Goal: Task Accomplishment & Management: Use online tool/utility

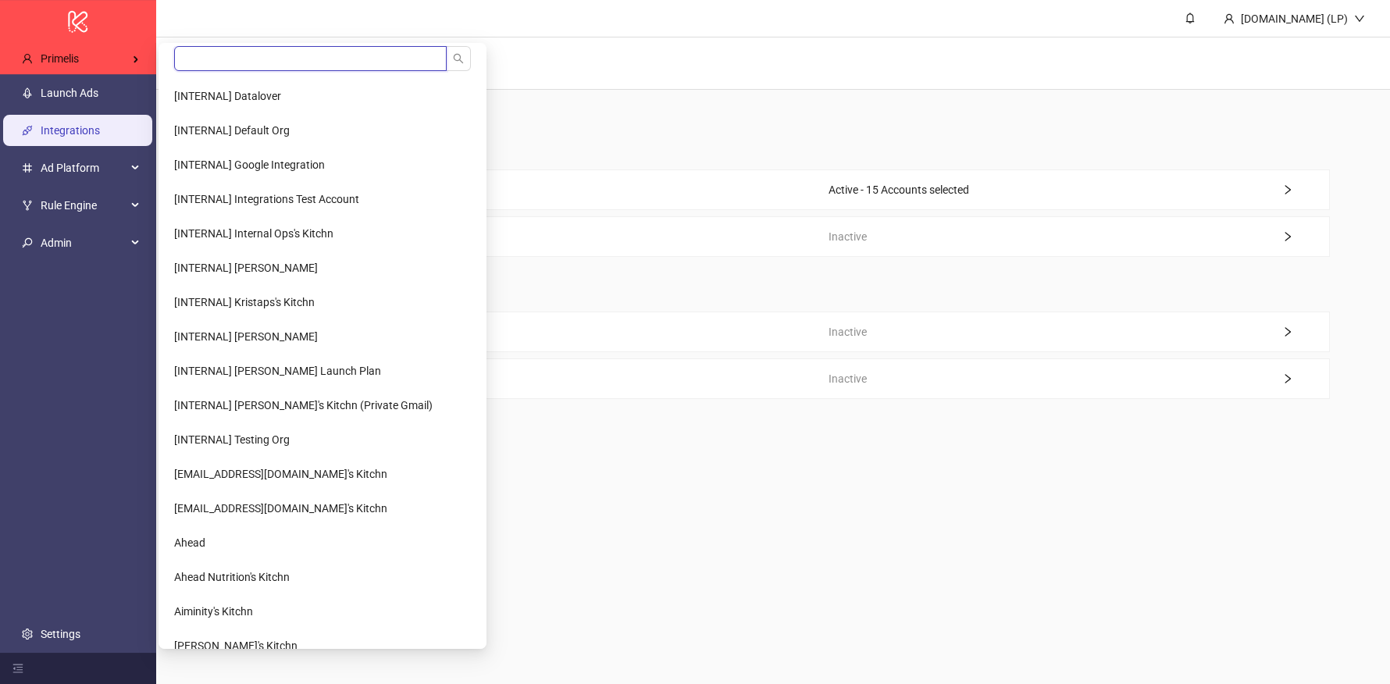
click at [202, 59] on input "search" at bounding box center [310, 58] width 273 height 25
type input "******"
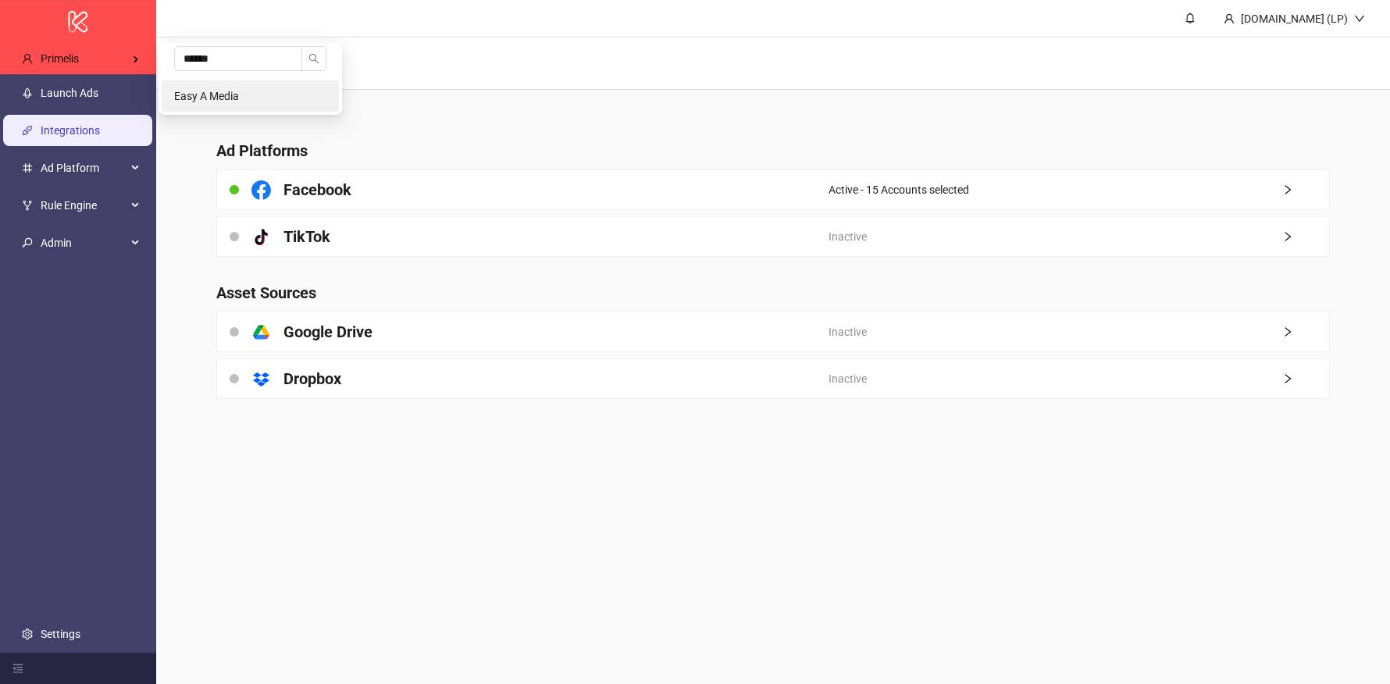
click at [204, 87] on li "Easy A Media" at bounding box center [250, 95] width 177 height 31
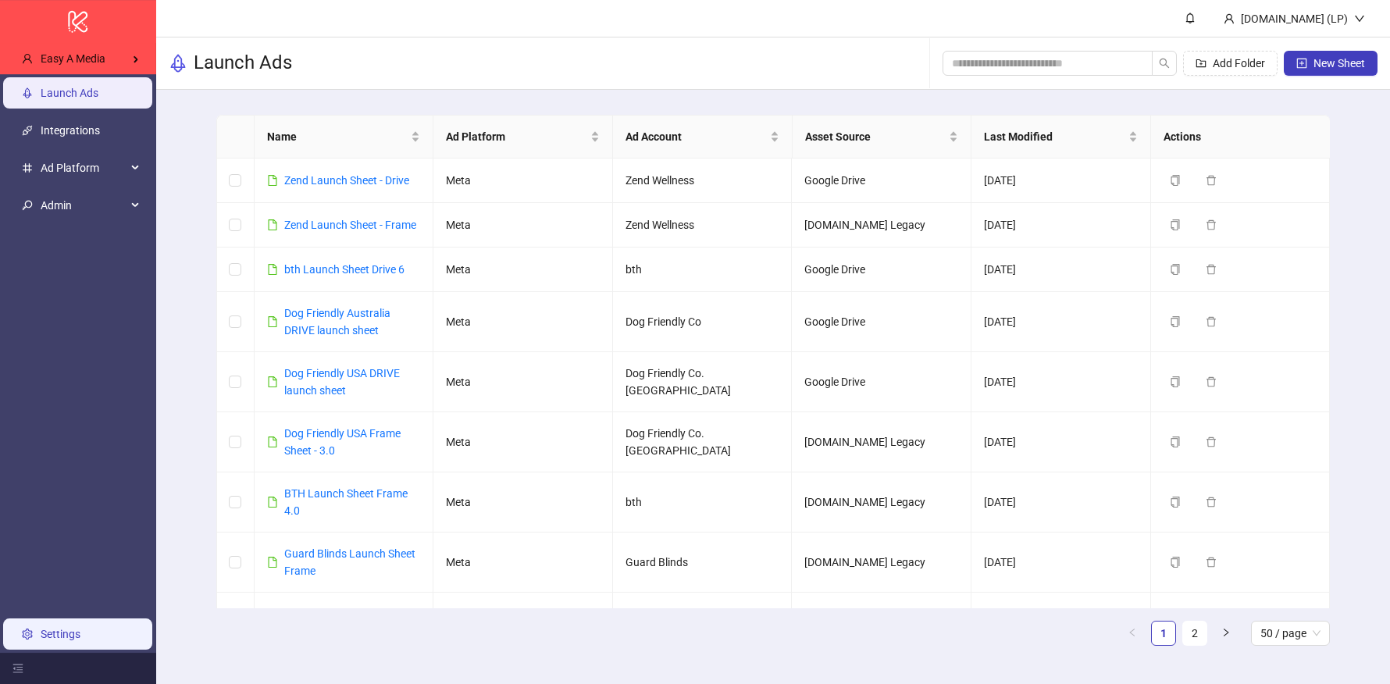
click at [77, 628] on link "Settings" at bounding box center [61, 634] width 40 height 12
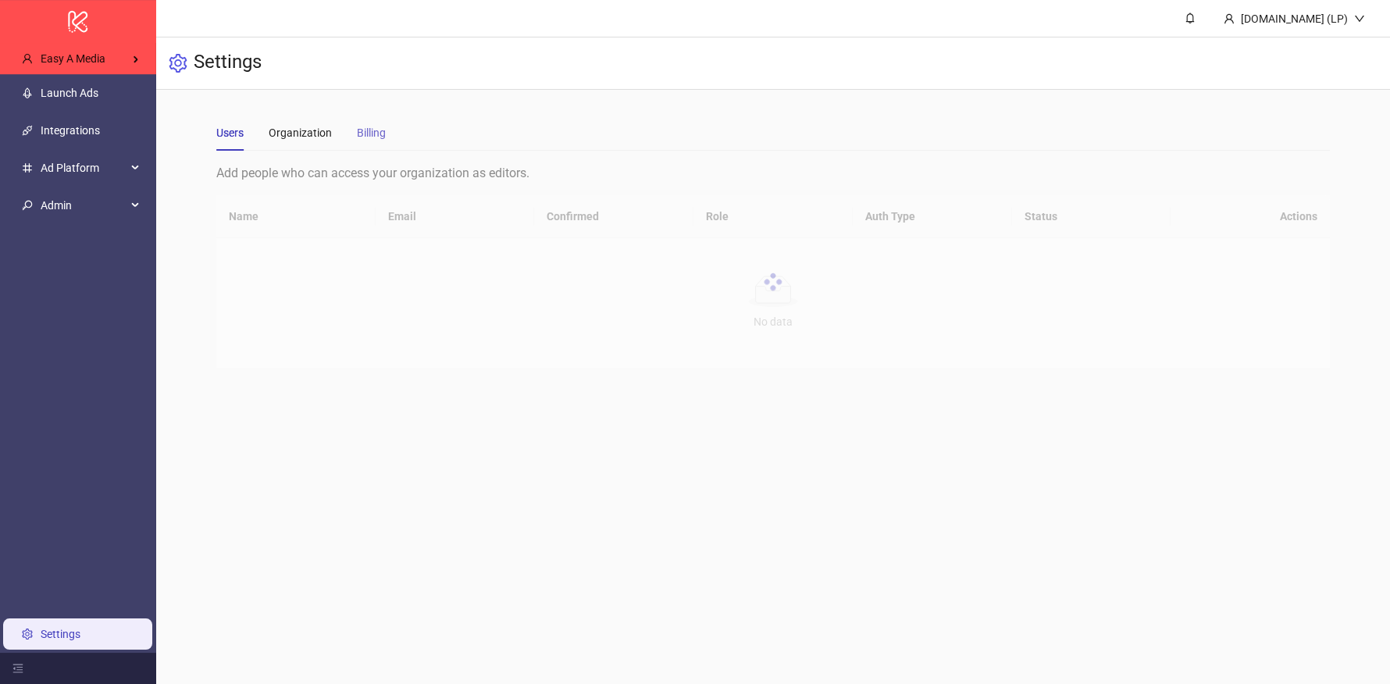
click at [362, 143] on div "Billing" at bounding box center [371, 133] width 29 height 36
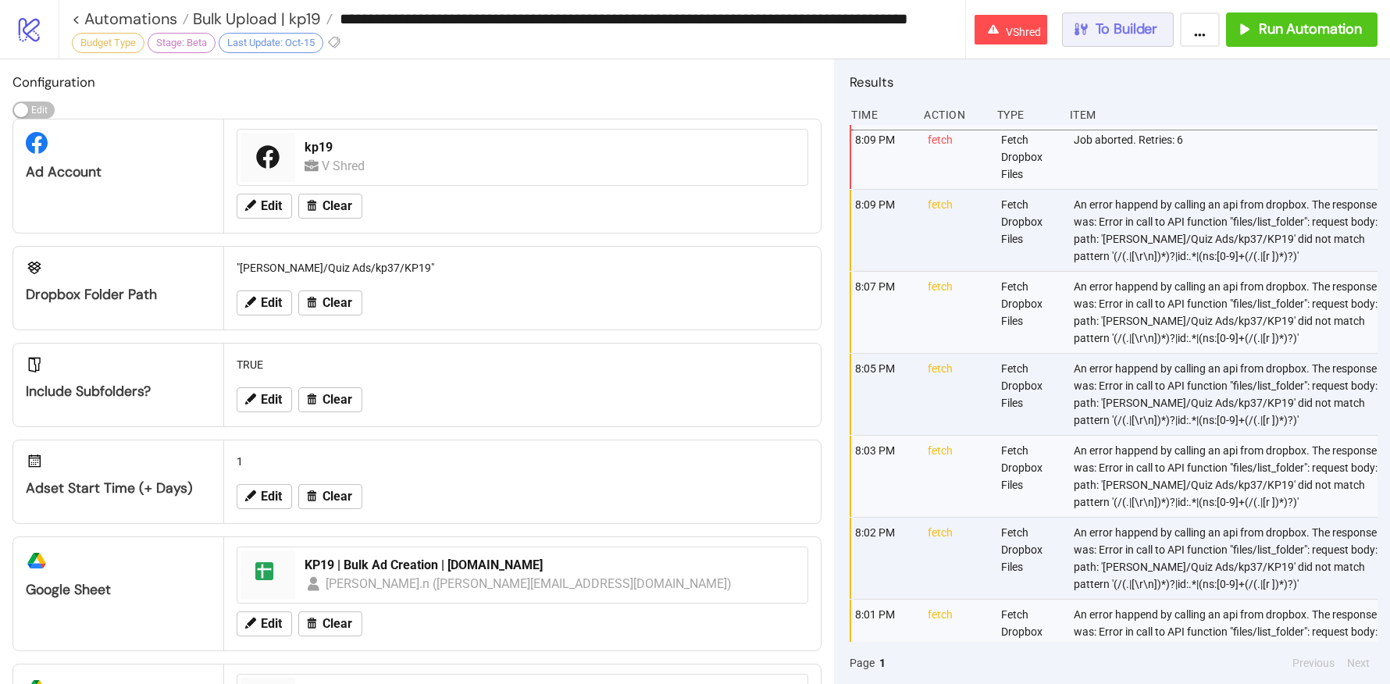
click at [1102, 21] on span "To Builder" at bounding box center [1126, 29] width 62 height 18
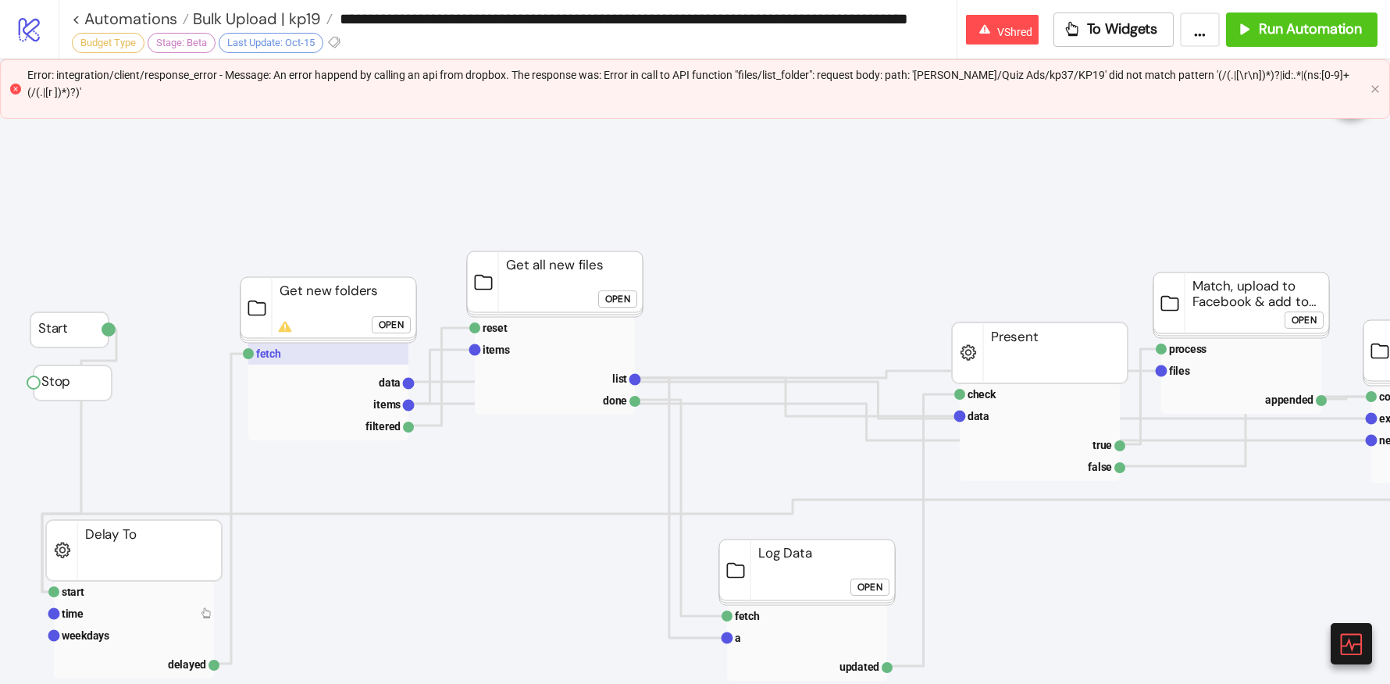
click at [276, 362] on rect at bounding box center [328, 354] width 160 height 22
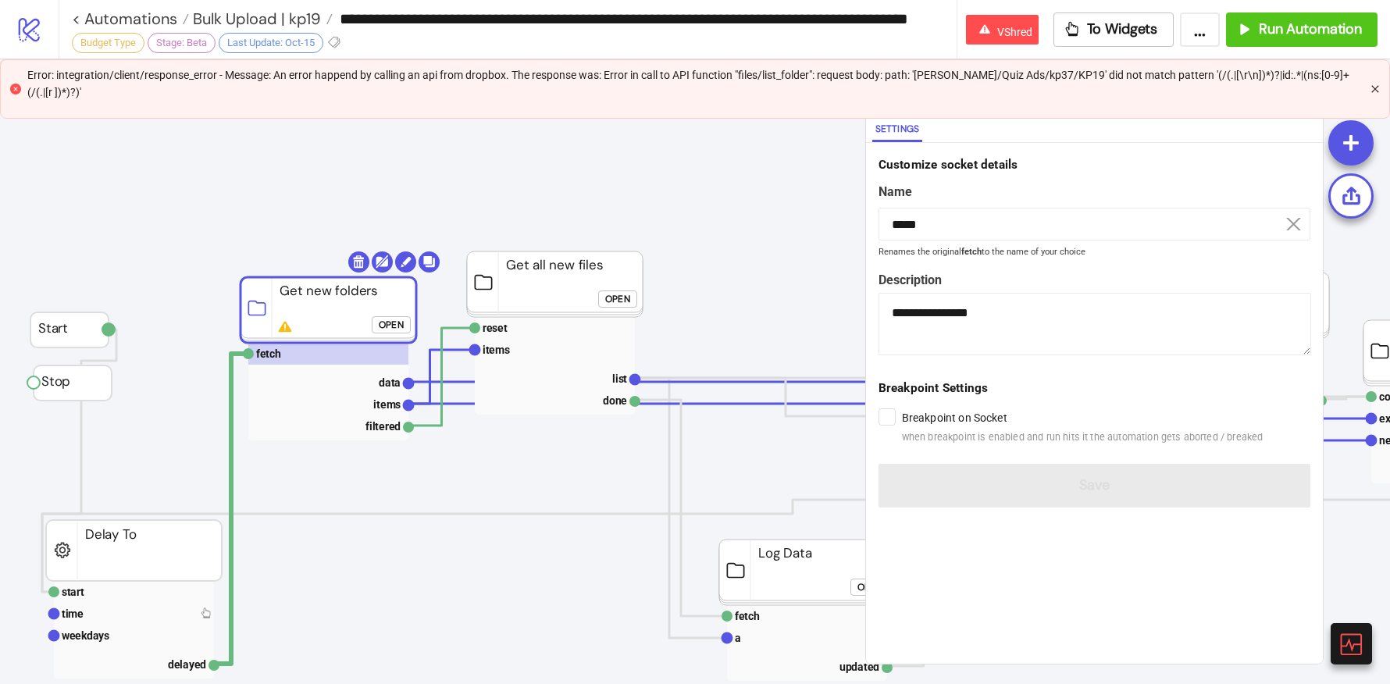
click at [1373, 87] on icon "close" at bounding box center [1374, 88] width 9 height 9
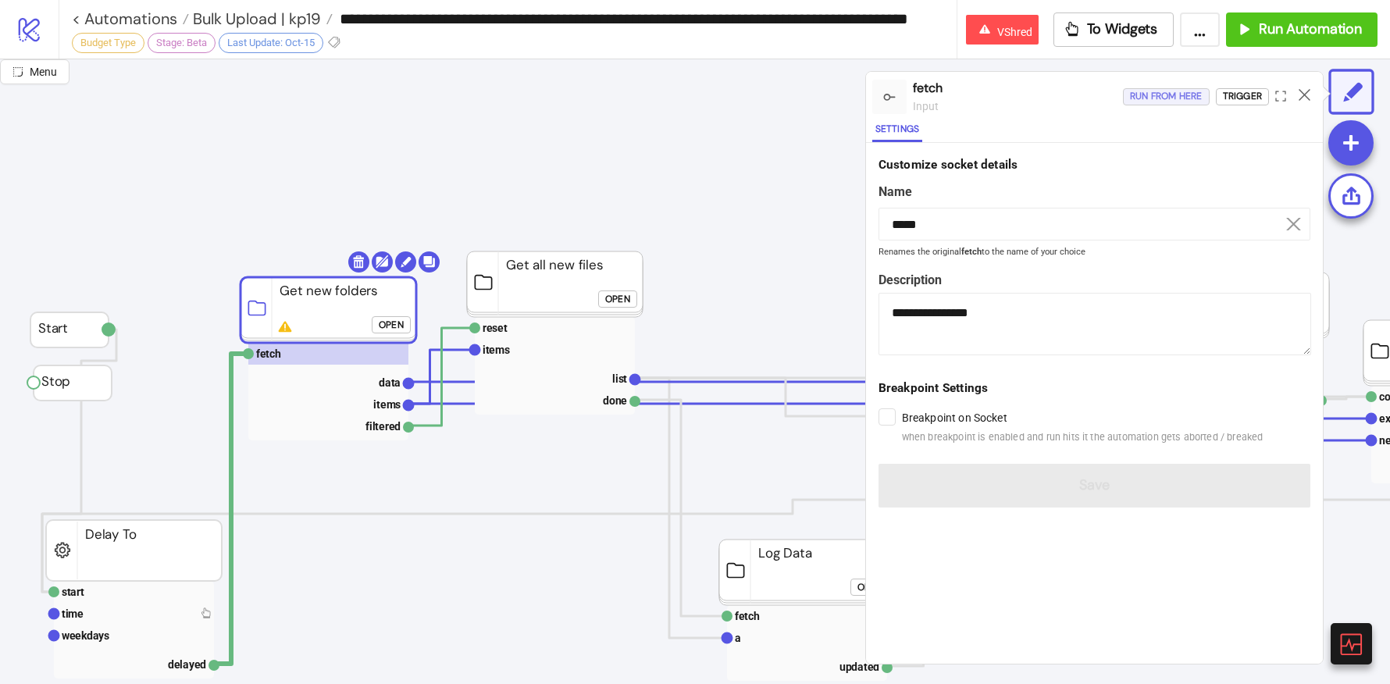
click at [1170, 98] on div "Run from here" at bounding box center [1166, 96] width 73 height 18
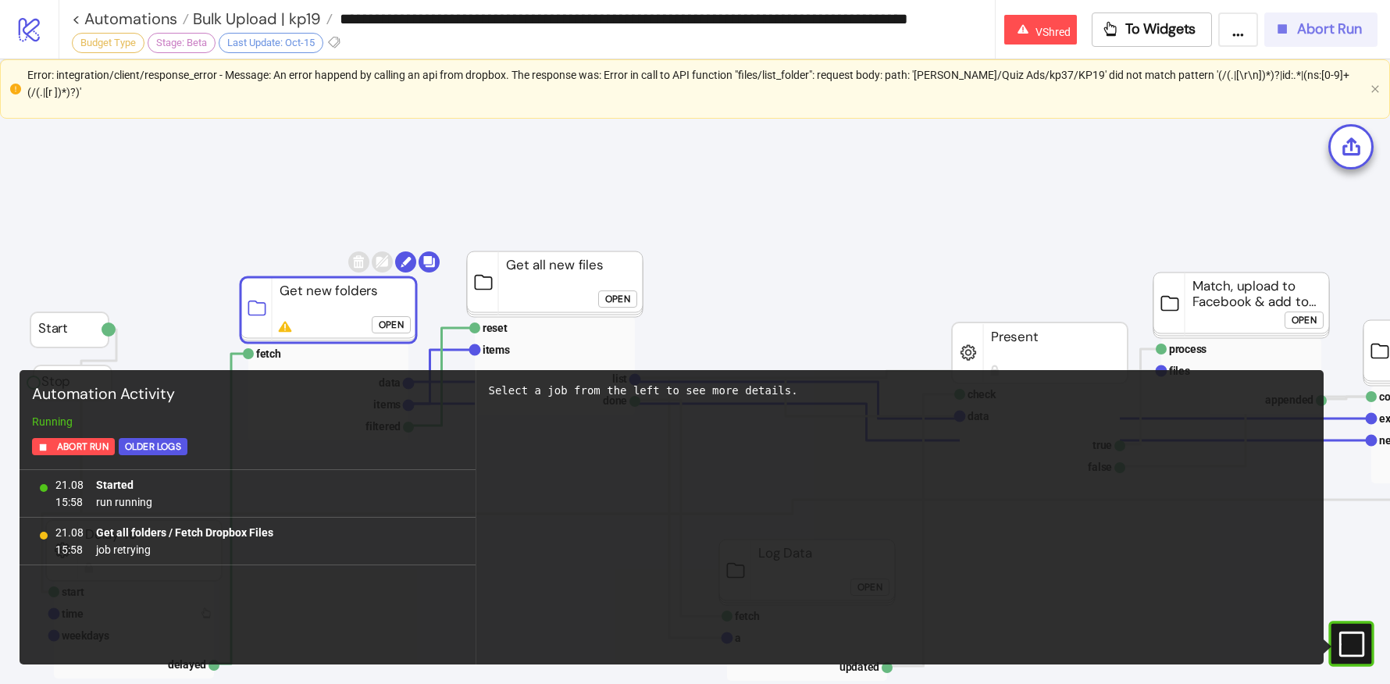
click at [1304, 17] on button "Abort Run" at bounding box center [1320, 29] width 113 height 34
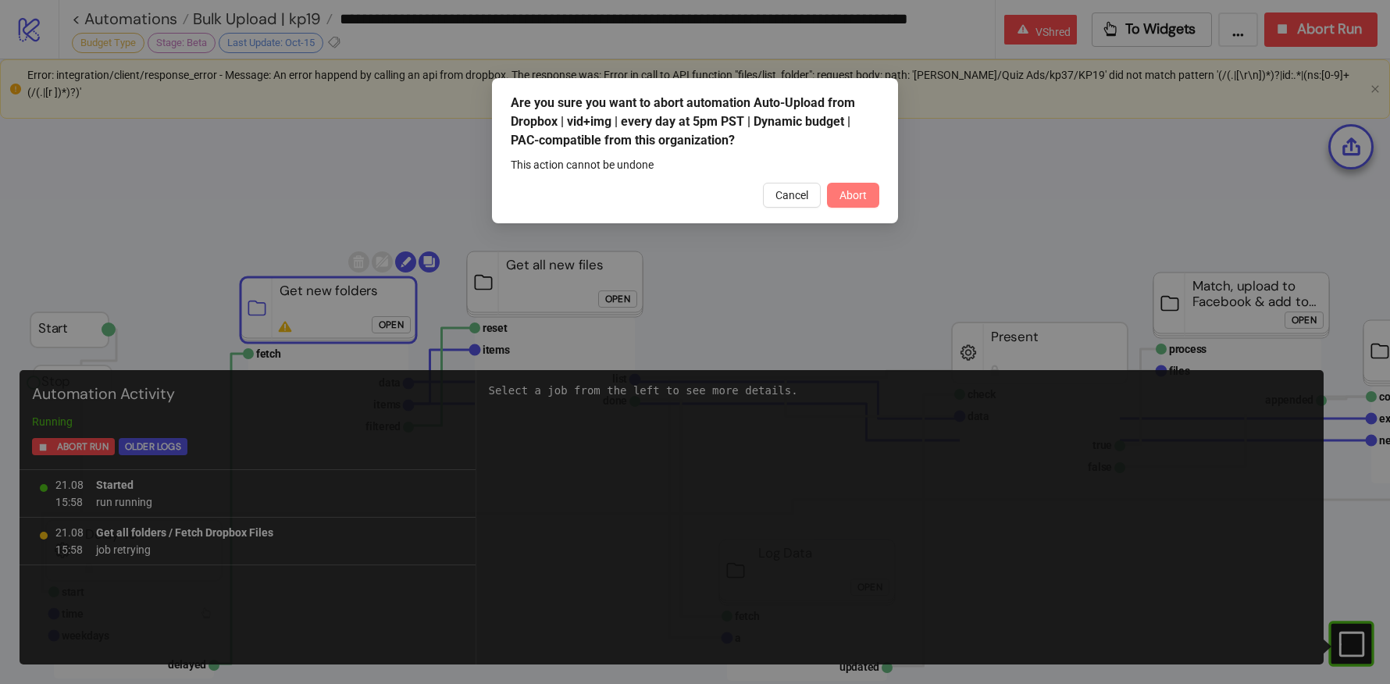
click at [856, 191] on span "Abort" at bounding box center [852, 195] width 27 height 12
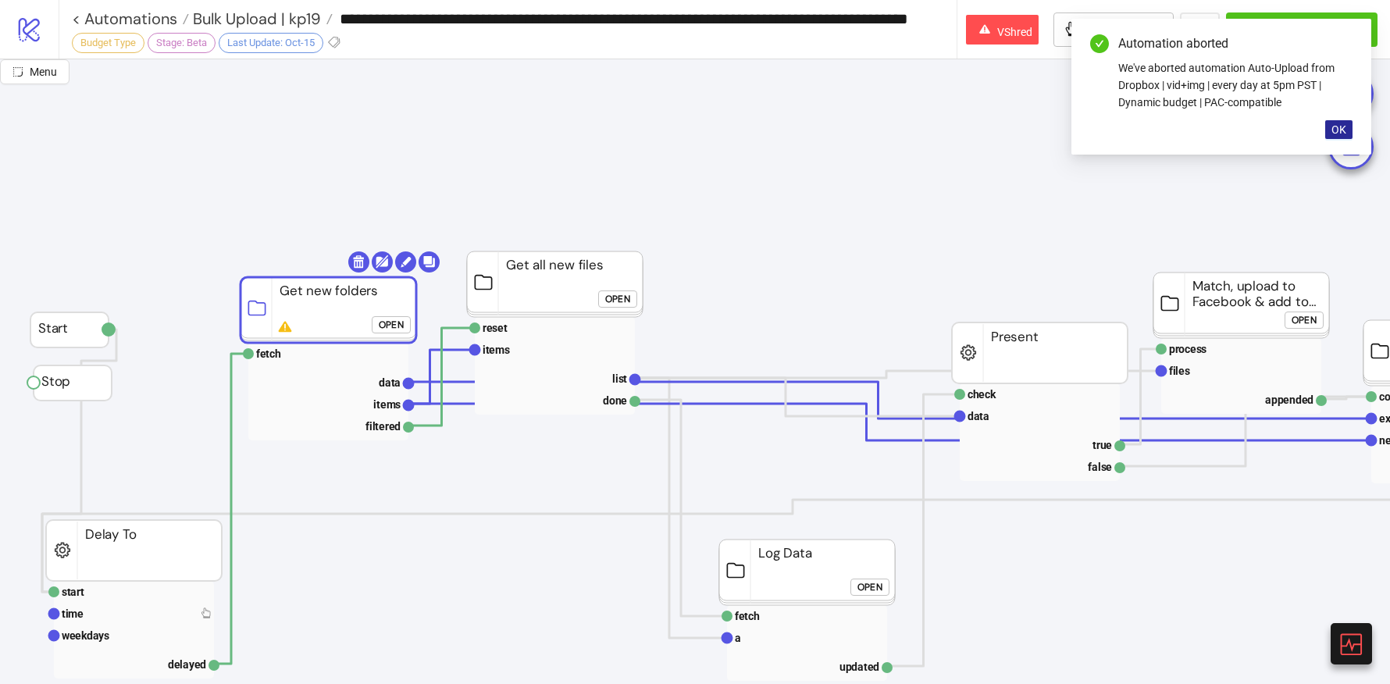
click at [1349, 130] on button "OK" at bounding box center [1338, 129] width 27 height 19
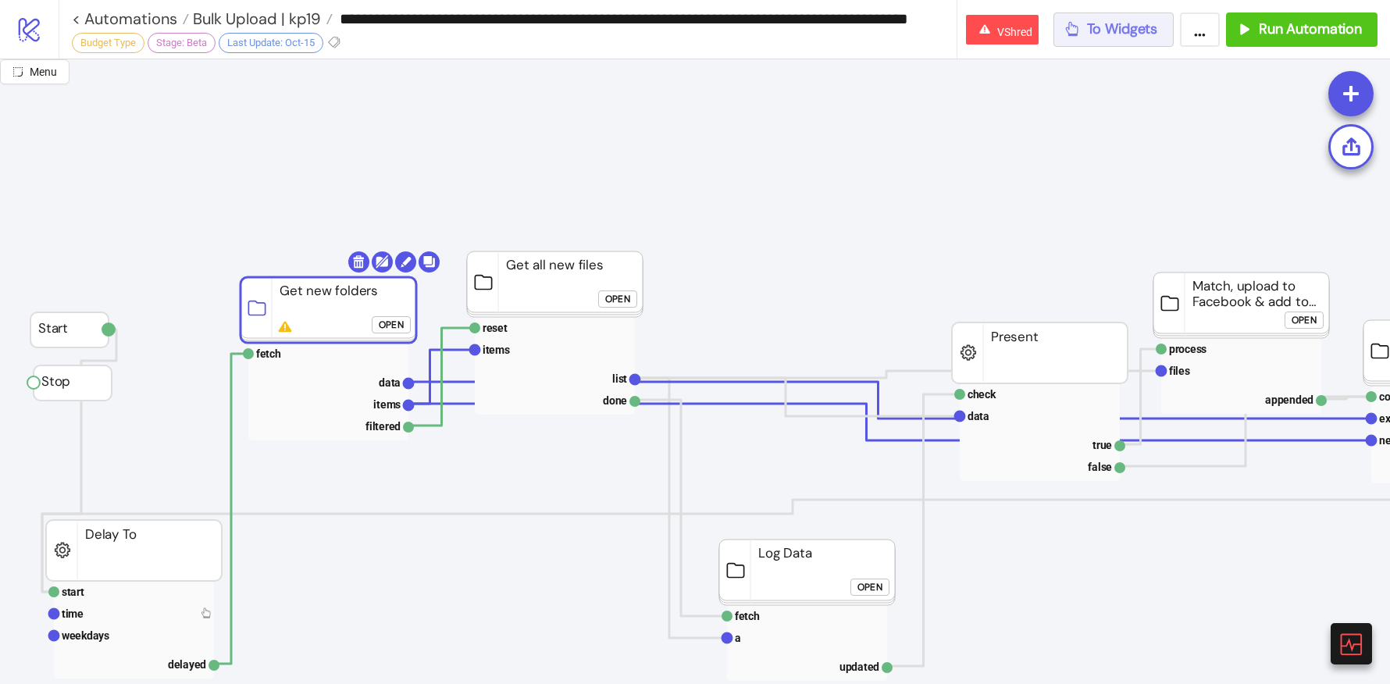
click at [1117, 41] on button "To Widgets" at bounding box center [1113, 29] width 121 height 34
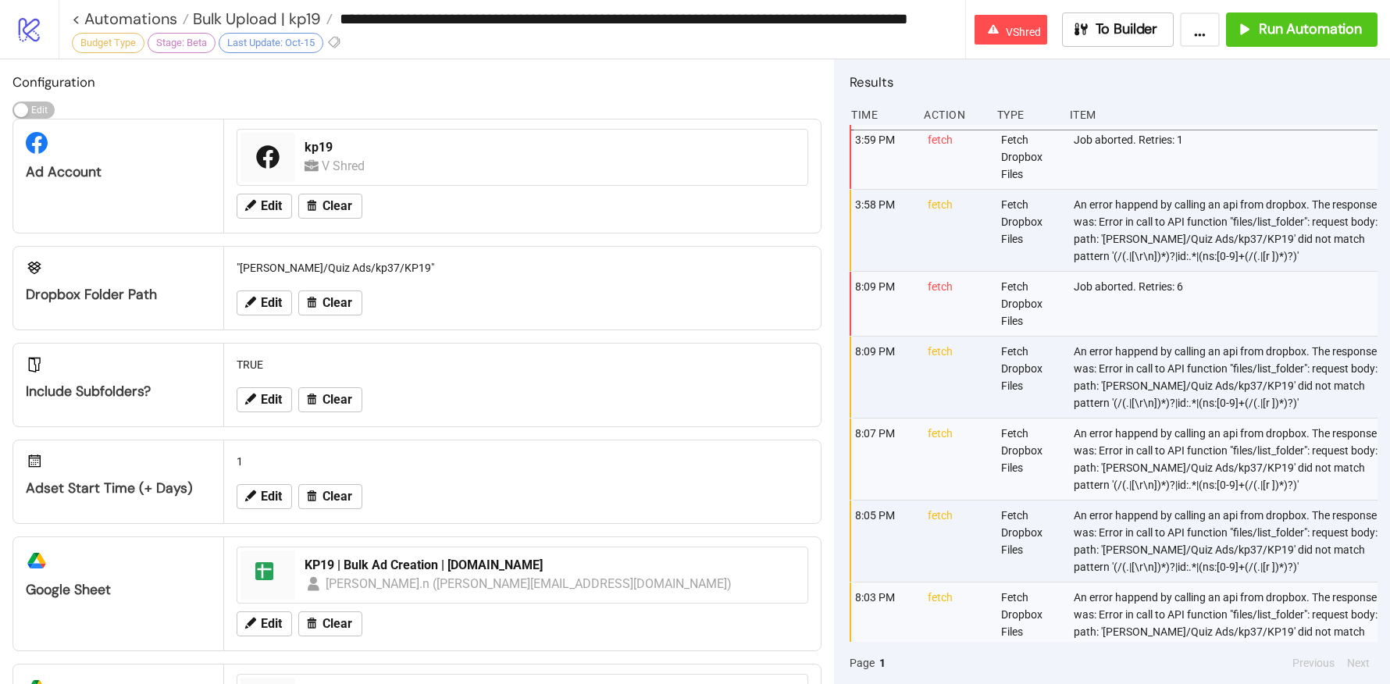
click at [1135, 238] on div "An error happend by calling an api from dropbox. The response was: Error in cal…" at bounding box center [1226, 230] width 309 height 81
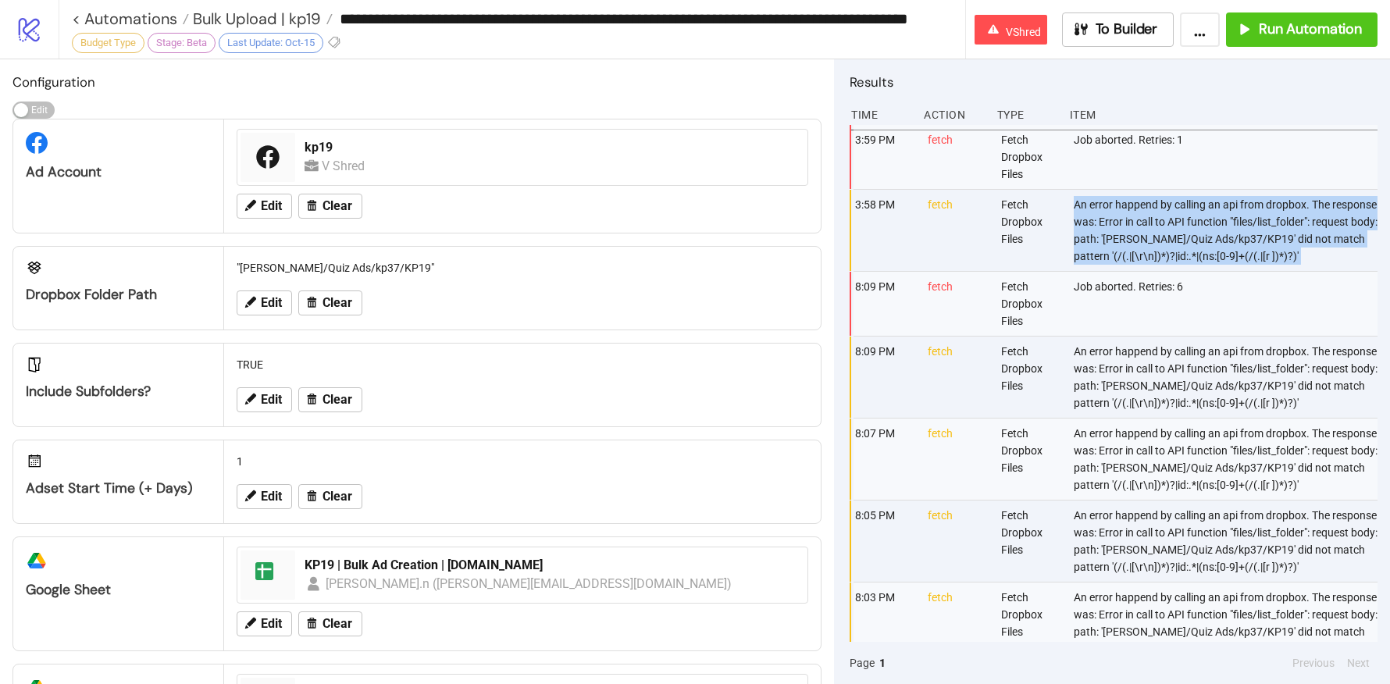
click at [1135, 238] on div "An error happend by calling an api from dropbox. The response was: Error in cal…" at bounding box center [1226, 230] width 309 height 81
copy div "An error happend by calling an api from dropbox. The response was: Error in cal…"
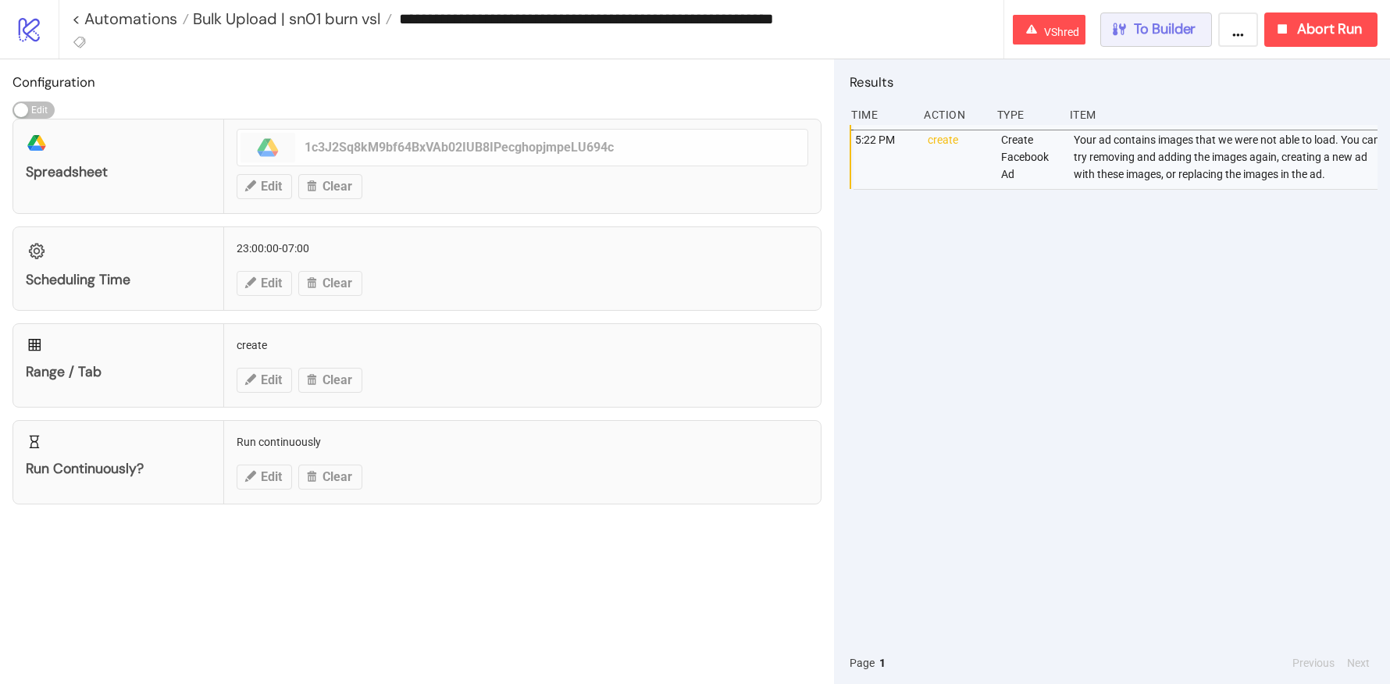
click at [1128, 34] on div "To Builder" at bounding box center [1153, 29] width 86 height 18
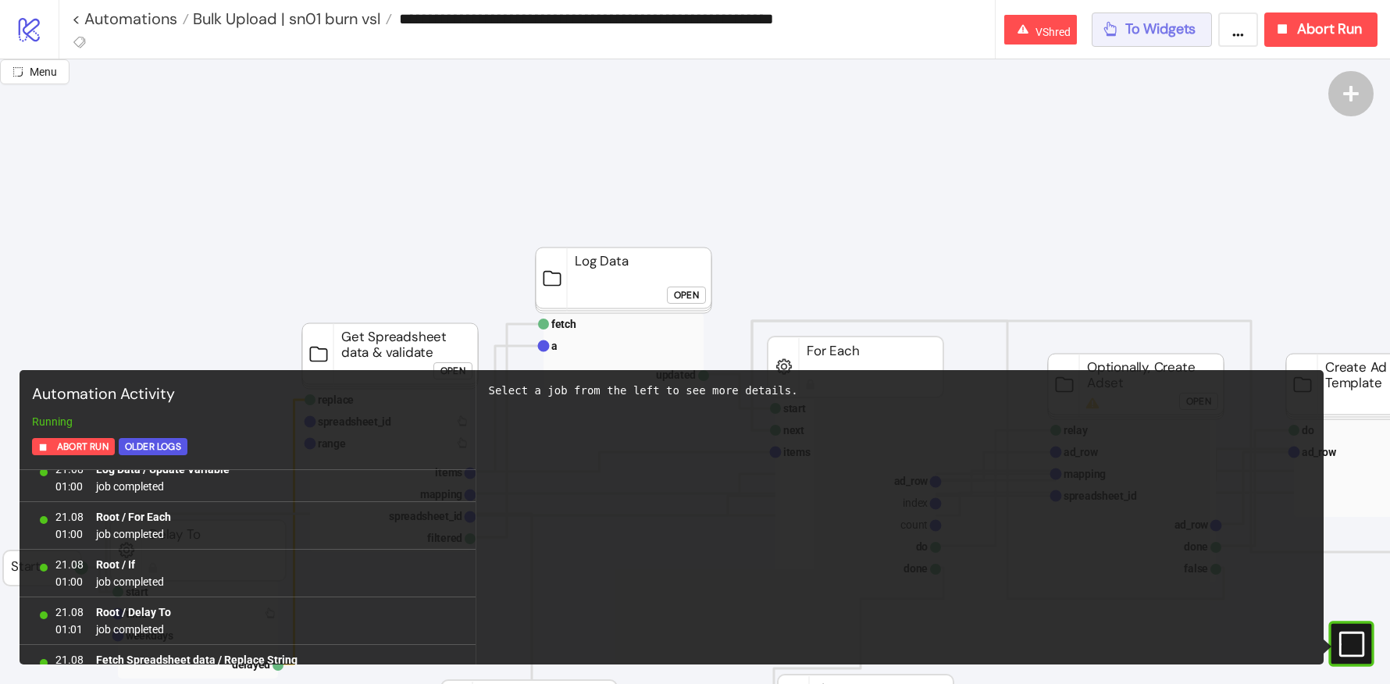
click at [1180, 16] on button "To Widgets" at bounding box center [1152, 29] width 121 height 34
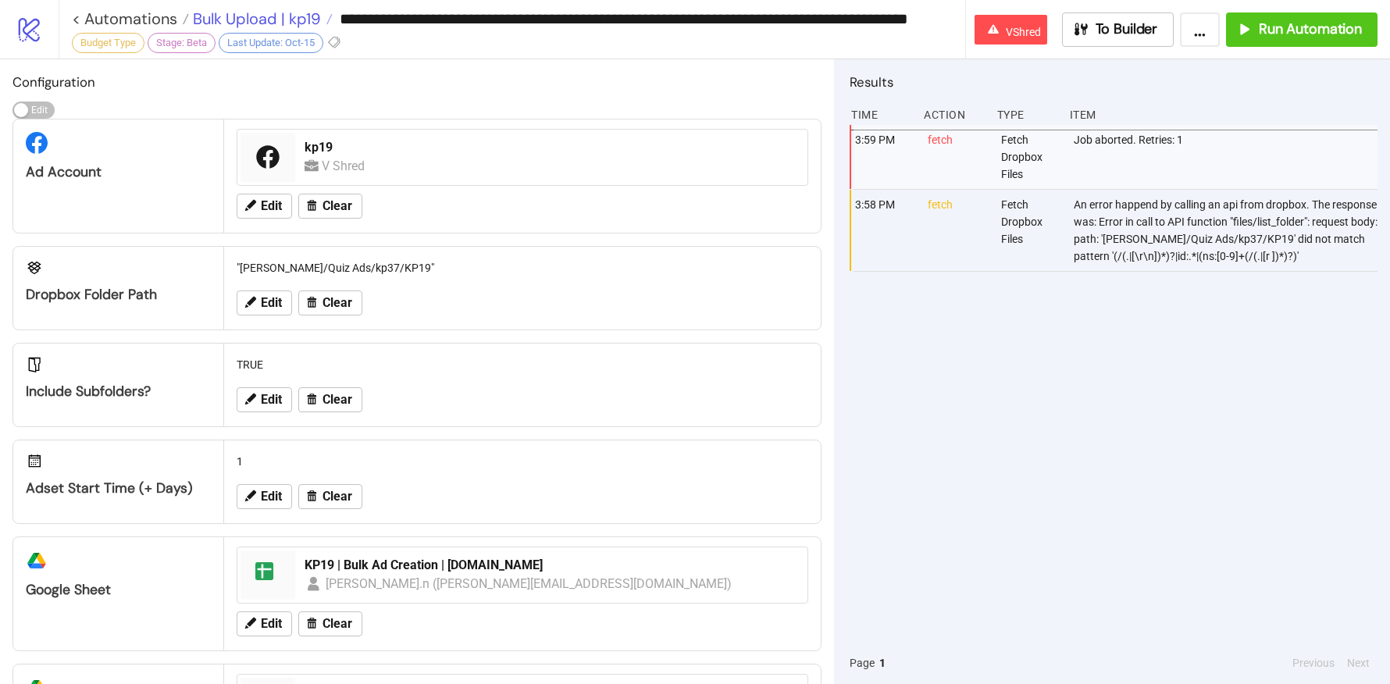
click at [280, 16] on span "Bulk Upload | kp19" at bounding box center [255, 19] width 132 height 20
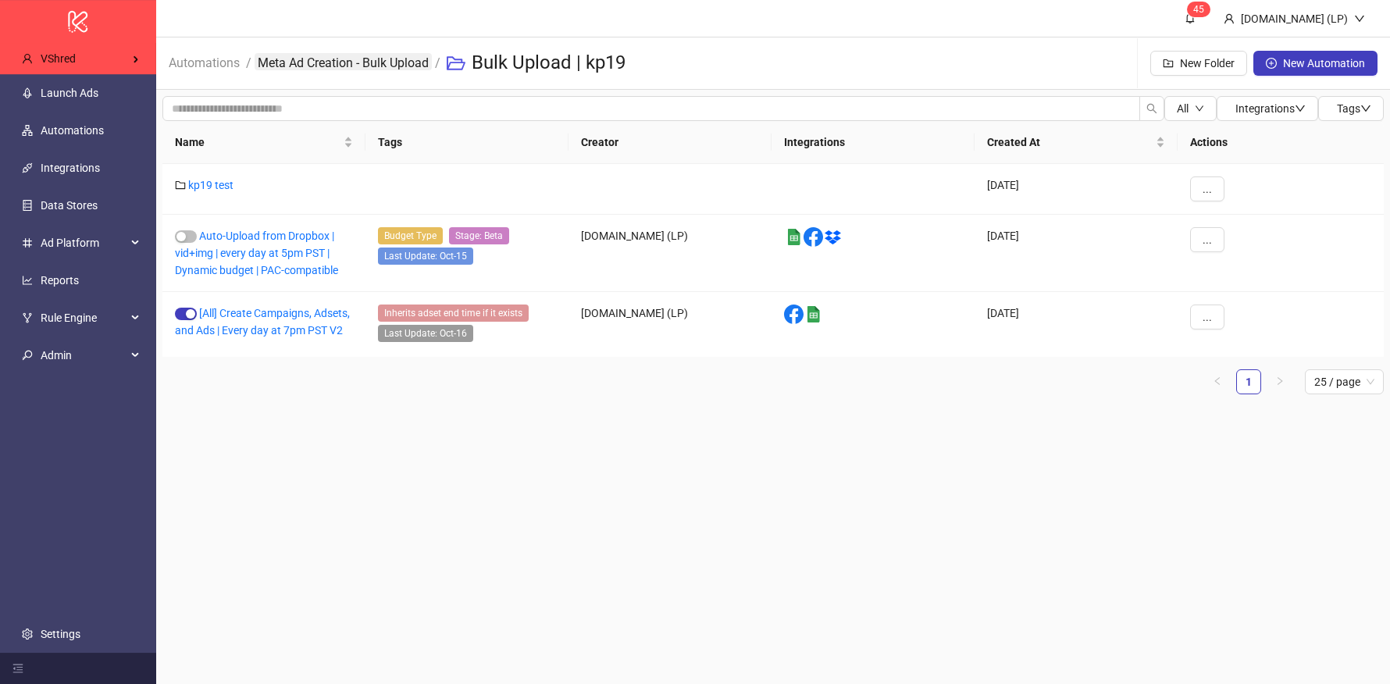
click at [334, 54] on link "Meta Ad Creation - Bulk Upload" at bounding box center [343, 61] width 177 height 17
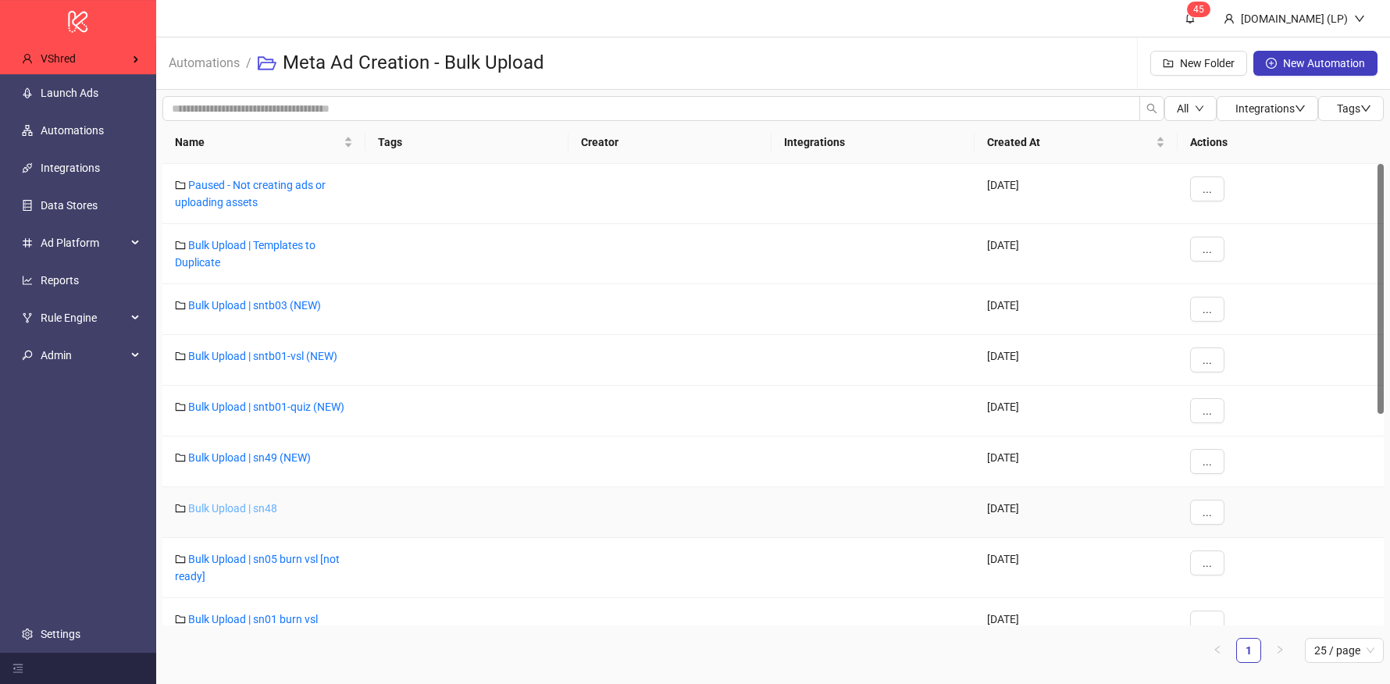
click at [269, 504] on link "Bulk Upload | sn48" at bounding box center [232, 508] width 89 height 12
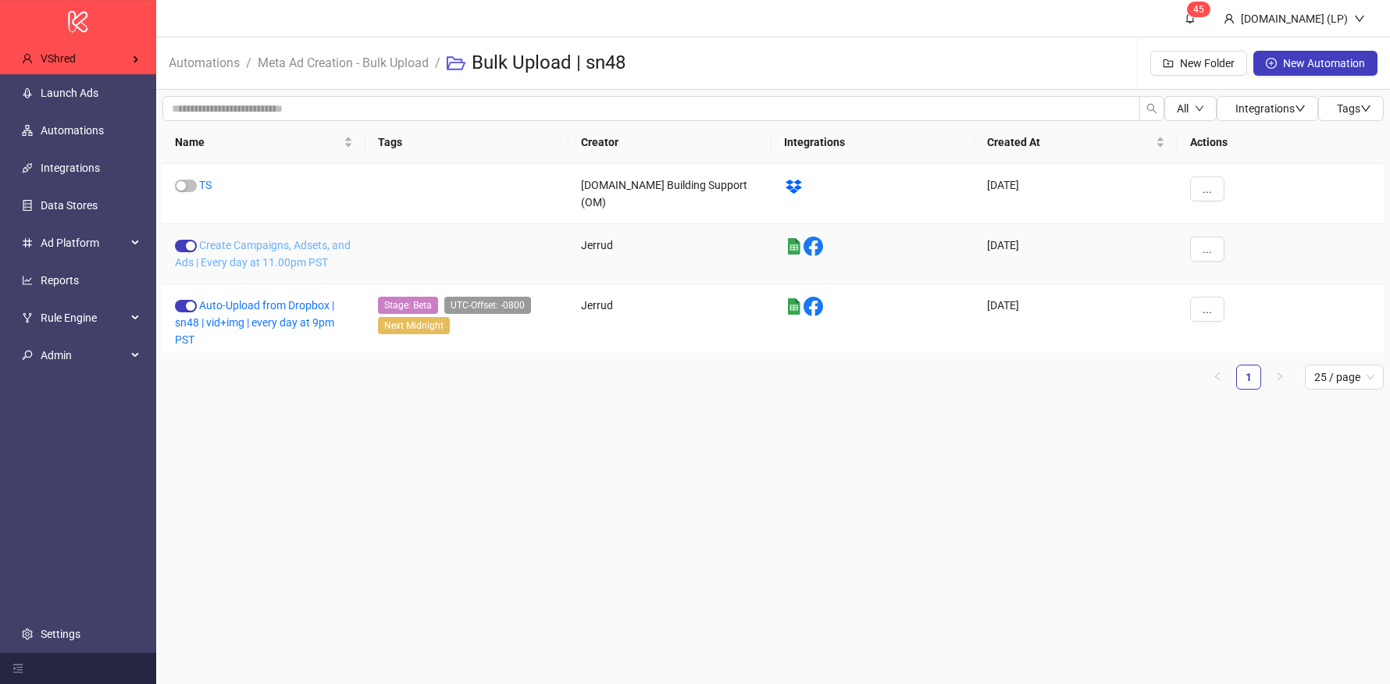
click at [260, 246] on link "Create Campaigns, Adsets, and Ads | Every day at 11.00pm PST" at bounding box center [263, 254] width 176 height 30
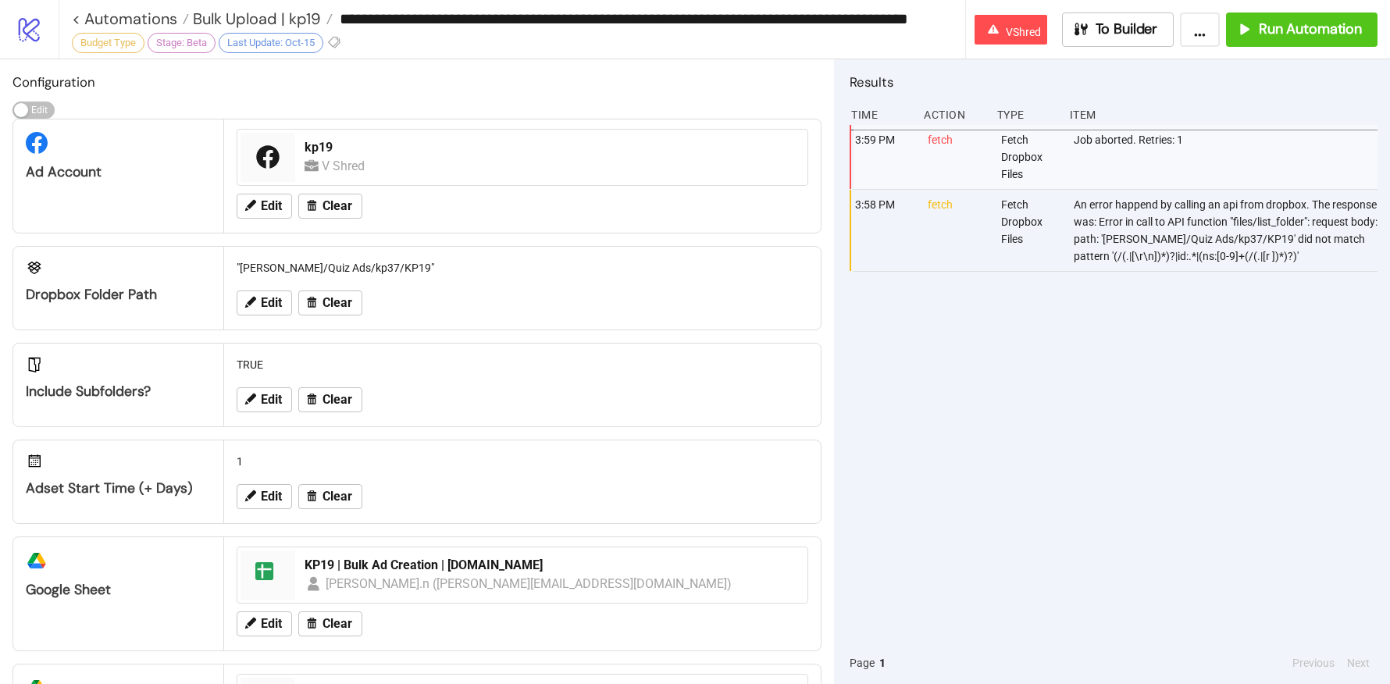
type input "**********"
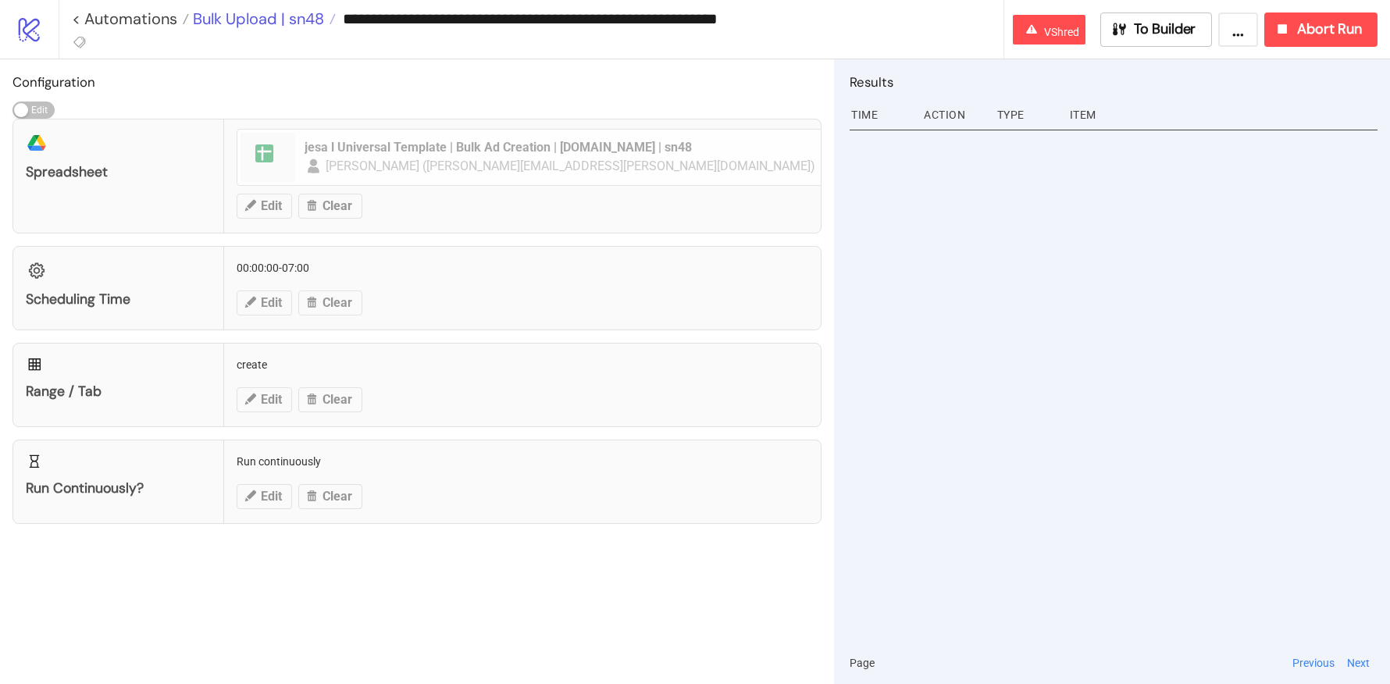
click at [274, 25] on span "Bulk Upload | sn48" at bounding box center [256, 19] width 135 height 20
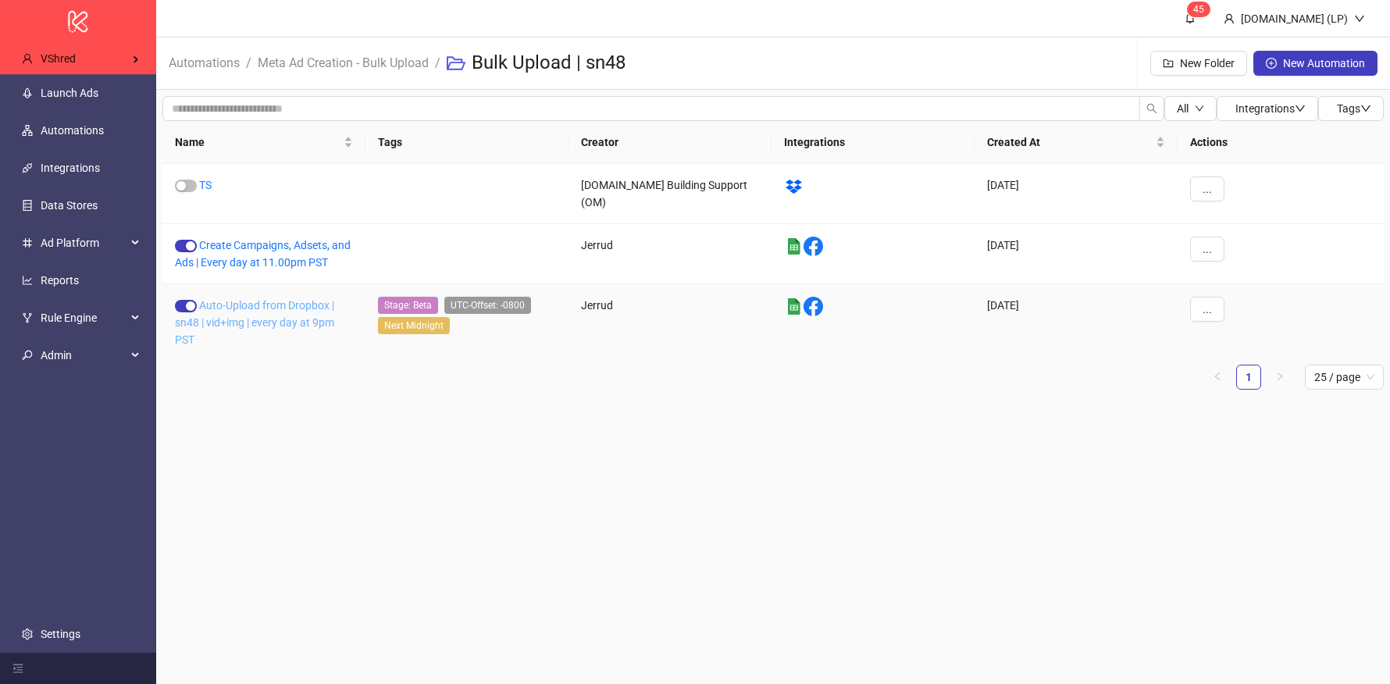
click at [233, 305] on link "Auto-Upload from Dropbox | sn48 | vid+img | every day at 9pm PST" at bounding box center [254, 322] width 159 height 47
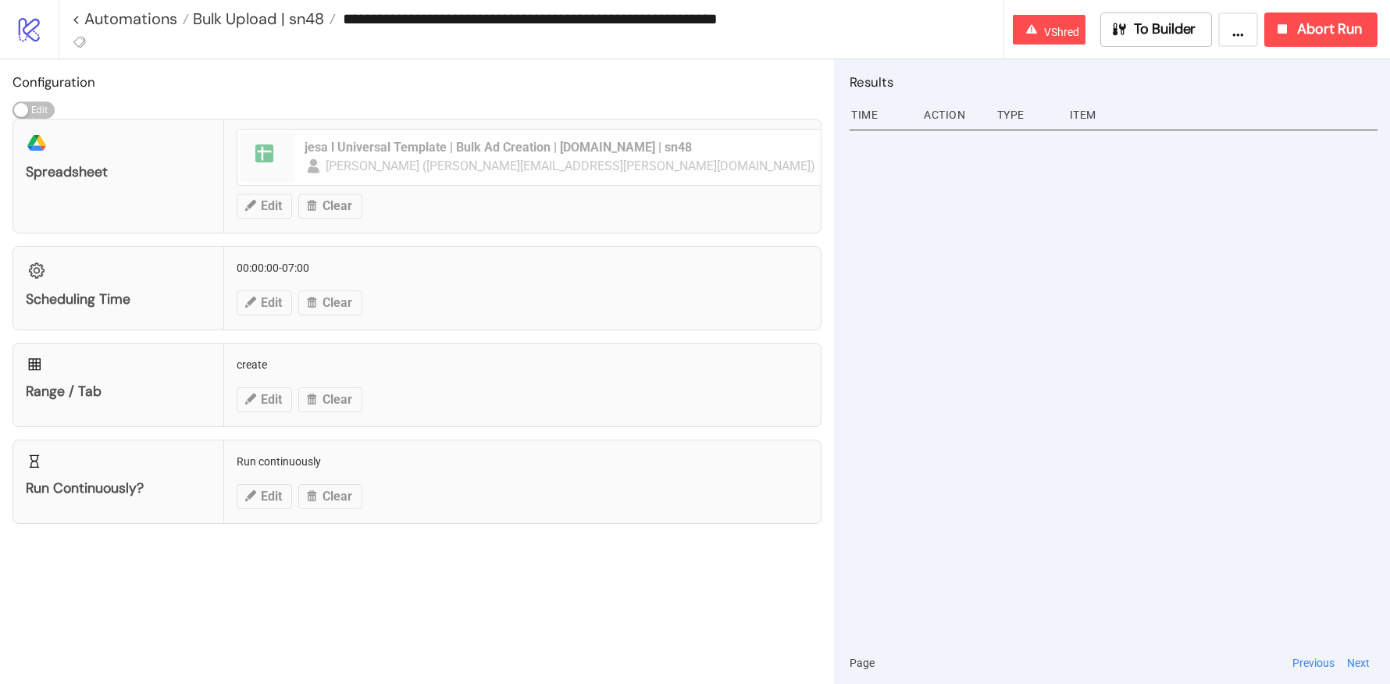
type input "**********"
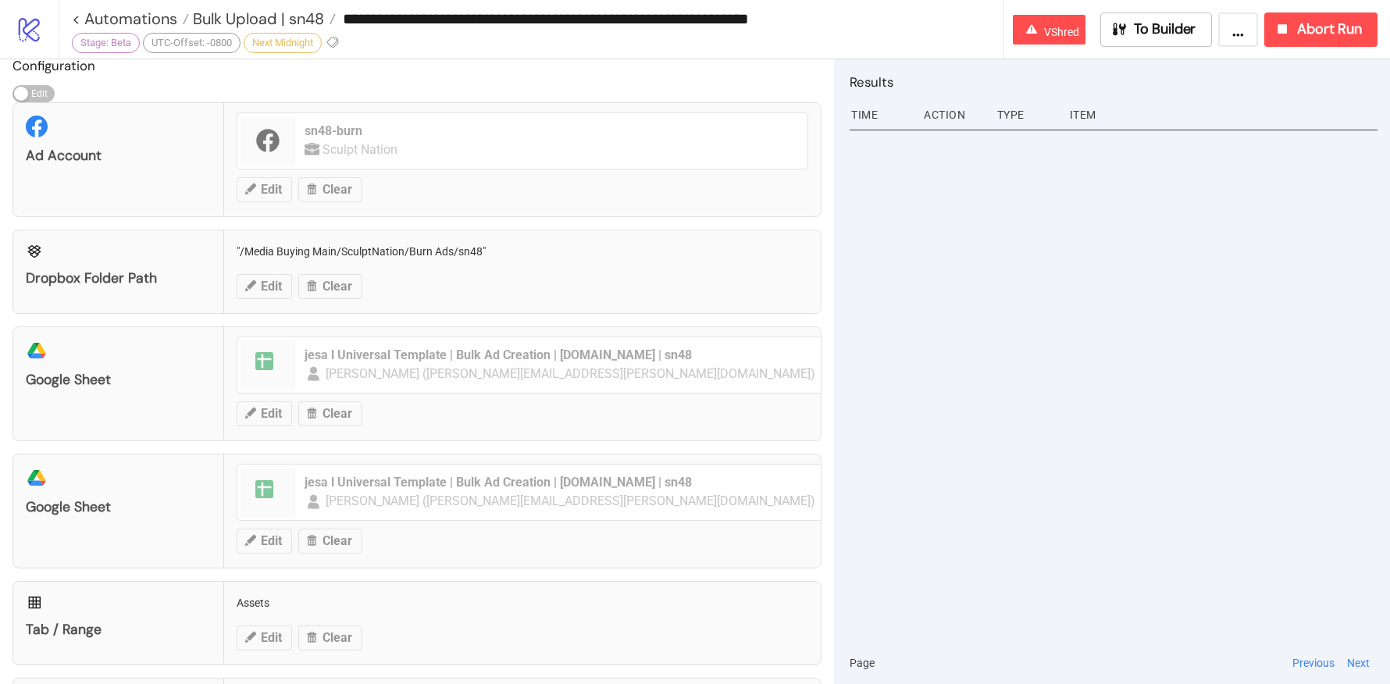
scroll to position [20, 0]
click at [388, 244] on div "Dropbox Folder Path "/Media Buying Main/SculptNation/Burn Ads/sn48" Edit Clear" at bounding box center [416, 268] width 809 height 84
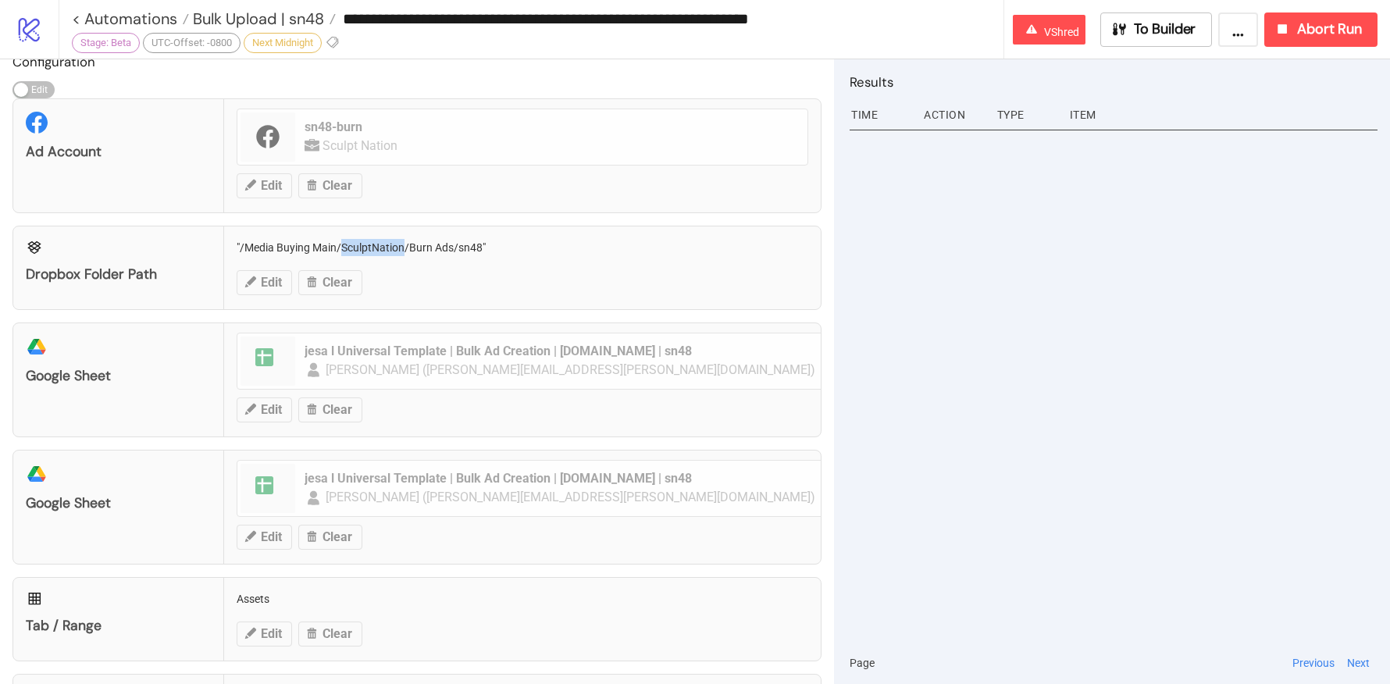
click at [388, 244] on div "Dropbox Folder Path "/Media Buying Main/SculptNation/Burn Ads/sn48" Edit Clear" at bounding box center [416, 268] width 809 height 84
copy div ""/Media Buying Main/SculptNation/Burn Ads/sn48""
click at [286, 15] on span "Bulk Upload | sn48" at bounding box center [256, 19] width 135 height 20
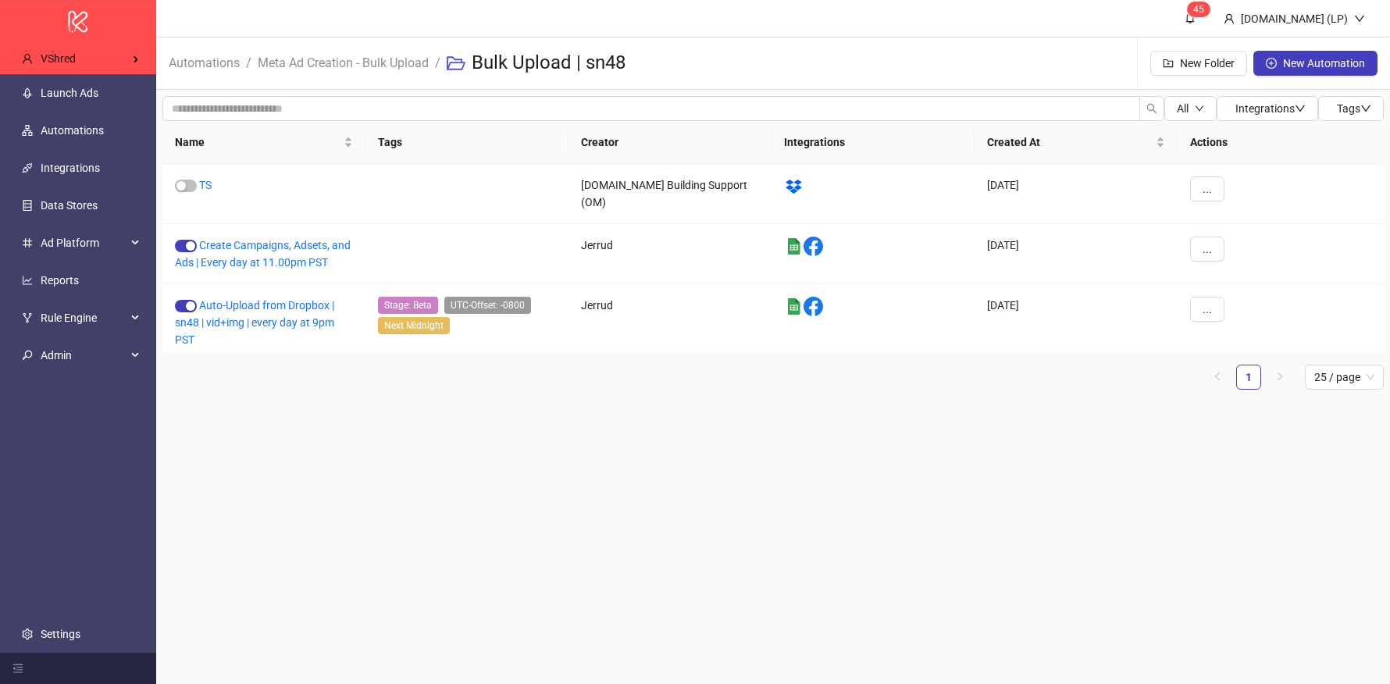
click at [325, 80] on li "Meta Ad Creation - Bulk Upload" at bounding box center [343, 63] width 171 height 50
click at [330, 62] on link "Meta Ad Creation - Bulk Upload" at bounding box center [343, 61] width 177 height 17
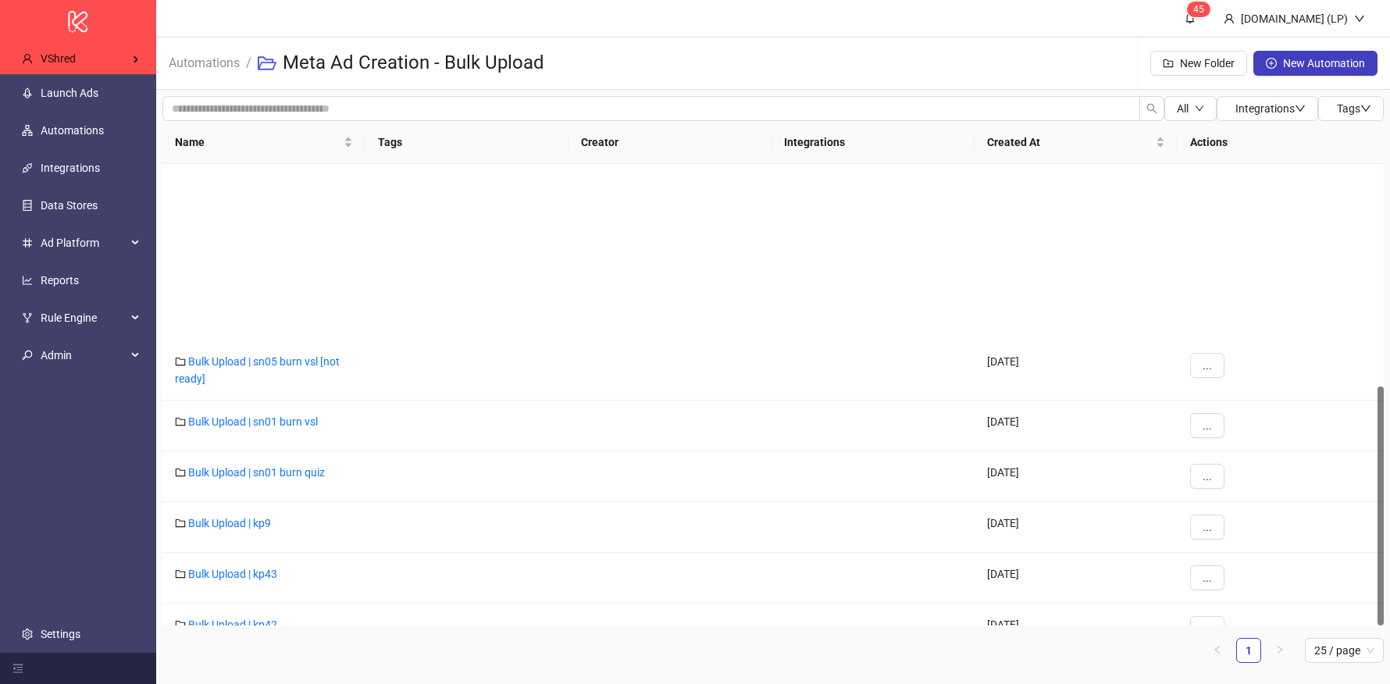
scroll to position [429, 0]
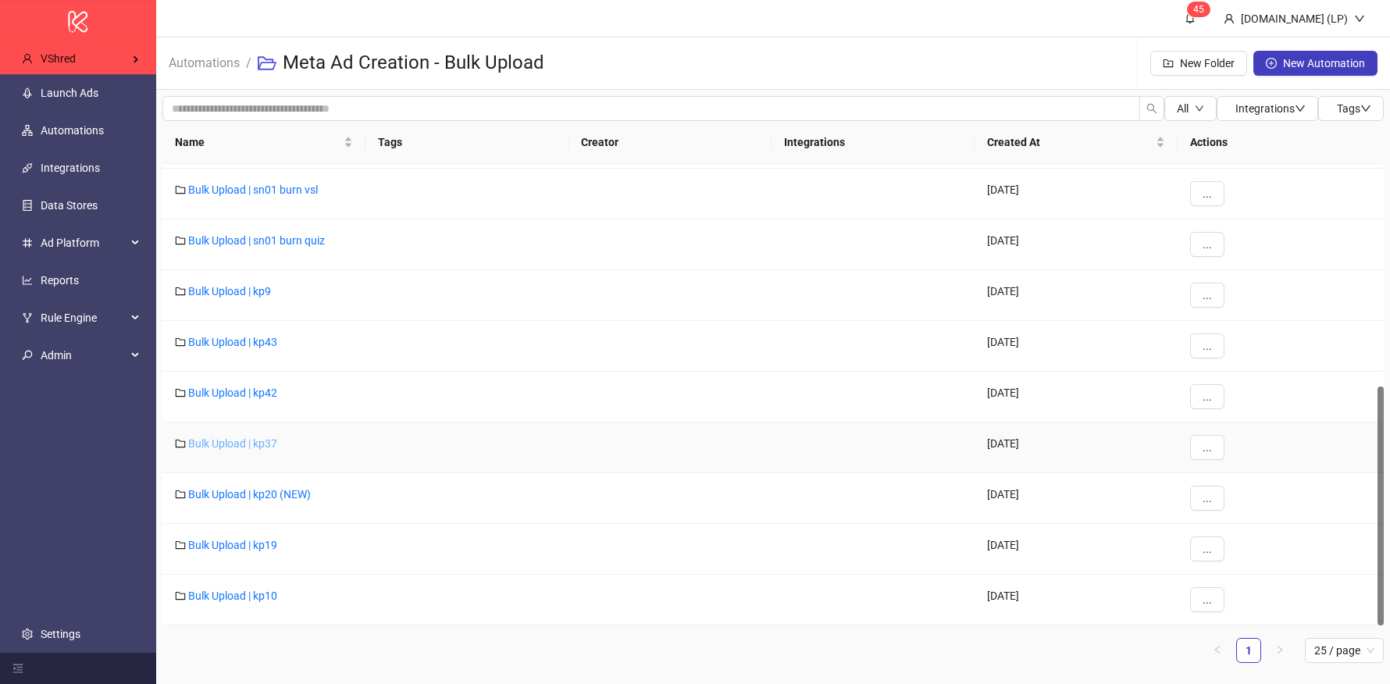
click at [244, 439] on link "Bulk Upload | kp37" at bounding box center [232, 443] width 89 height 12
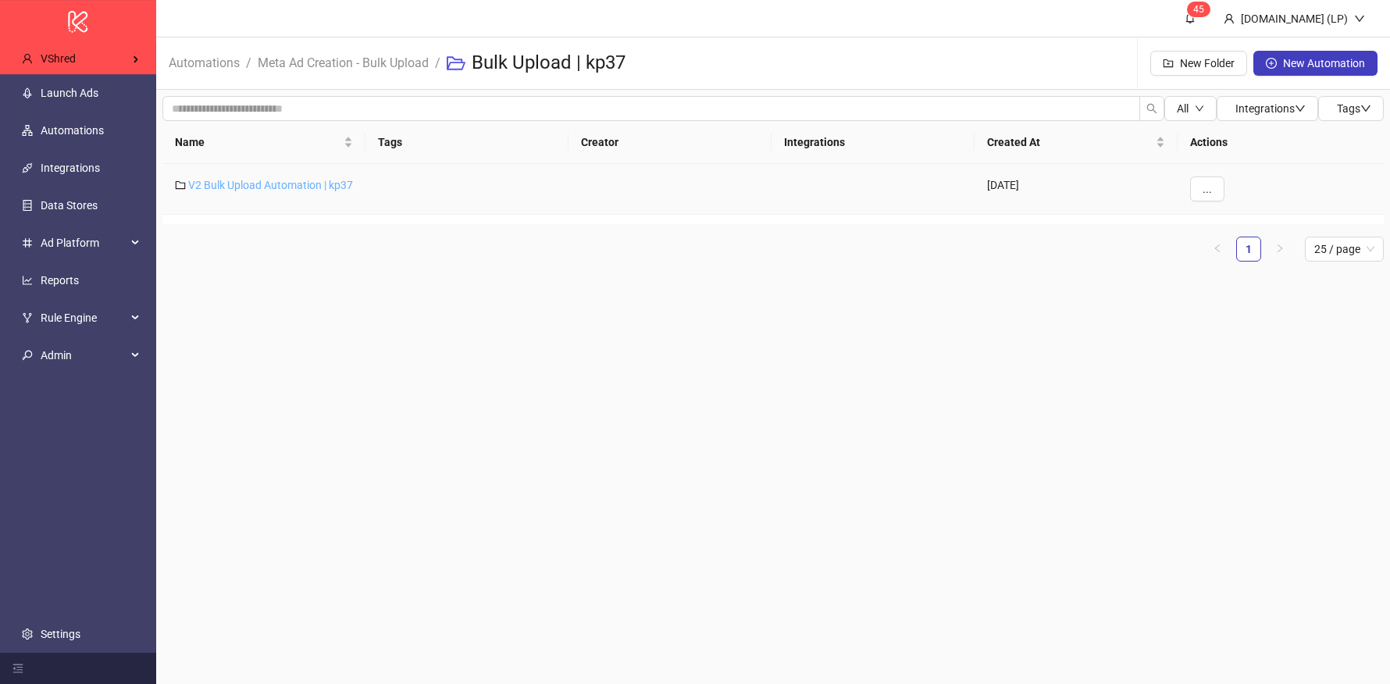
click at [218, 187] on link "V2 Bulk Upload Automation | kp37" at bounding box center [270, 185] width 165 height 12
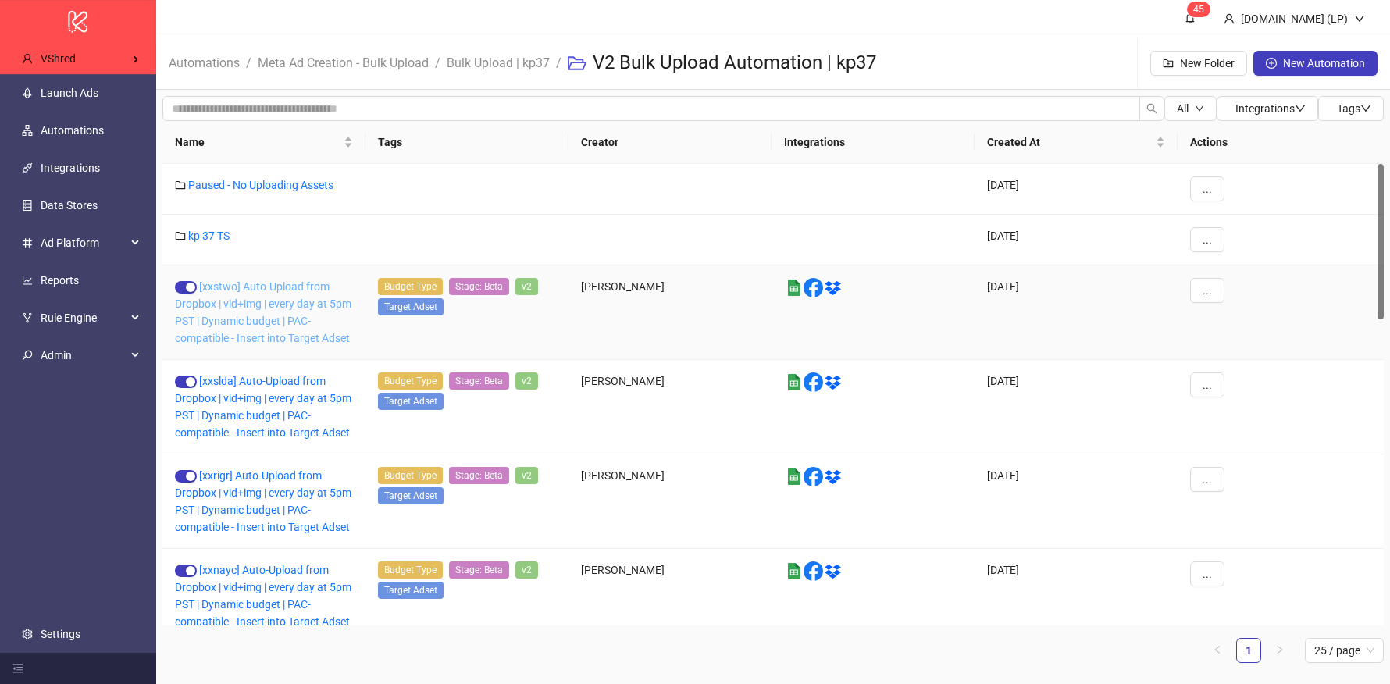
click at [291, 334] on link "[xxstwo] Auto-Upload from Dropbox | vid+img | every day at 5pm PST | Dynamic bu…" at bounding box center [263, 312] width 176 height 64
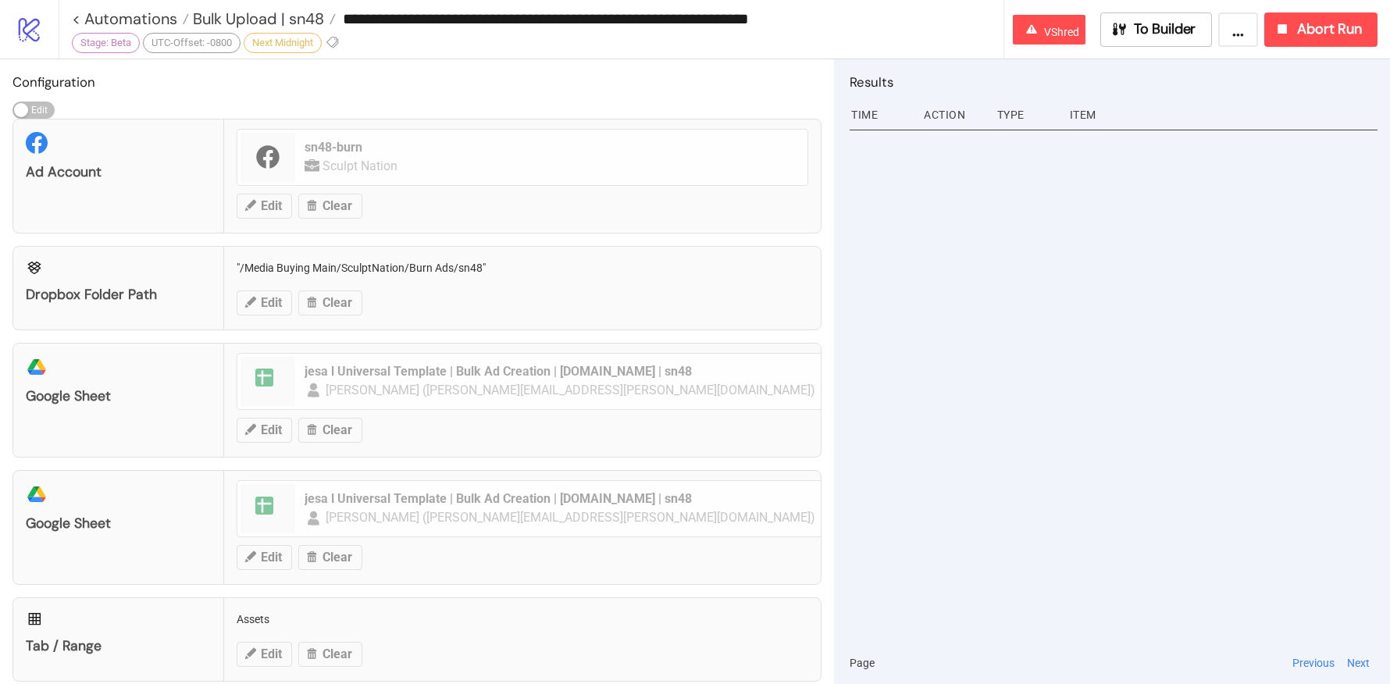
type input "**********"
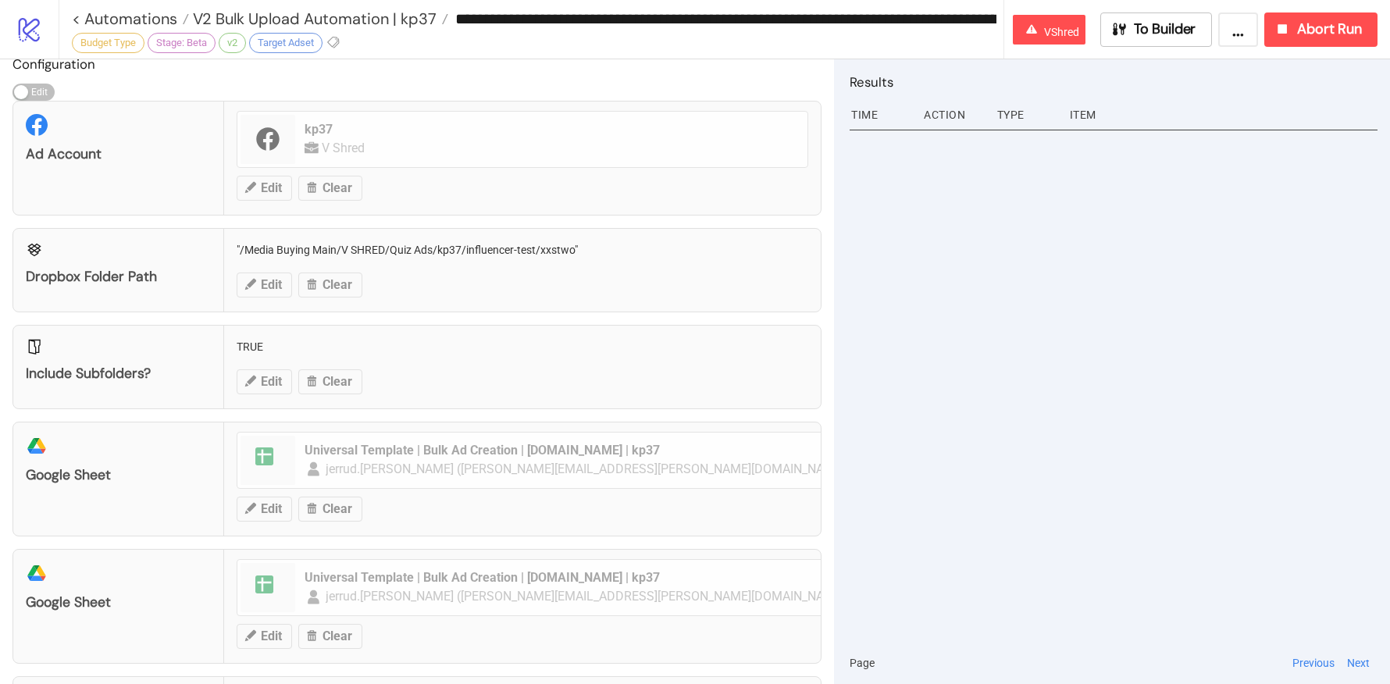
scroll to position [16, 0]
click at [1156, 23] on span "To Builder" at bounding box center [1165, 29] width 62 height 18
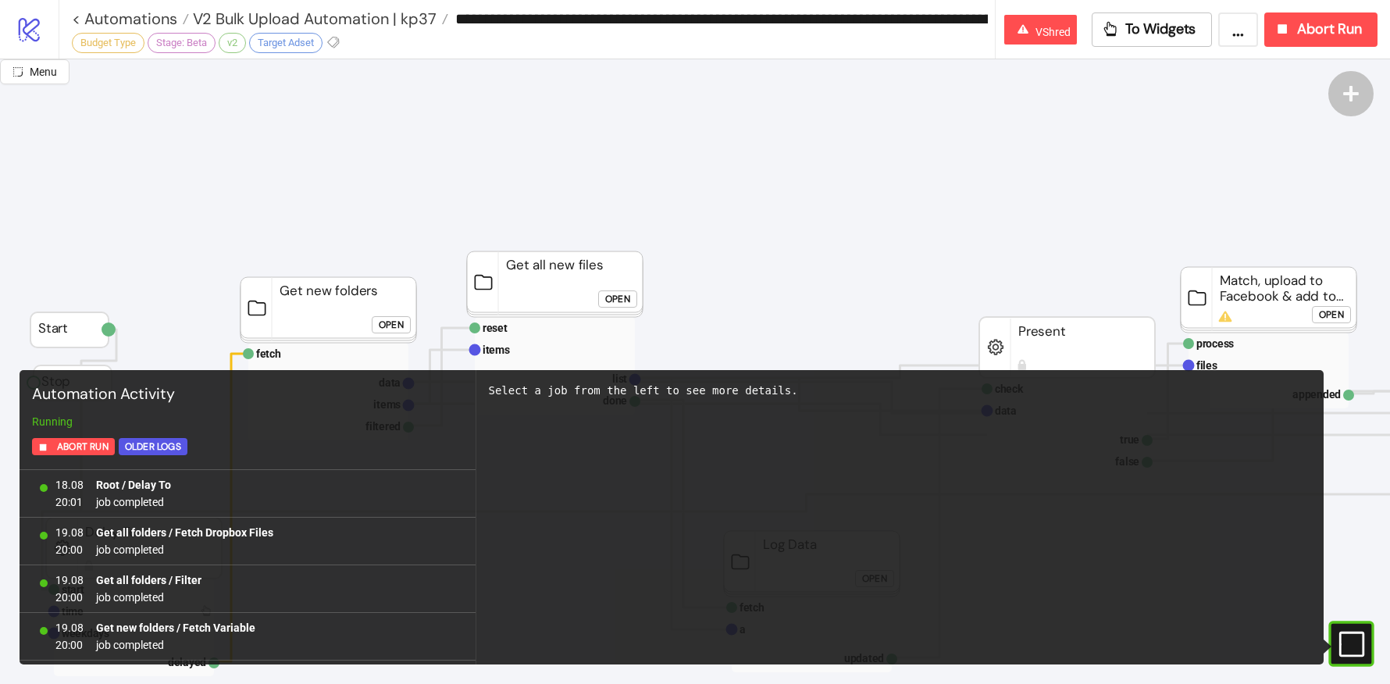
scroll to position [1414, 0]
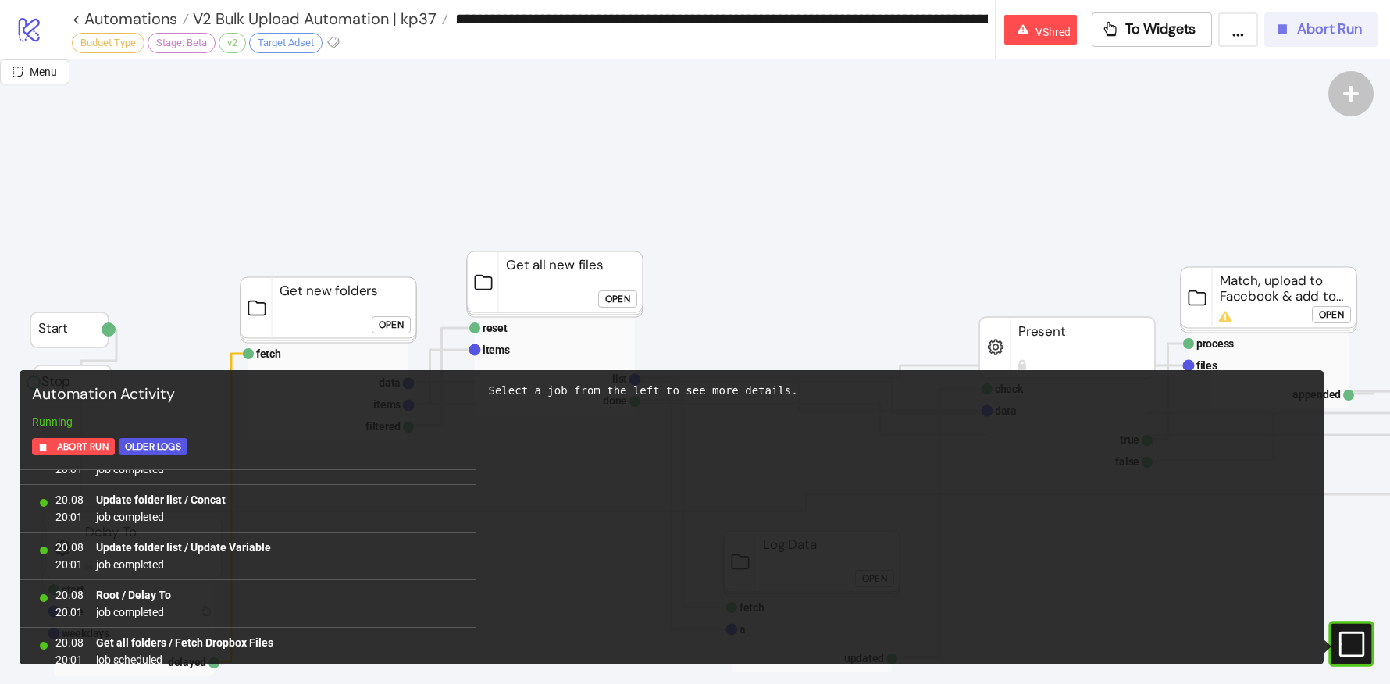
click at [1306, 18] on button "Abort Run" at bounding box center [1320, 29] width 113 height 34
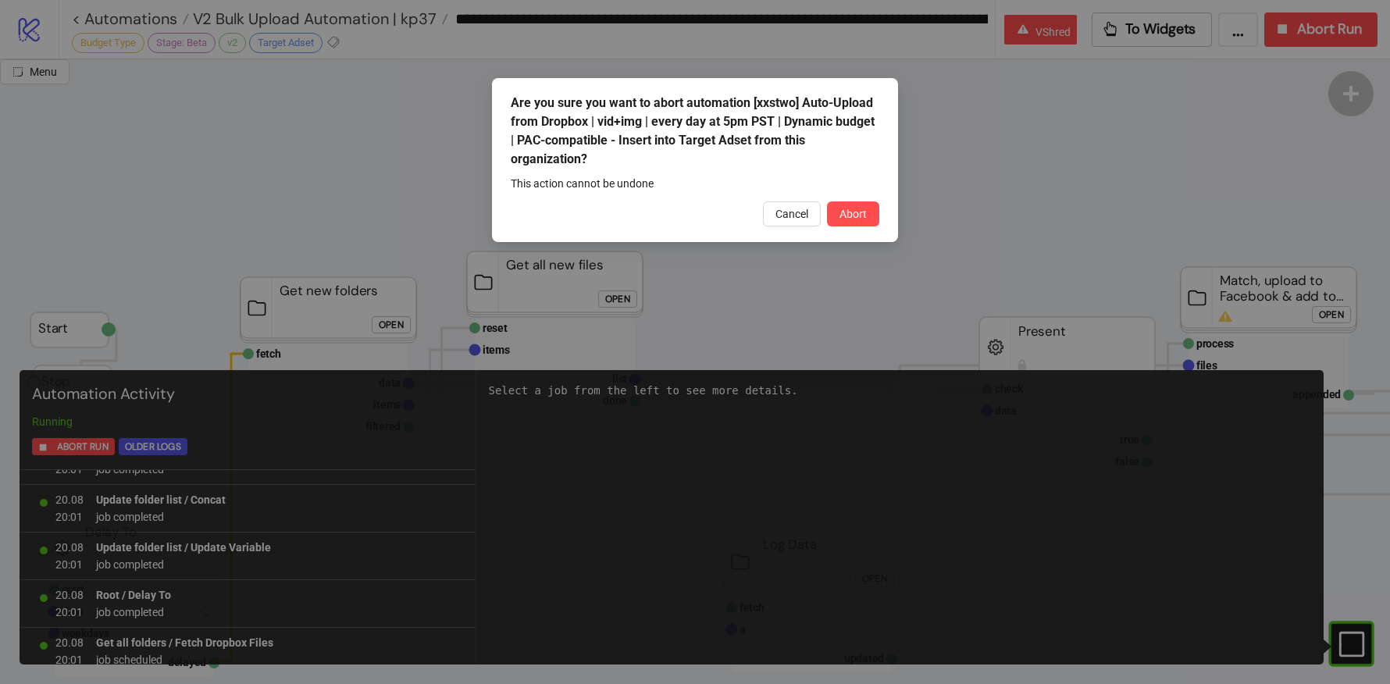
click at [823, 215] on div "Cancel Abort" at bounding box center [695, 213] width 369 height 25
click at [857, 215] on span "Abort" at bounding box center [852, 214] width 27 height 12
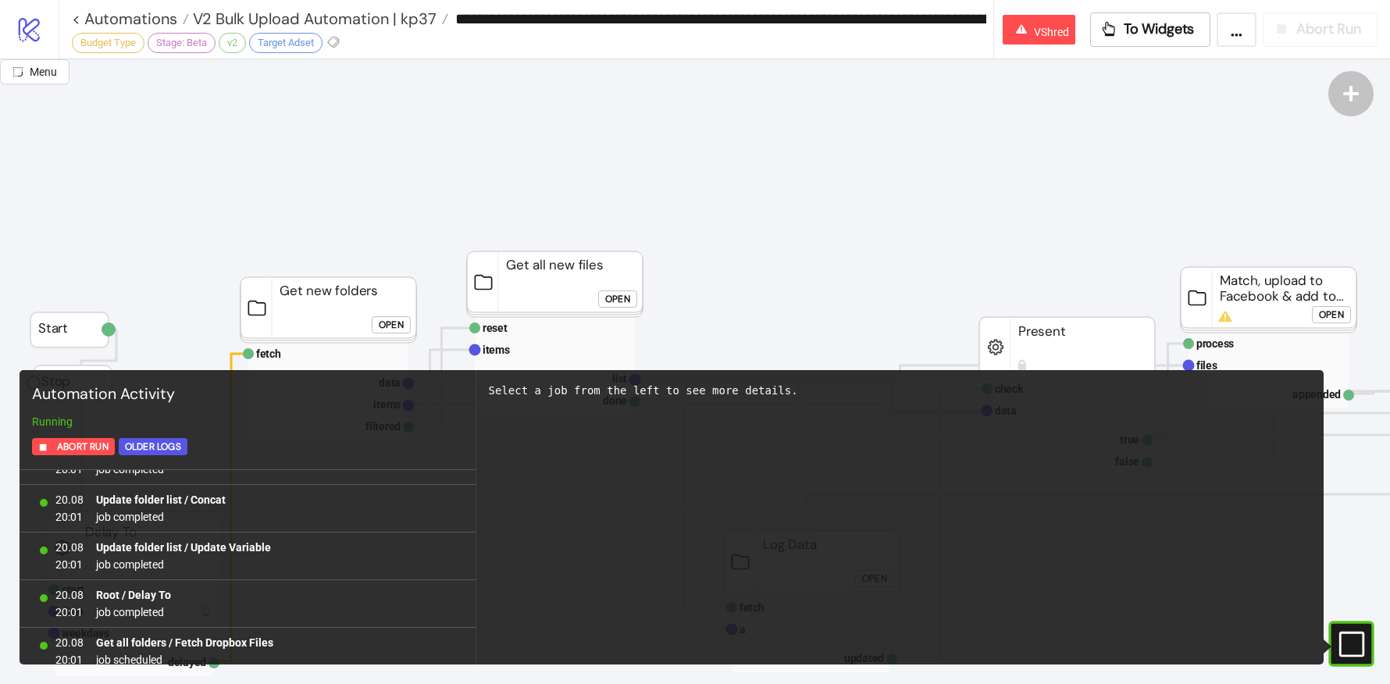
scroll to position [0, 0]
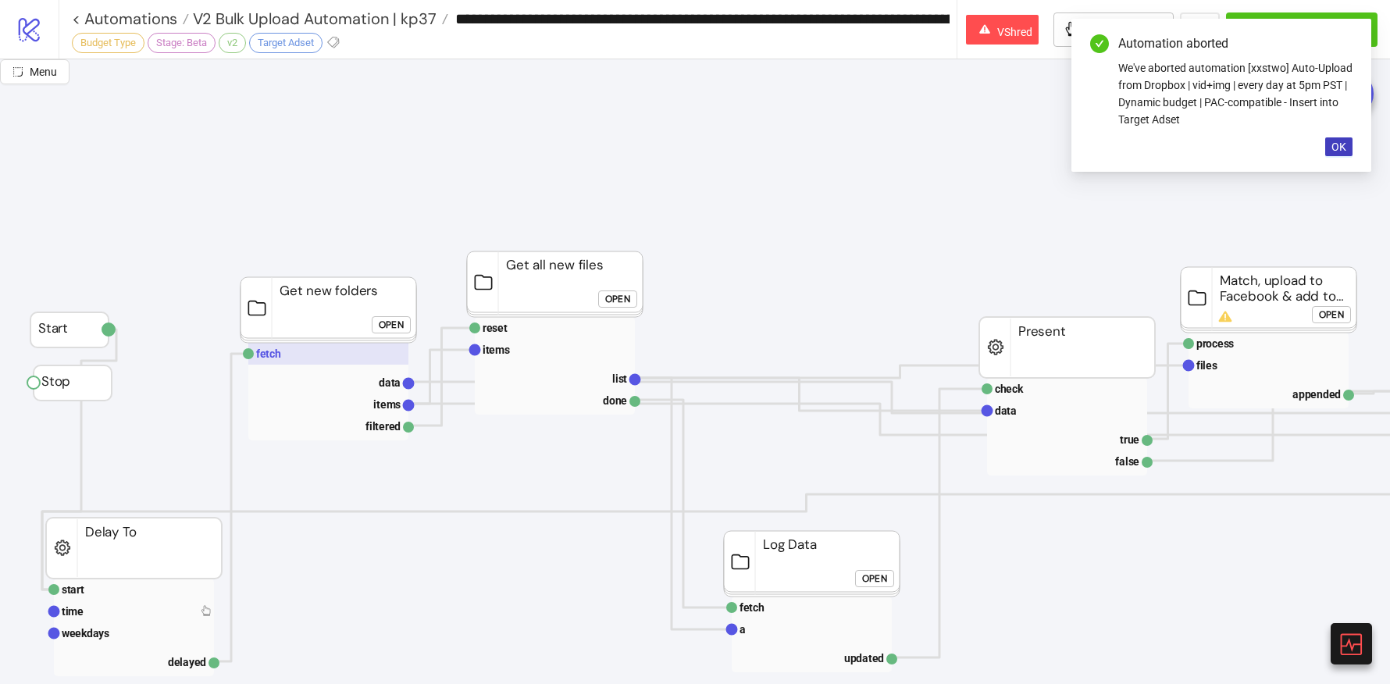
click at [344, 351] on rect at bounding box center [328, 354] width 160 height 22
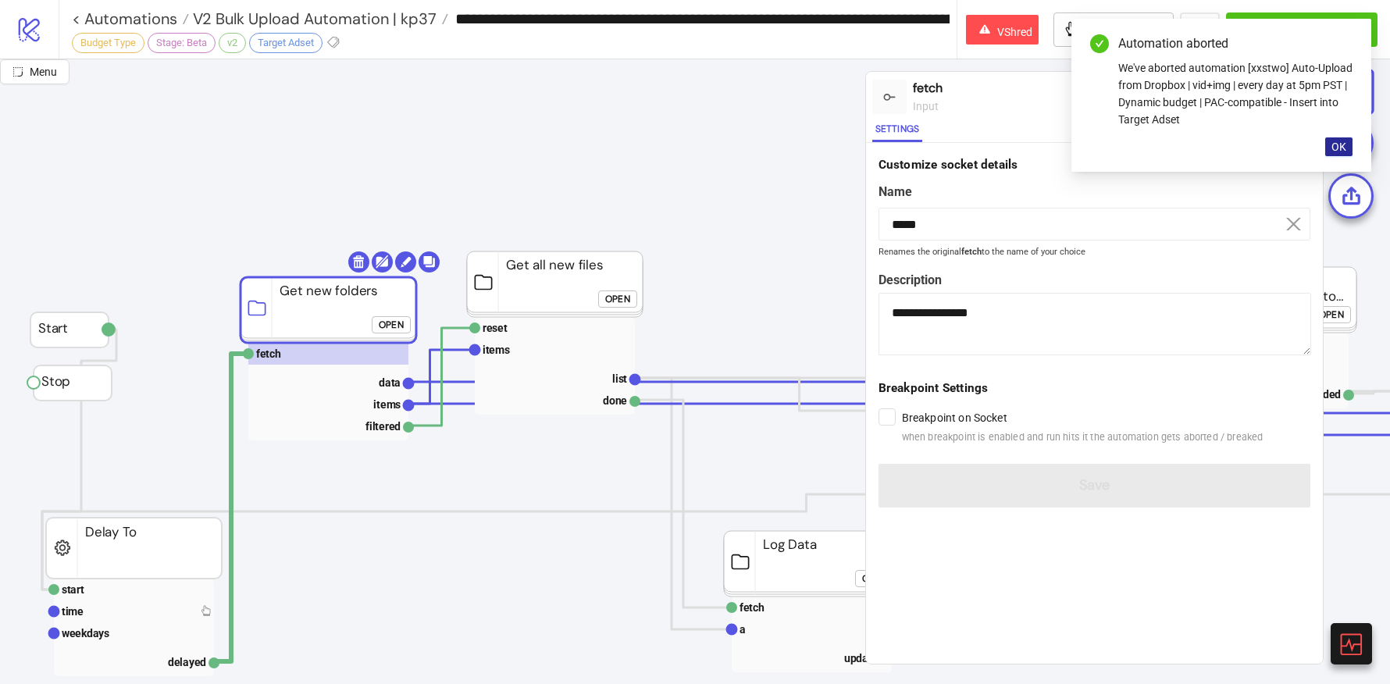
click at [1336, 141] on span "OK" at bounding box center [1338, 147] width 15 height 12
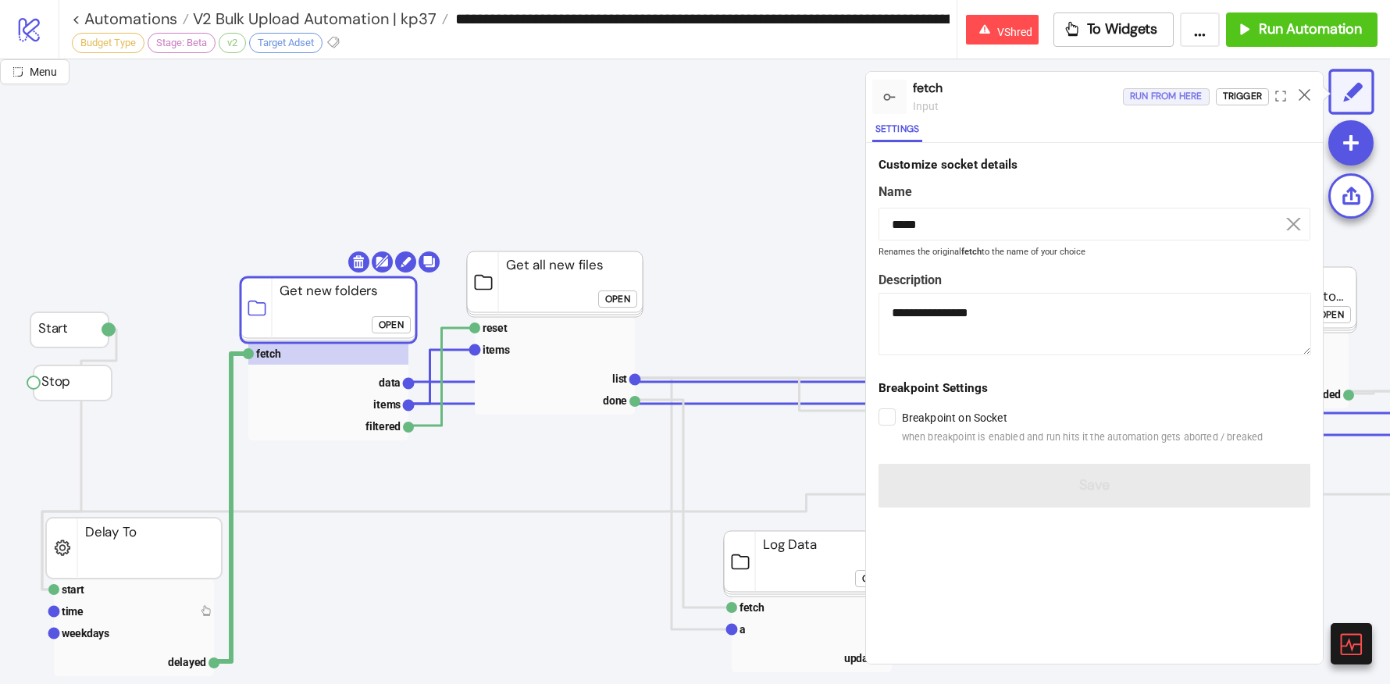
click at [1152, 88] on div "Run from here" at bounding box center [1166, 96] width 73 height 18
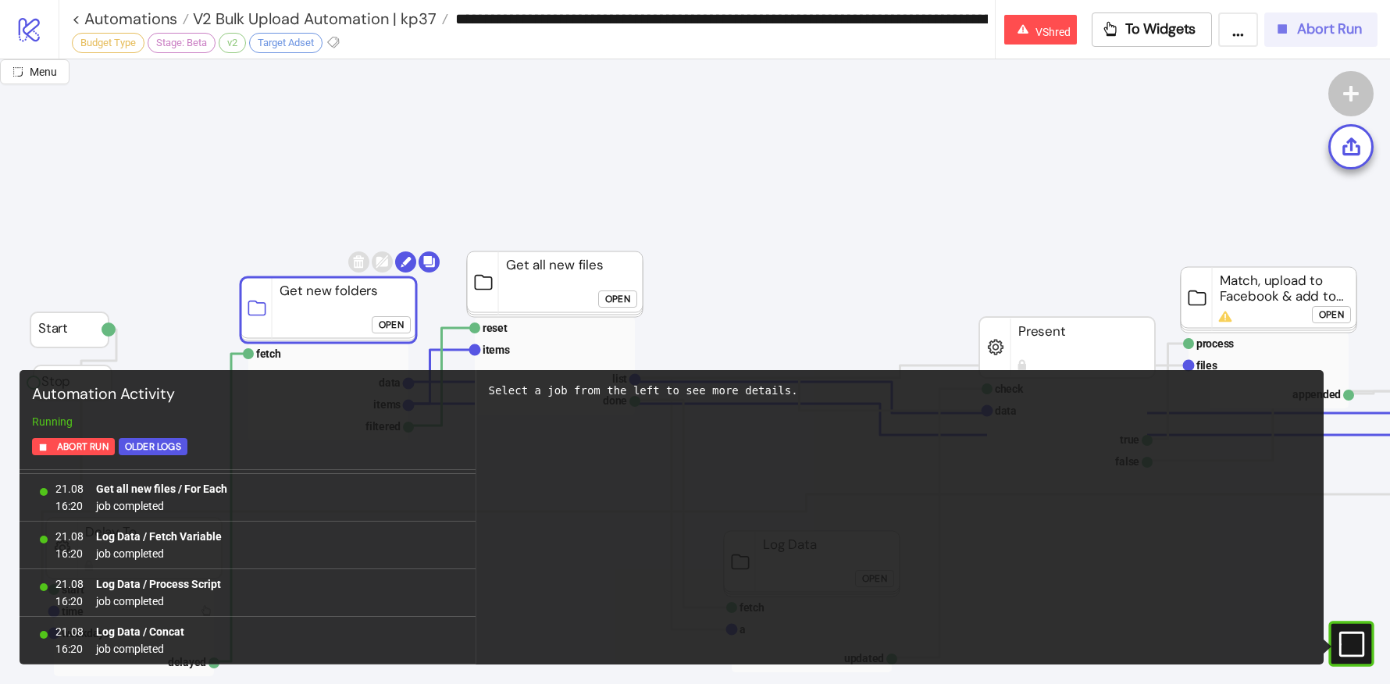
click at [1299, 28] on span "Abort Run" at bounding box center [1329, 29] width 65 height 18
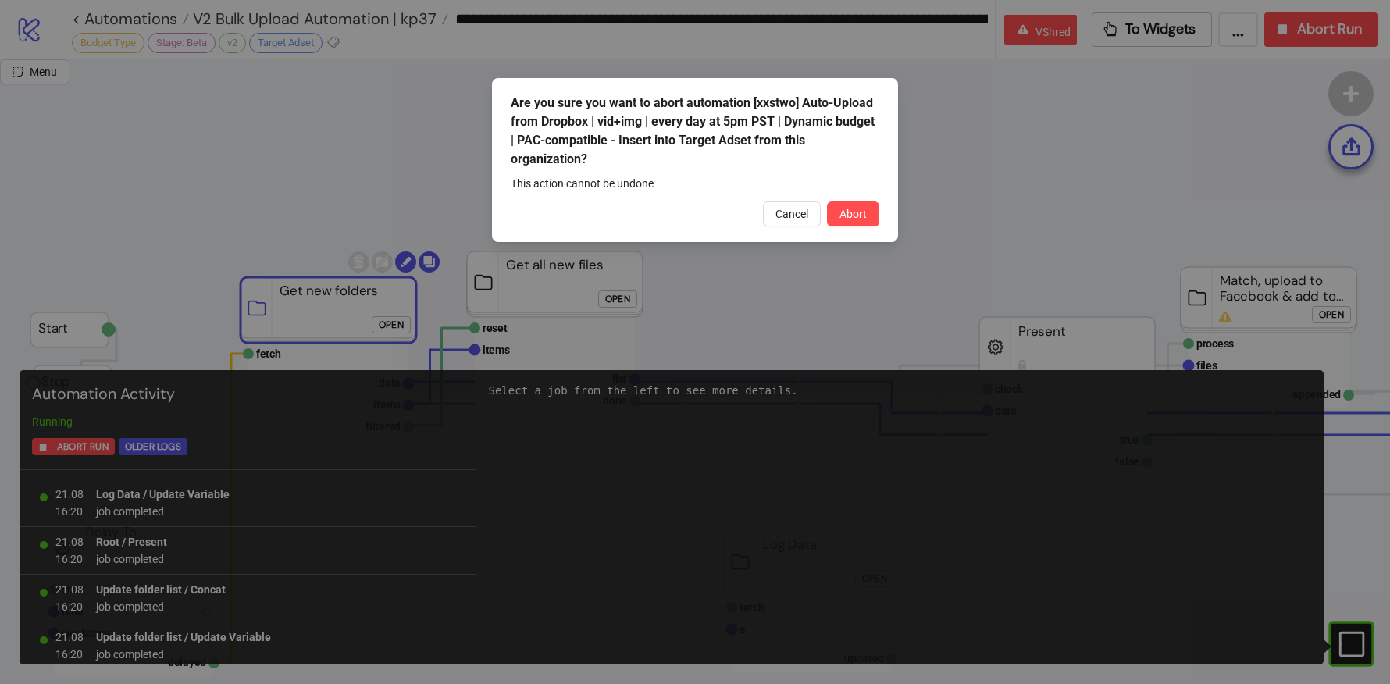
scroll to position [657, 0]
click at [872, 208] on button "Abort" at bounding box center [853, 213] width 52 height 25
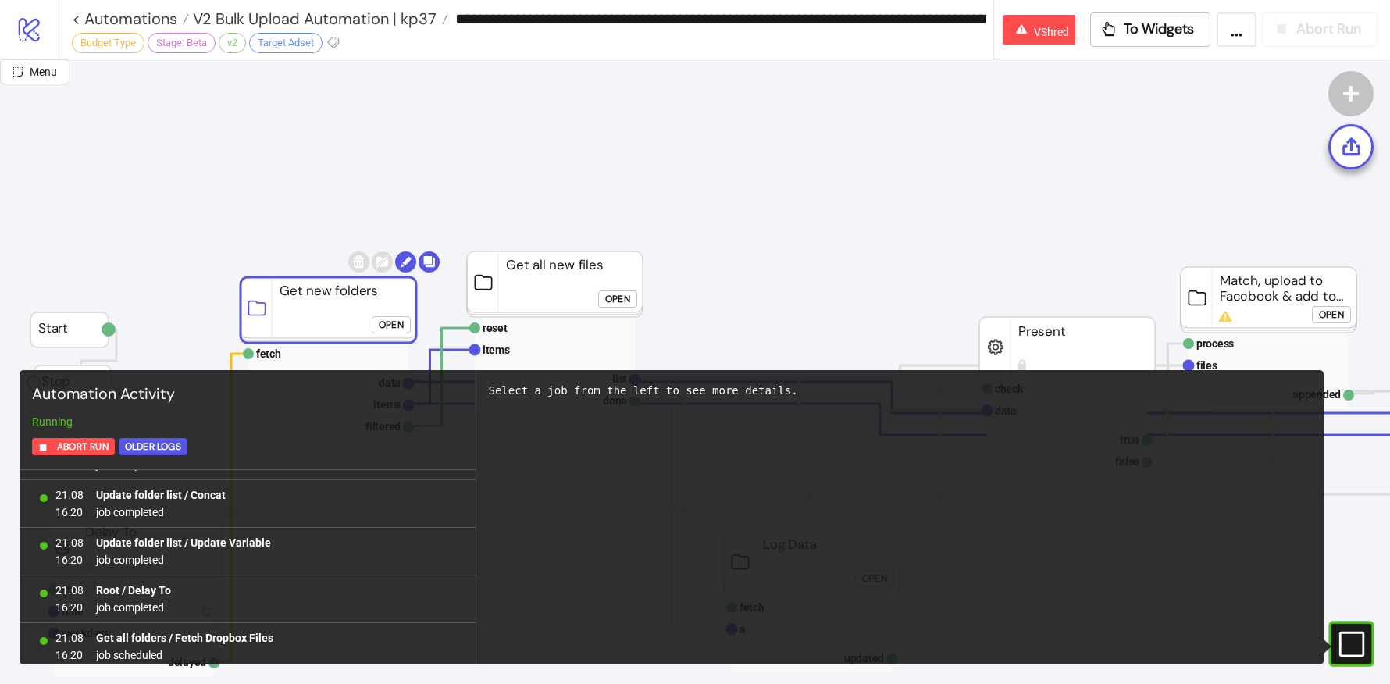
scroll to position [0, 0]
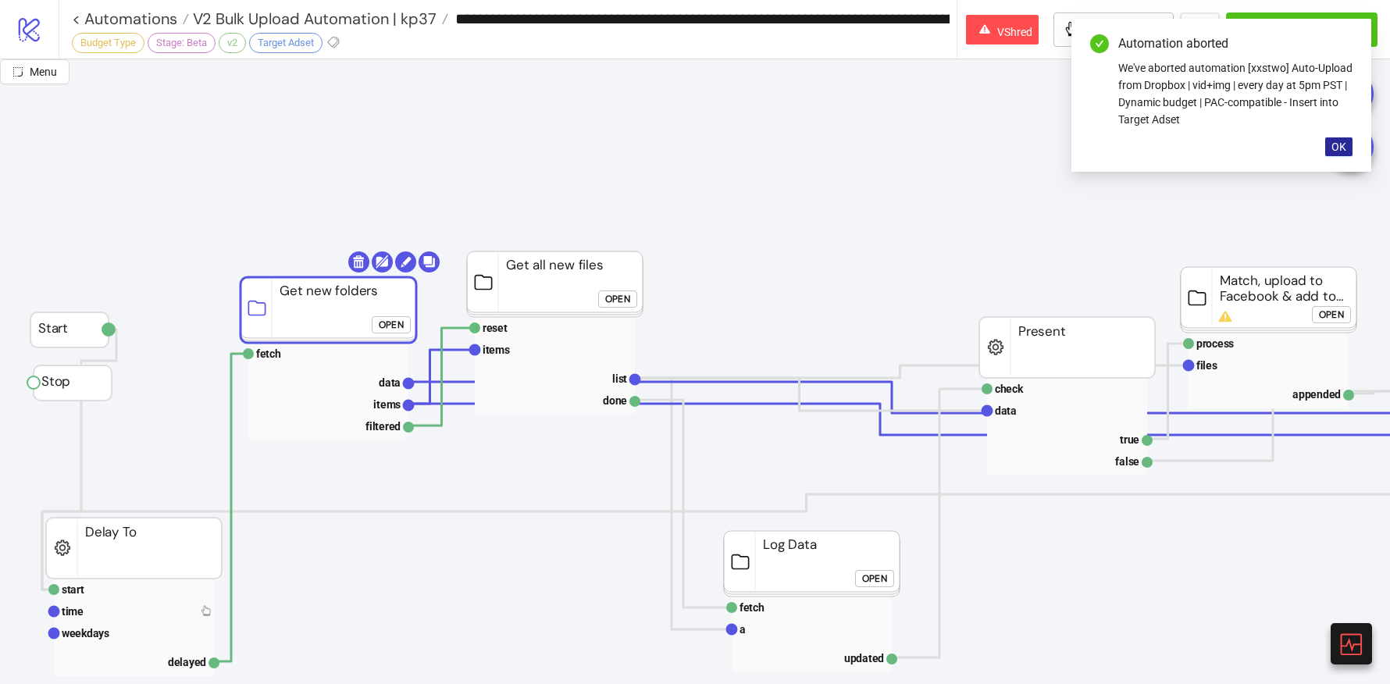
click at [1339, 152] on button "OK" at bounding box center [1338, 146] width 27 height 19
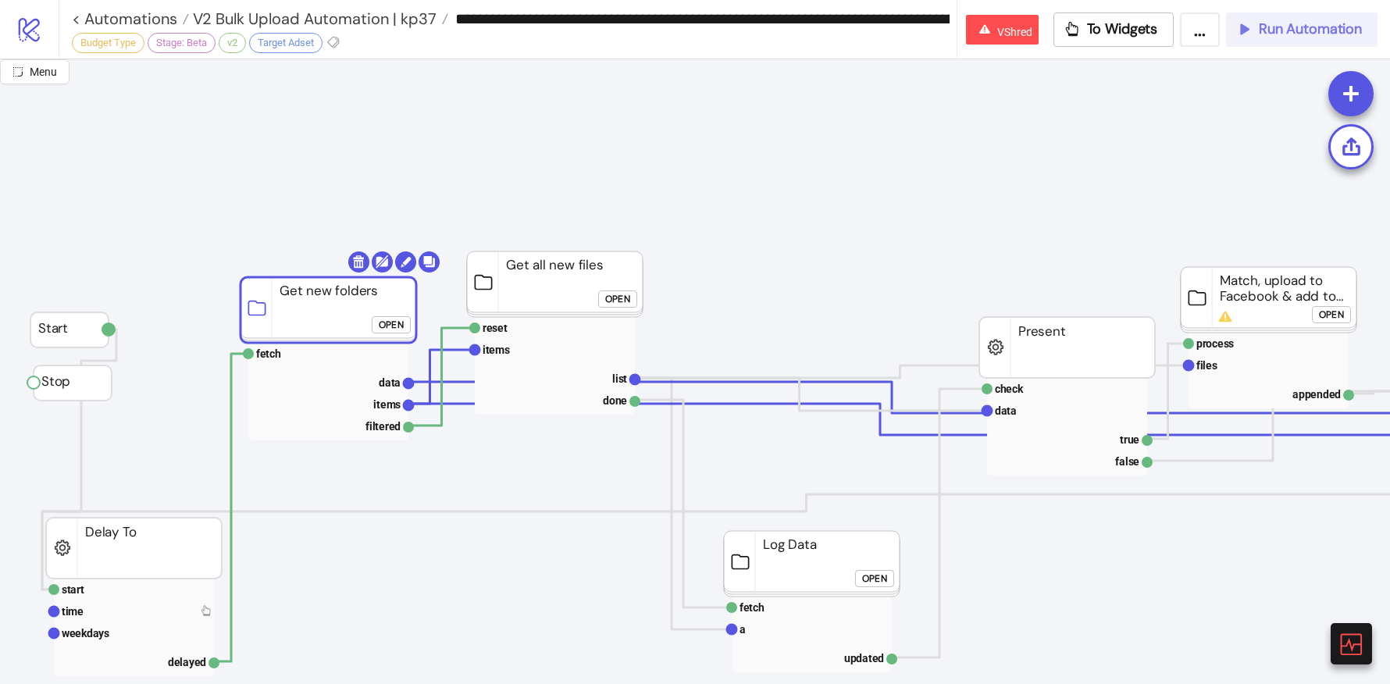
click at [1325, 41] on button "Run Automation" at bounding box center [1301, 29] width 151 height 34
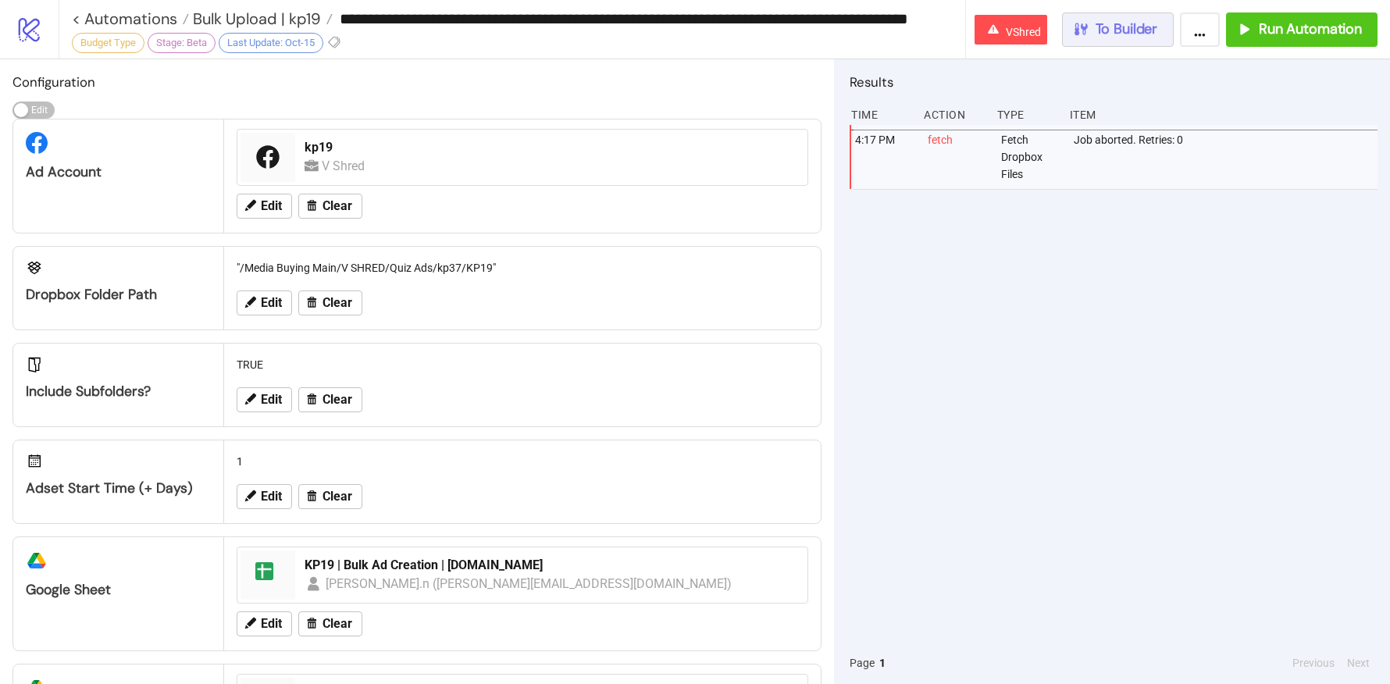
click at [1114, 37] on span "To Builder" at bounding box center [1126, 29] width 62 height 18
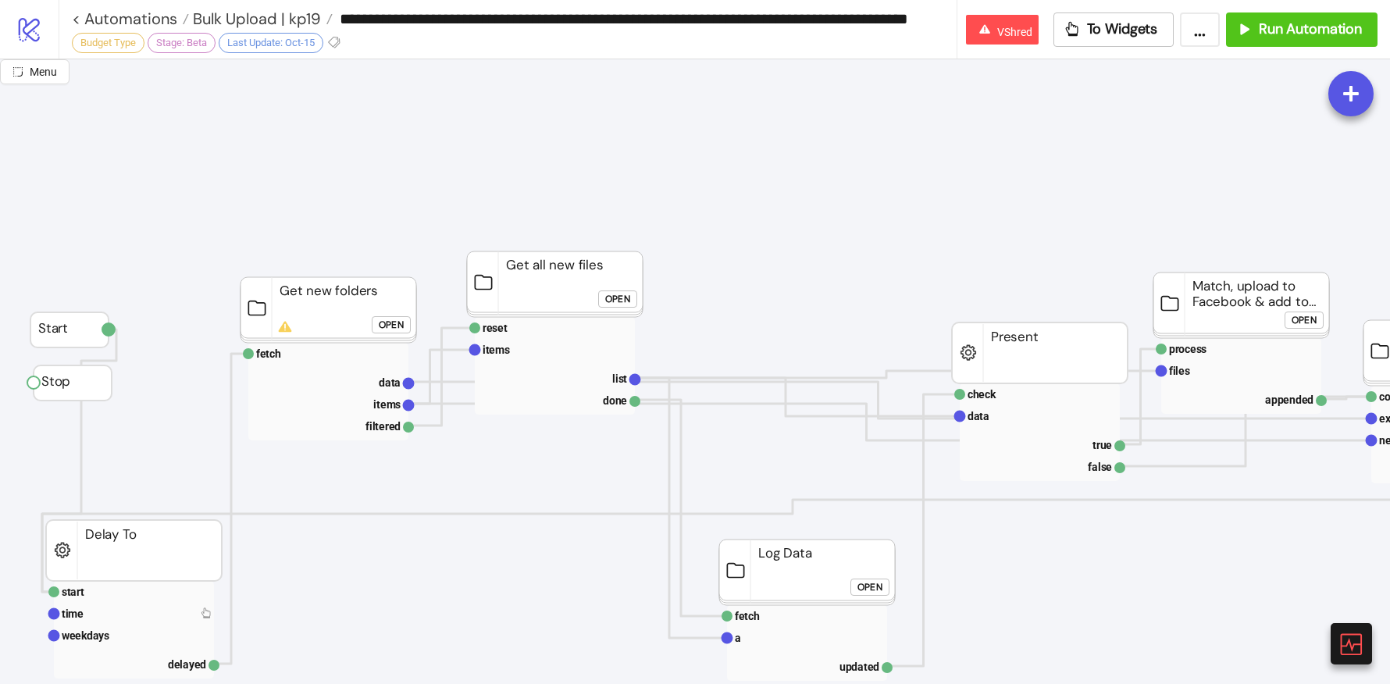
click at [374, 344] on foreignobject "Open" at bounding box center [395, 330] width 47 height 31
click at [372, 353] on rect at bounding box center [328, 354] width 160 height 22
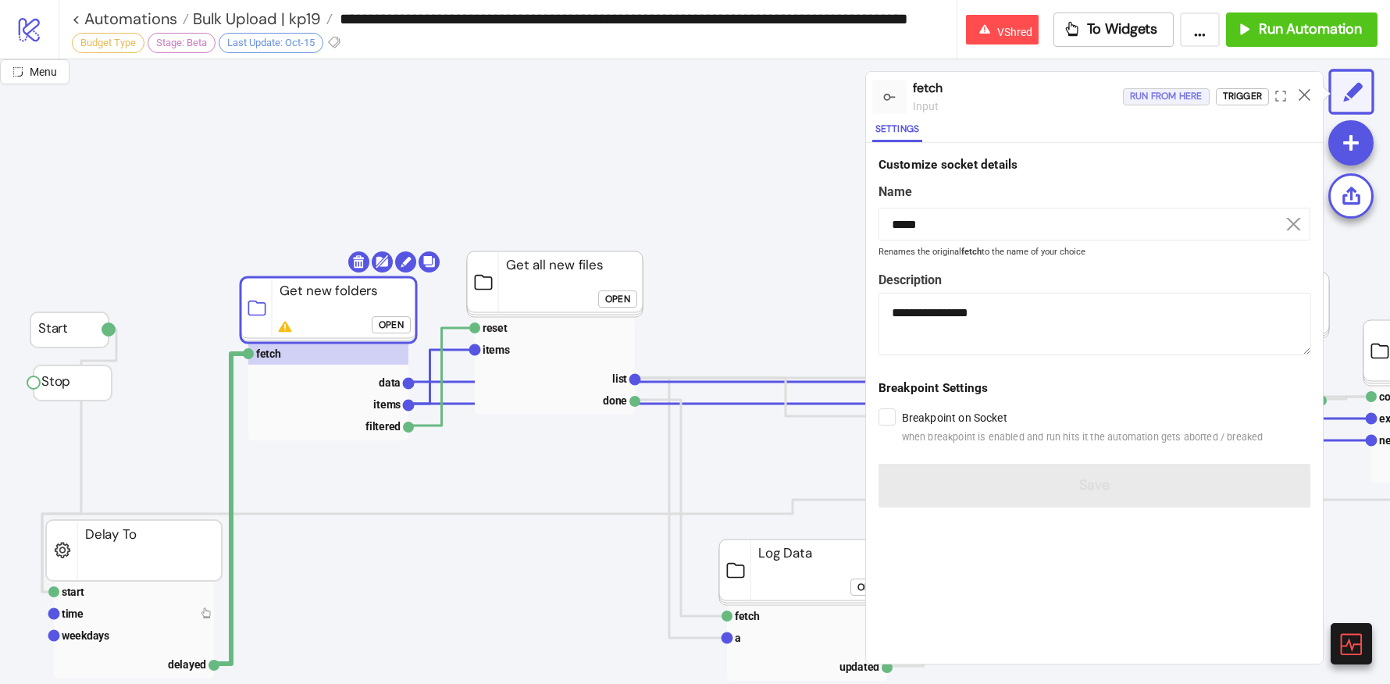
click at [1139, 89] on div "Run from here" at bounding box center [1166, 96] width 73 height 18
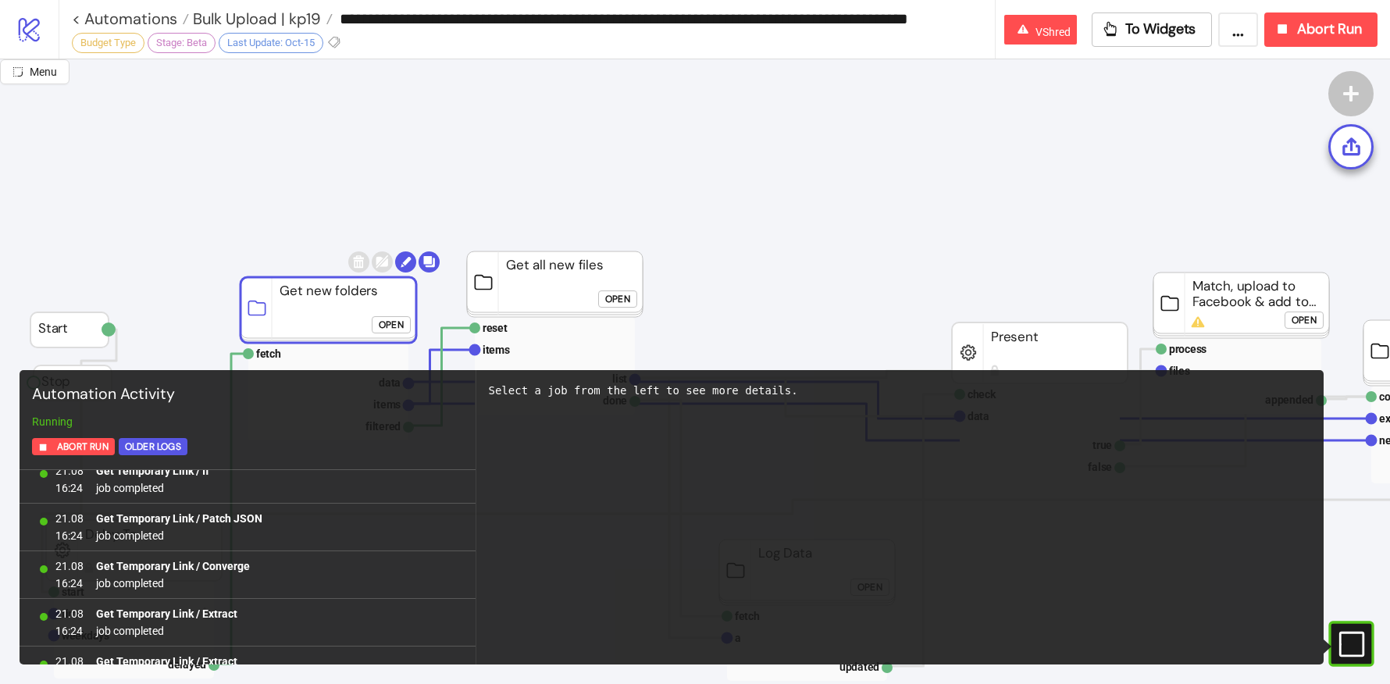
scroll to position [4586, 0]
click at [1131, 36] on span "To Widgets" at bounding box center [1160, 29] width 71 height 18
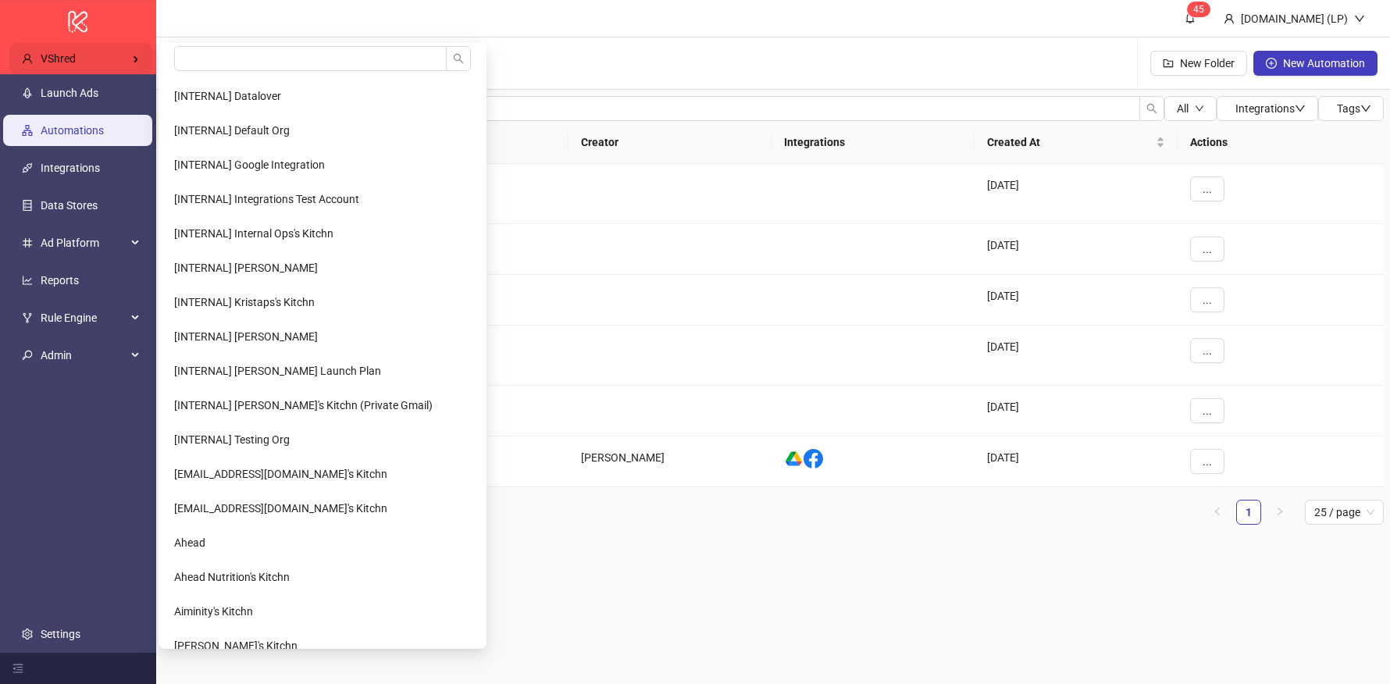
click at [77, 52] on div "VShred" at bounding box center [80, 58] width 143 height 31
click at [356, 51] on input "search" at bounding box center [310, 58] width 273 height 25
type input "*****"
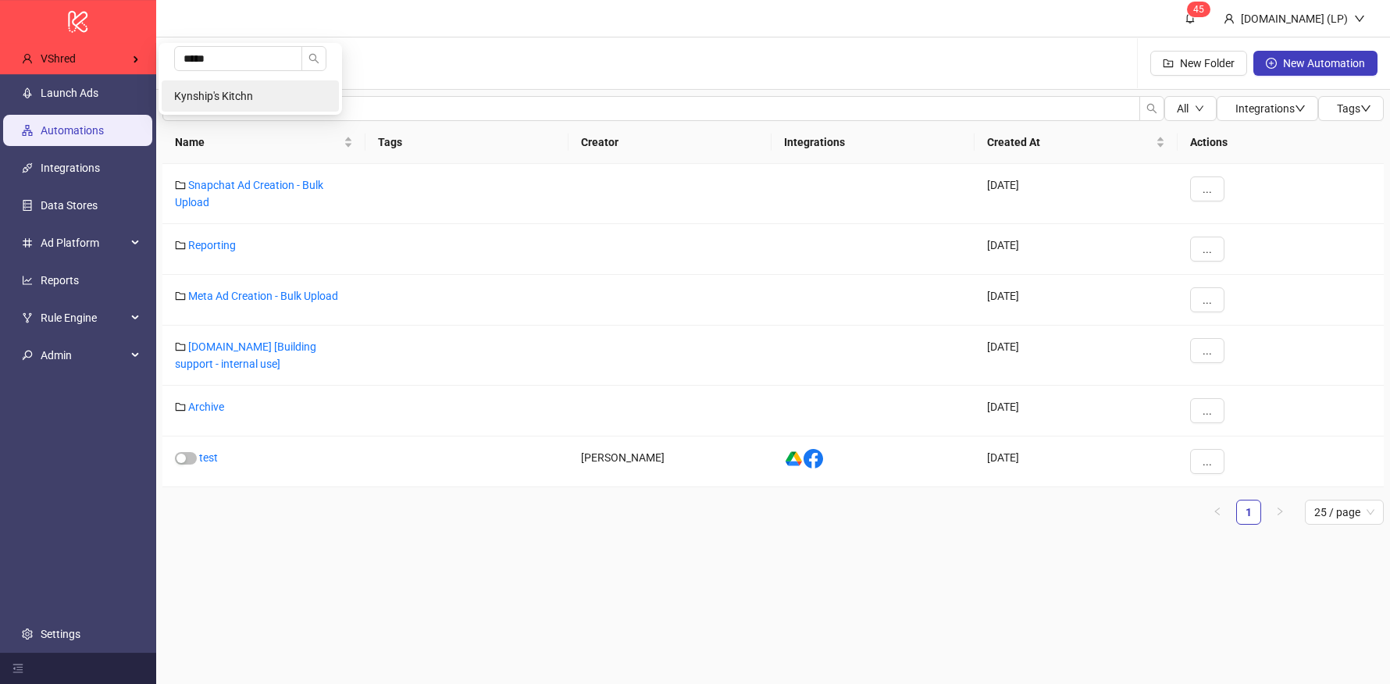
click at [188, 91] on span "Kynship's Kitchn" at bounding box center [213, 96] width 79 height 12
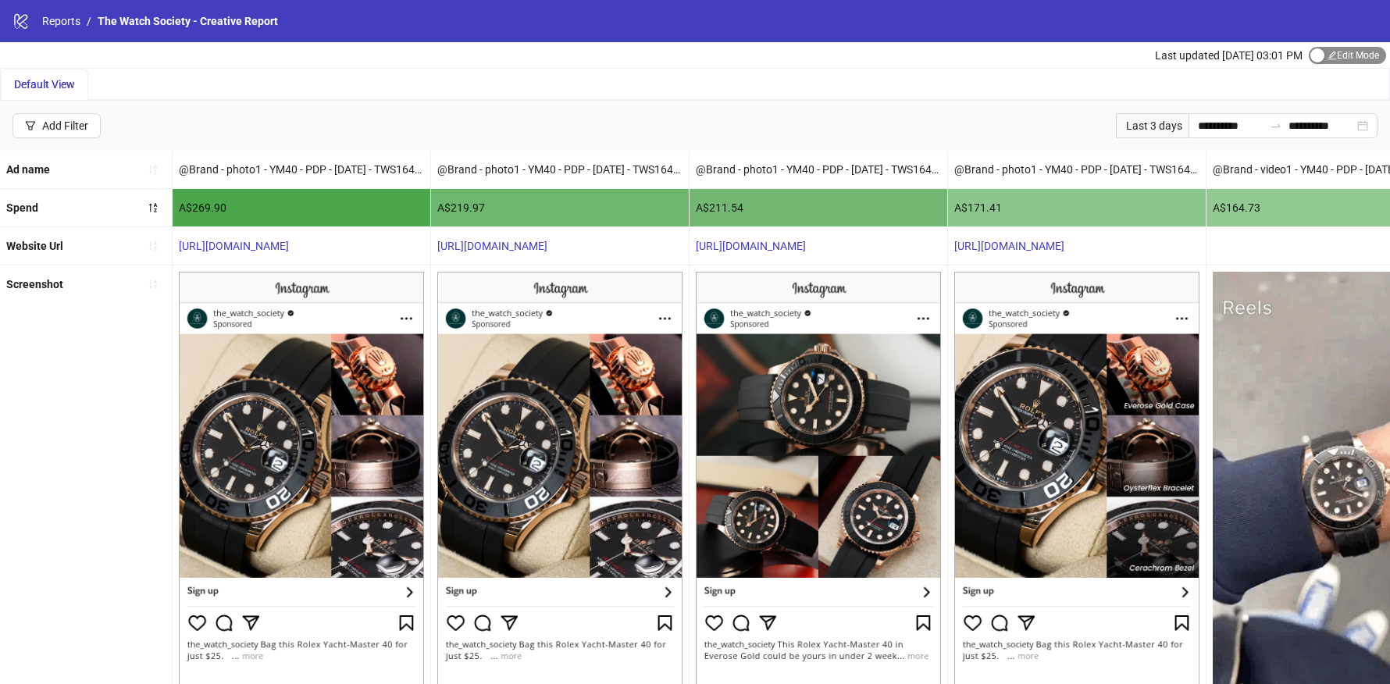
click at [1312, 63] on span "Edit Mode Edit Mode" at bounding box center [1347, 55] width 77 height 17
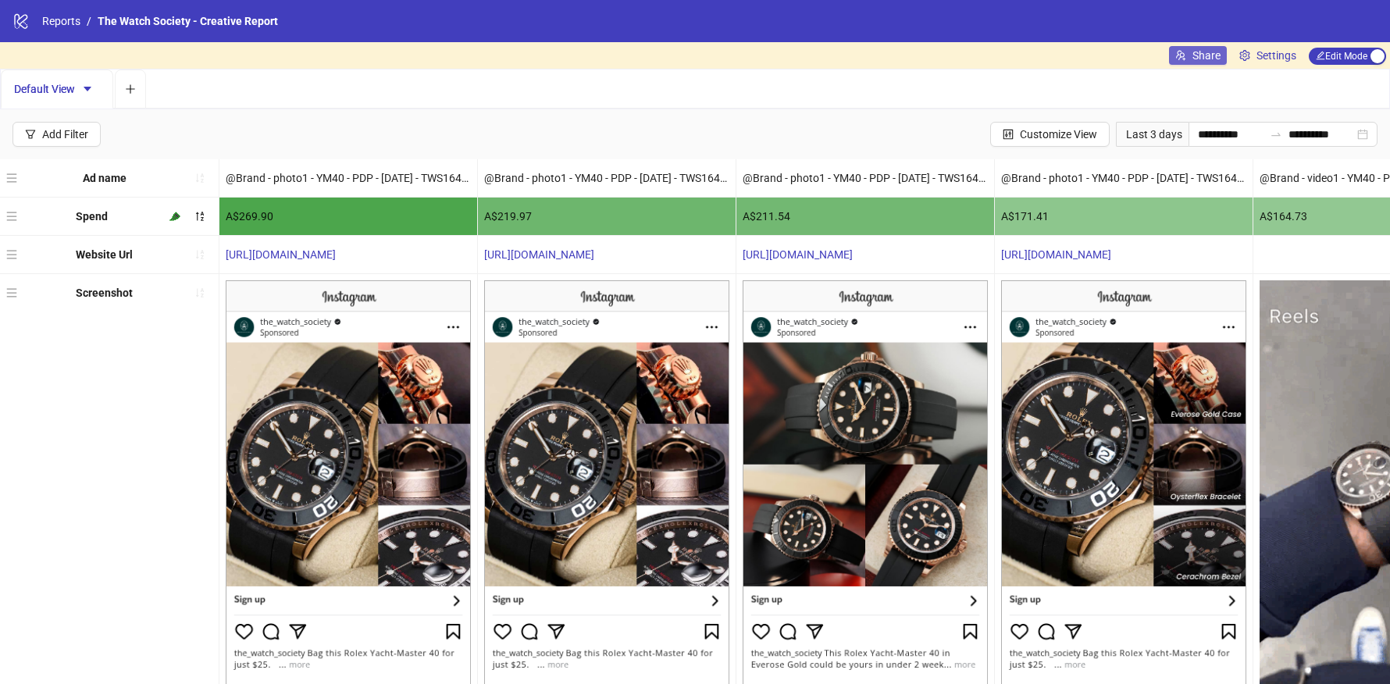
click at [1209, 55] on span "Share" at bounding box center [1206, 55] width 28 height 12
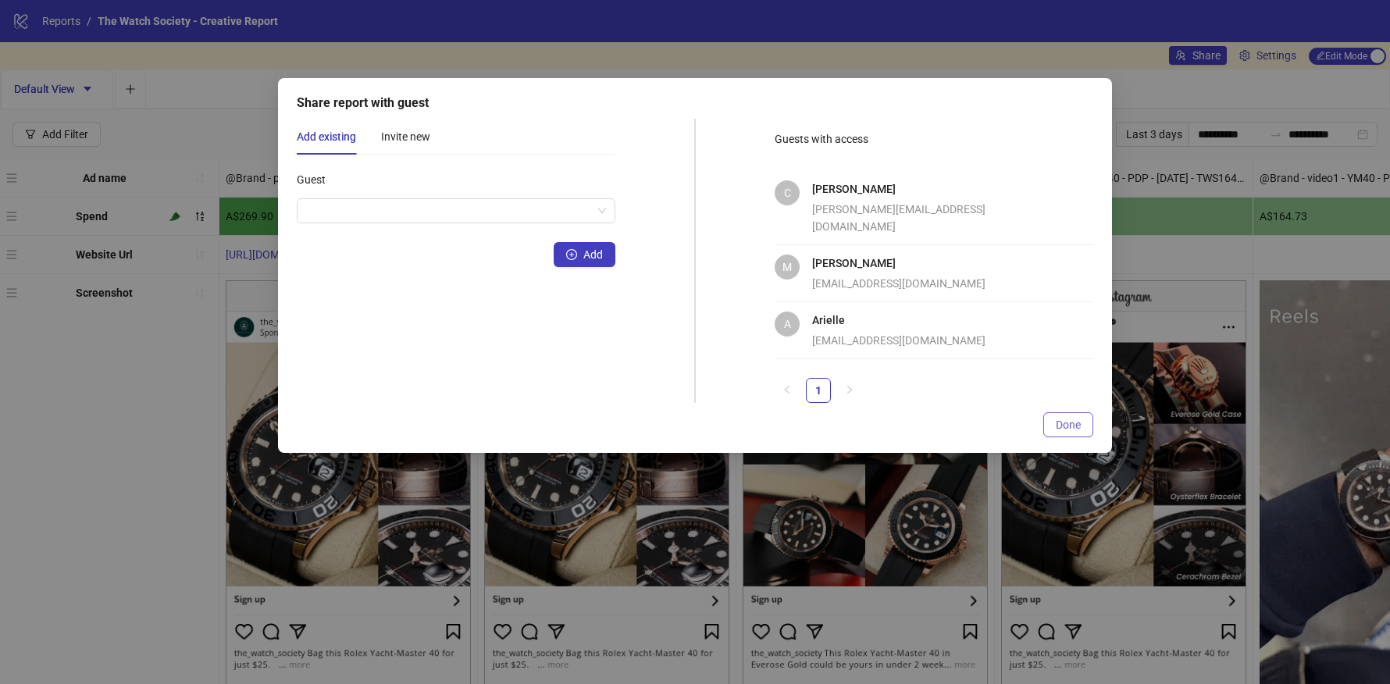
click at [1074, 419] on button "Done" at bounding box center [1068, 424] width 50 height 25
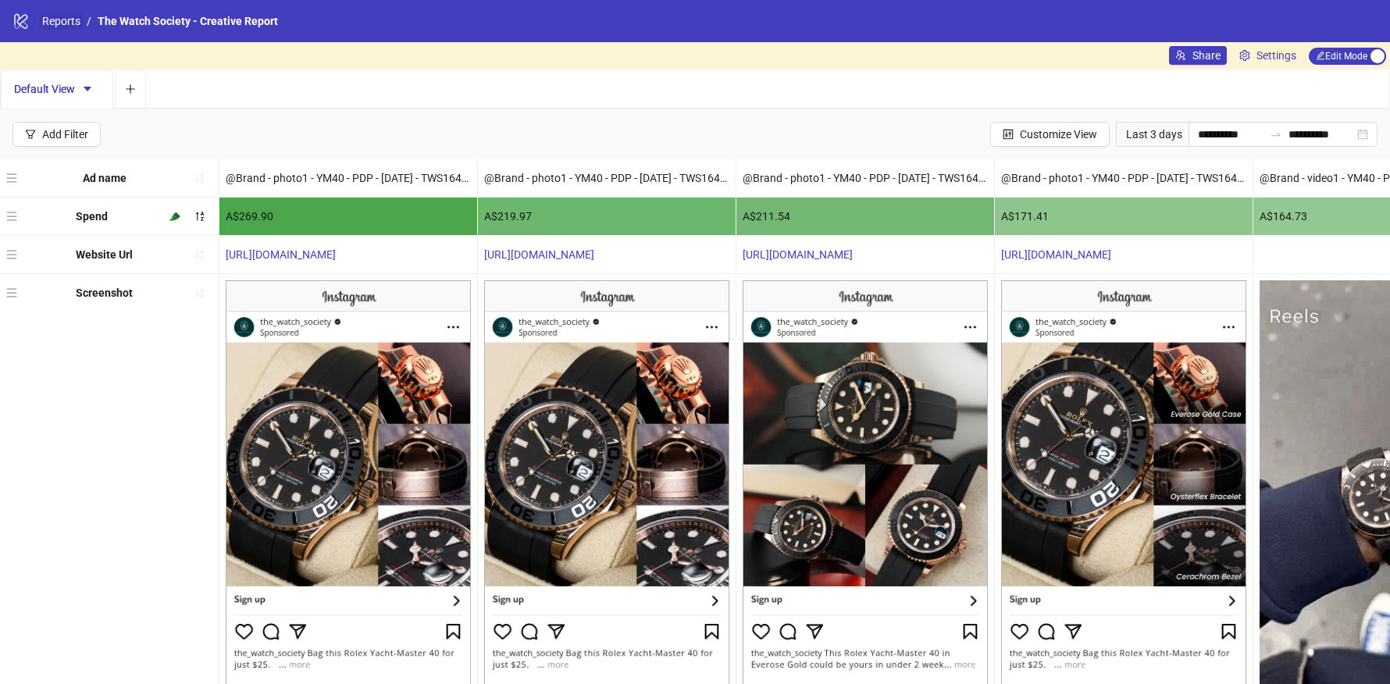
click at [44, 14] on link "Reports" at bounding box center [61, 20] width 45 height 17
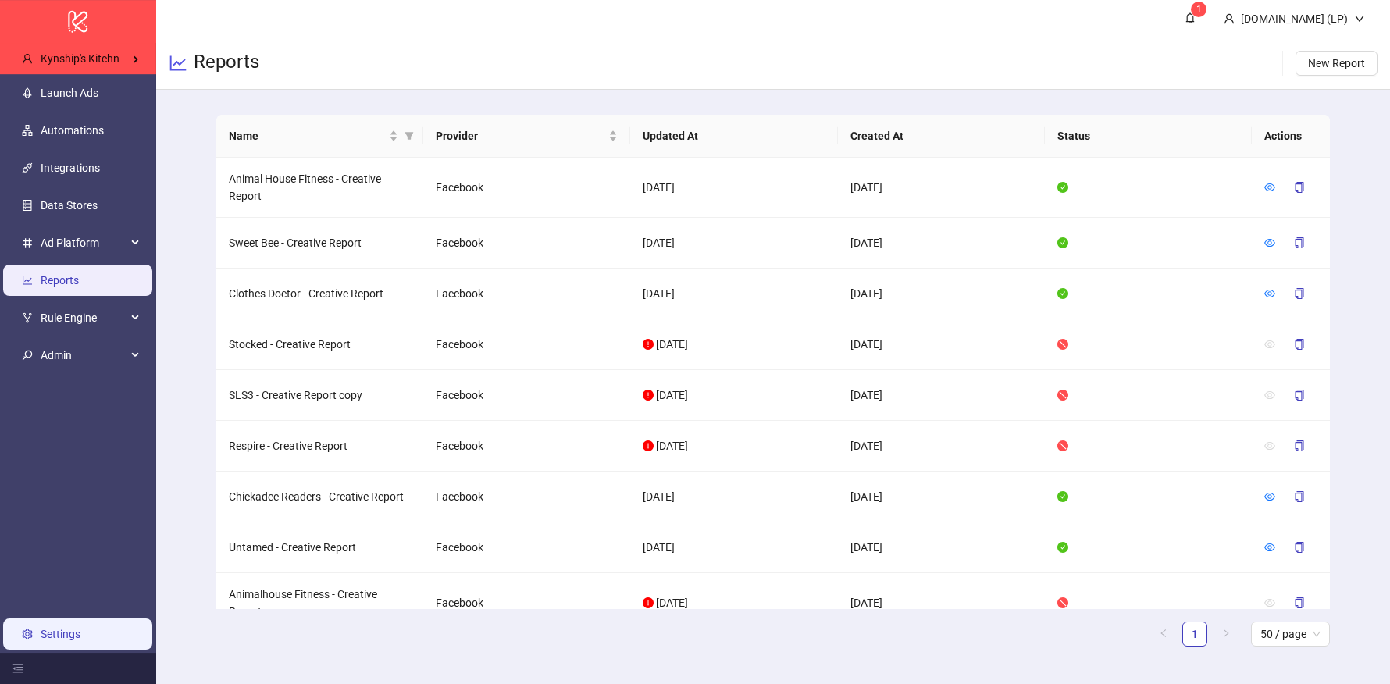
click at [41, 639] on link "Settings" at bounding box center [61, 634] width 40 height 12
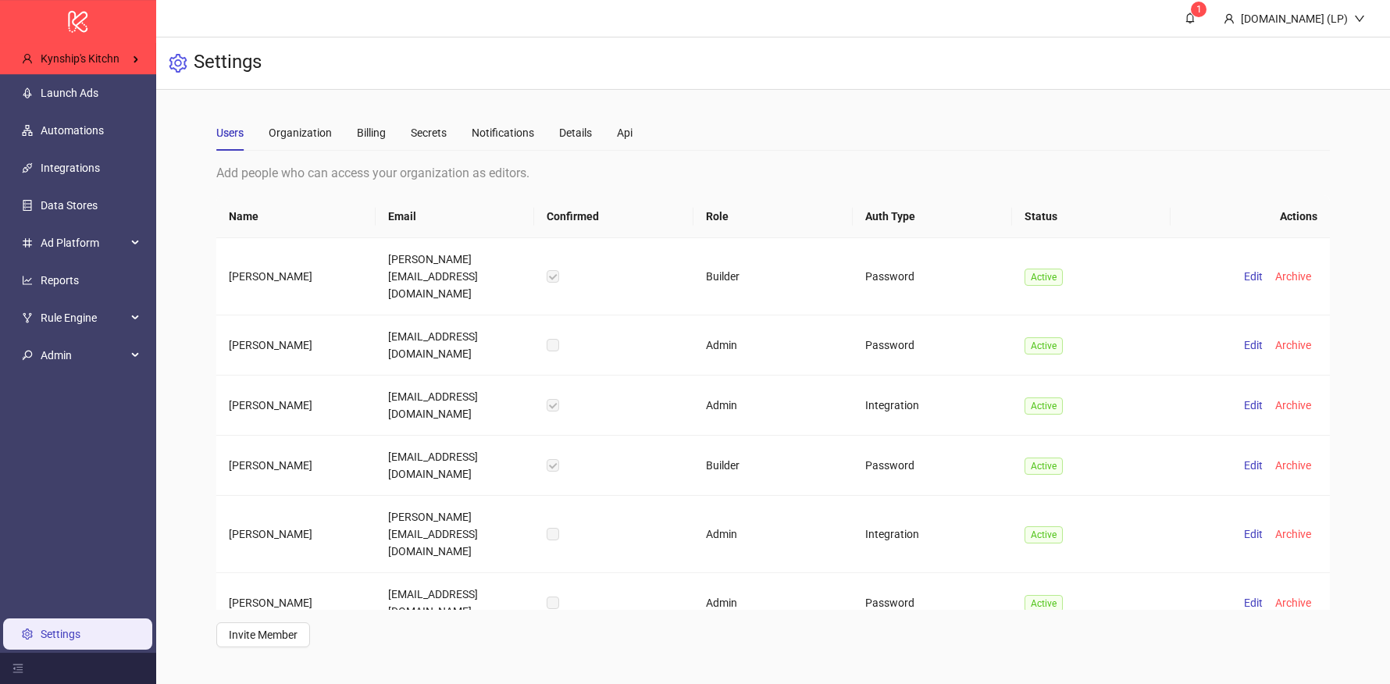
scroll to position [4045, 0]
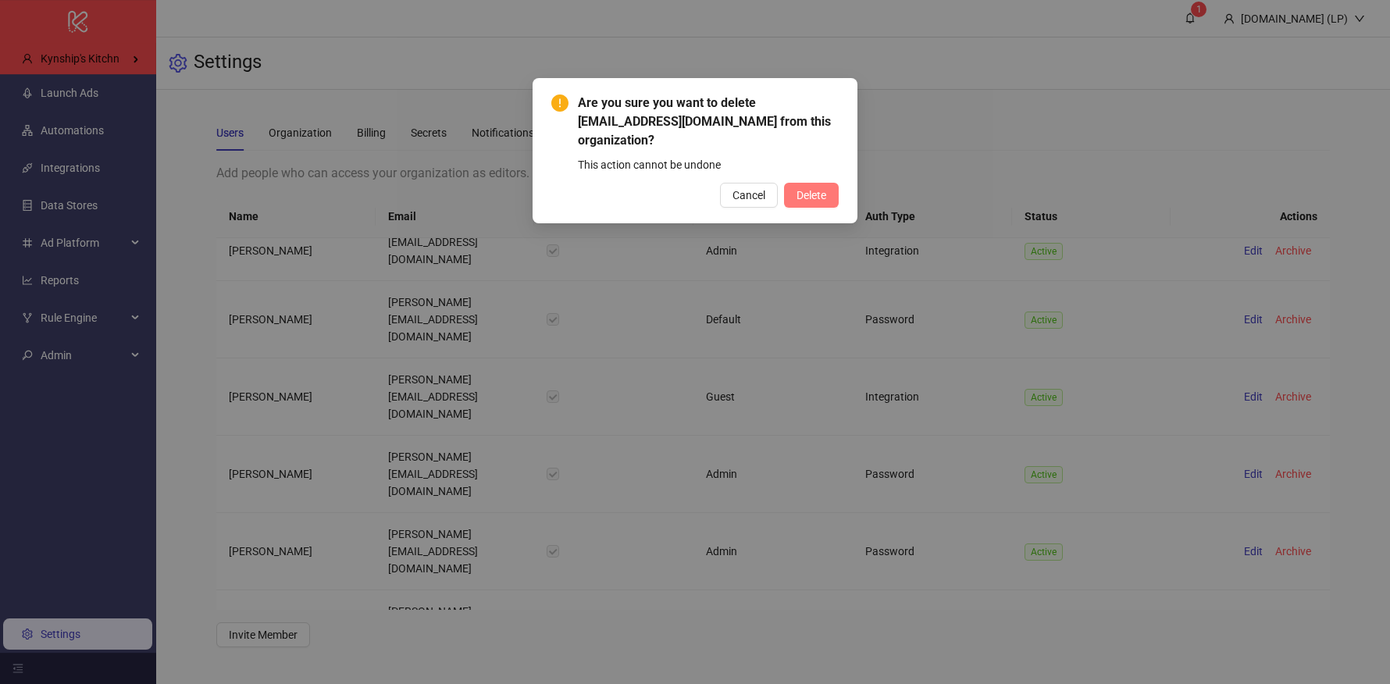
click at [814, 191] on span "Delete" at bounding box center [811, 195] width 30 height 12
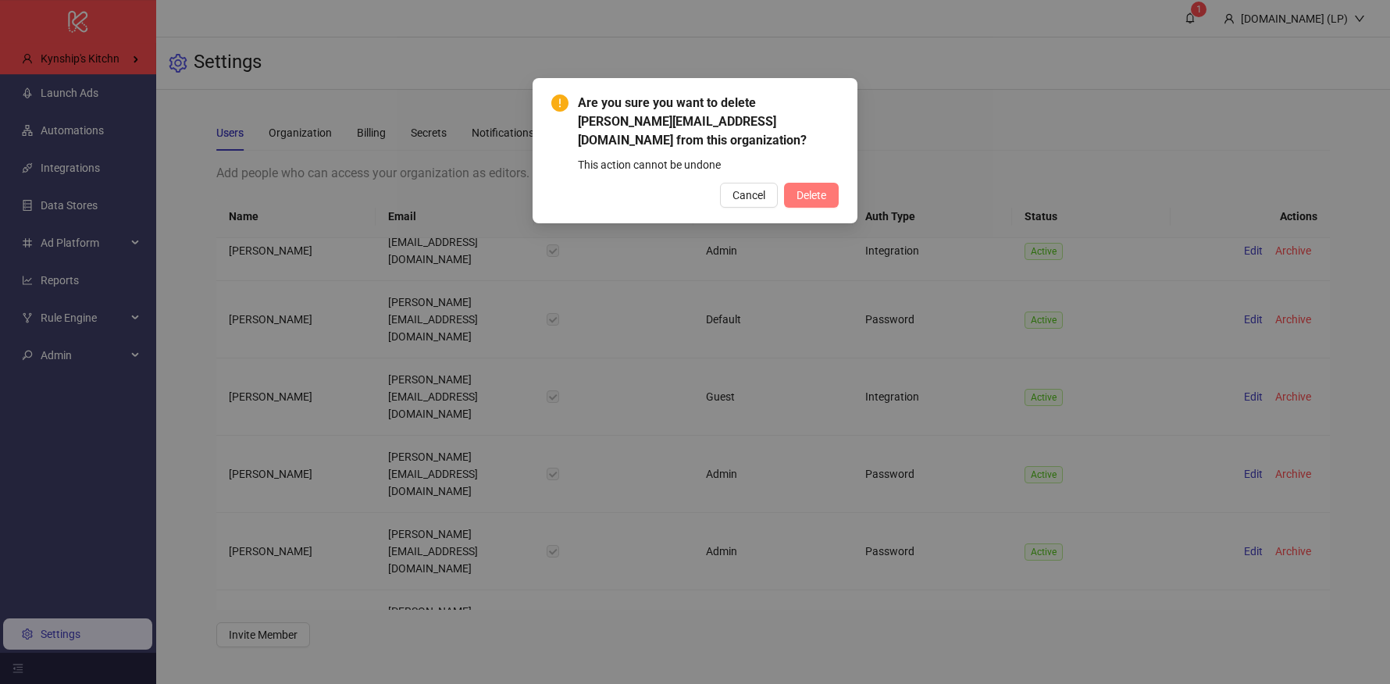
click at [816, 191] on span "Delete" at bounding box center [811, 195] width 30 height 12
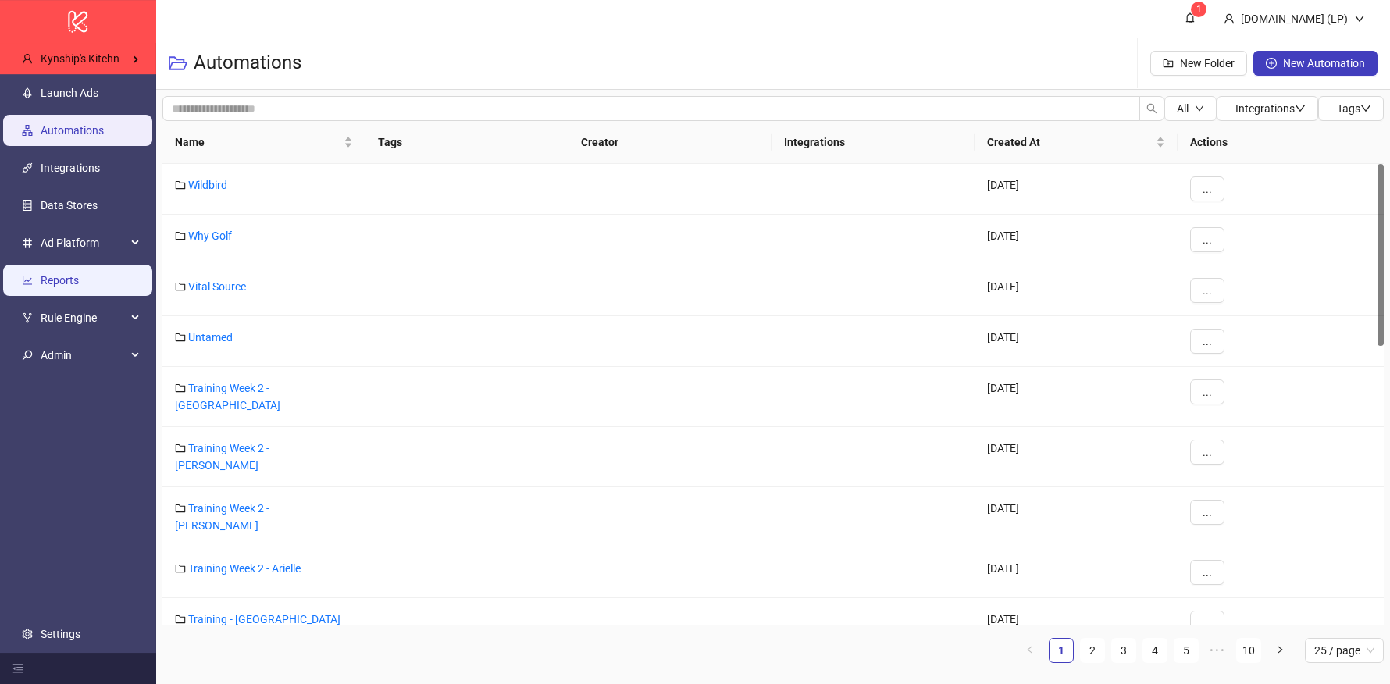
click at [65, 287] on link "Reports" at bounding box center [60, 280] width 38 height 12
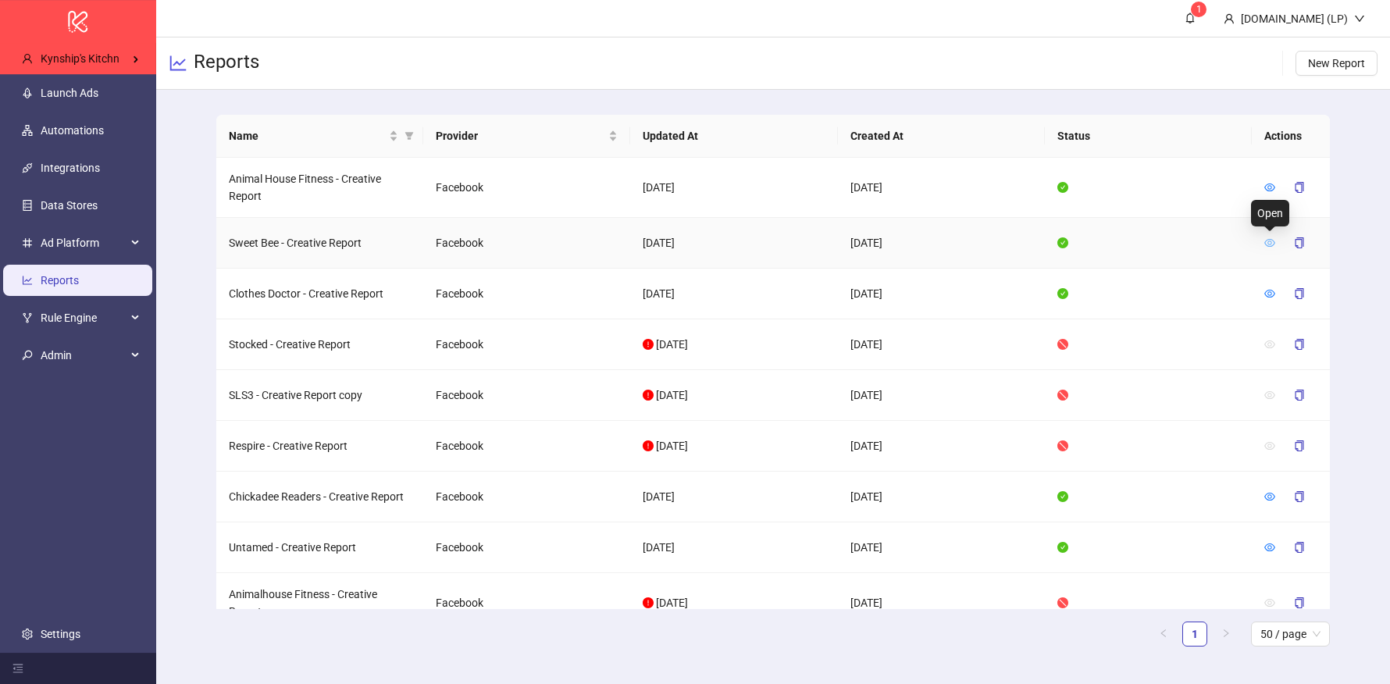
click at [1270, 240] on icon "eye" at bounding box center [1269, 242] width 11 height 11
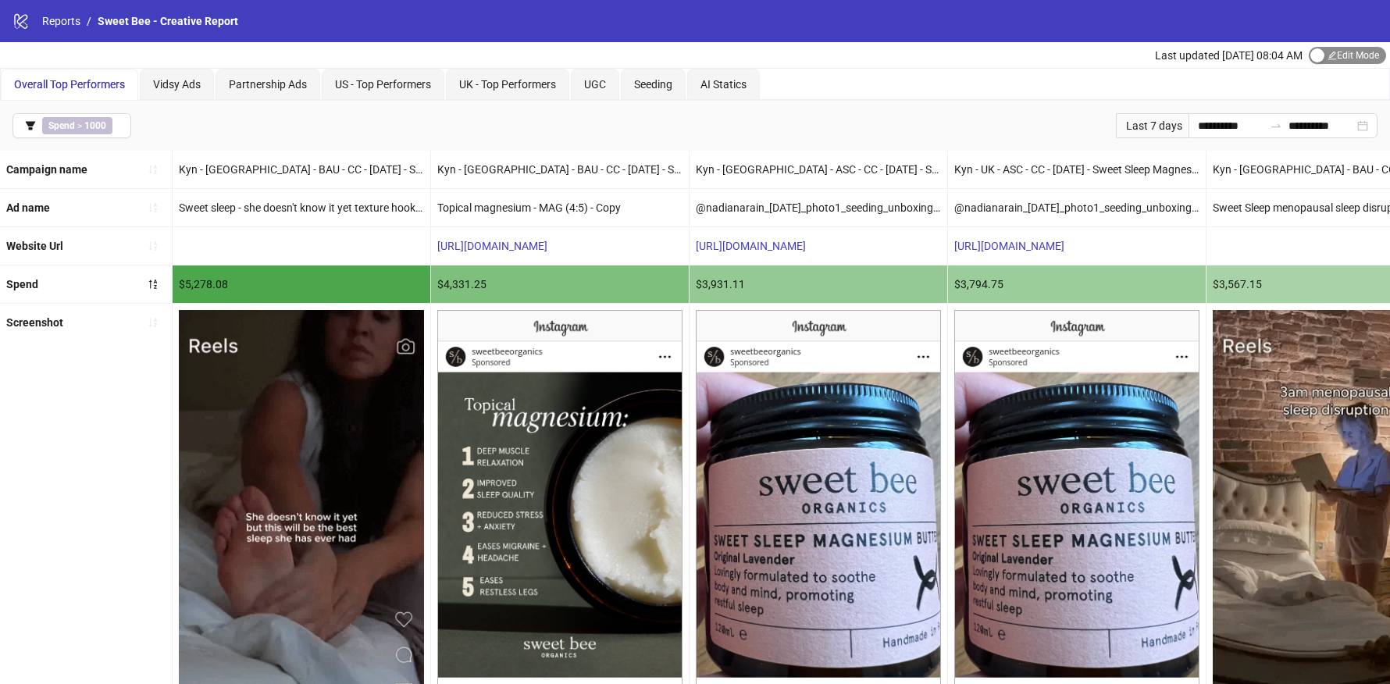
click at [1317, 56] on div "button" at bounding box center [1317, 55] width 14 height 14
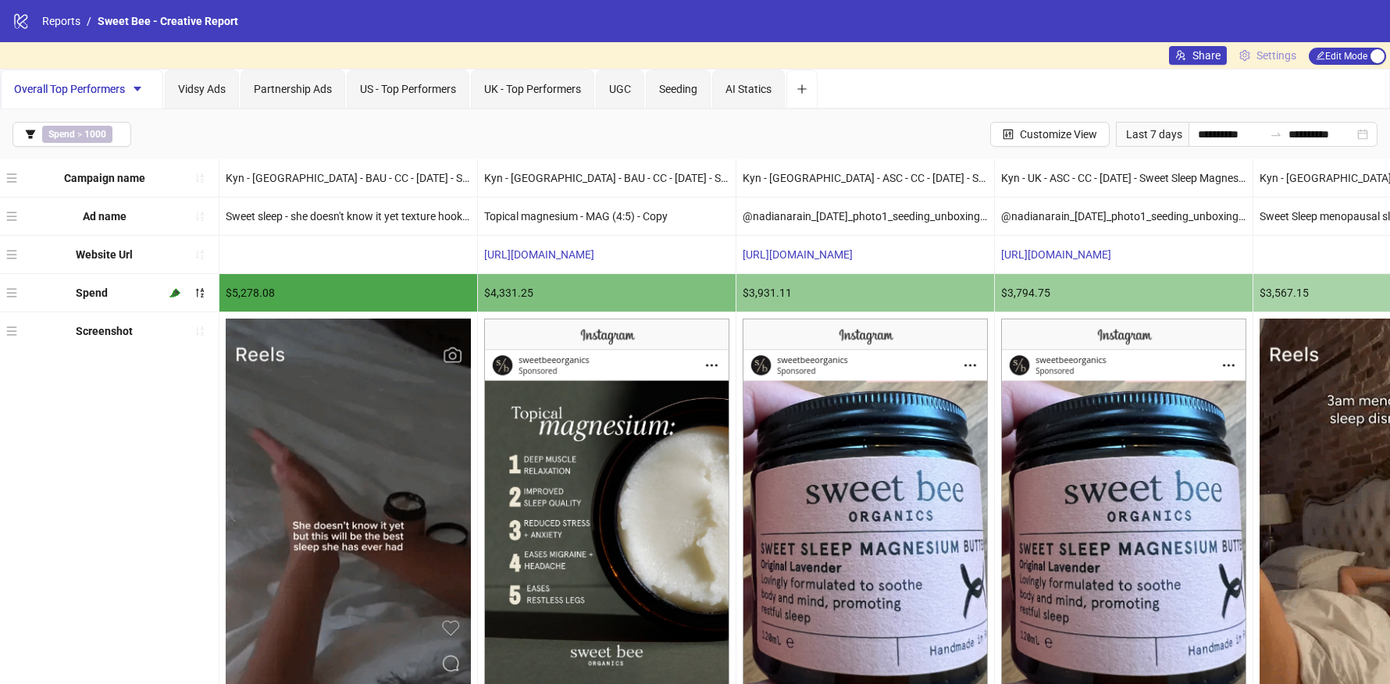
click at [1256, 56] on span "Settings" at bounding box center [1276, 55] width 40 height 17
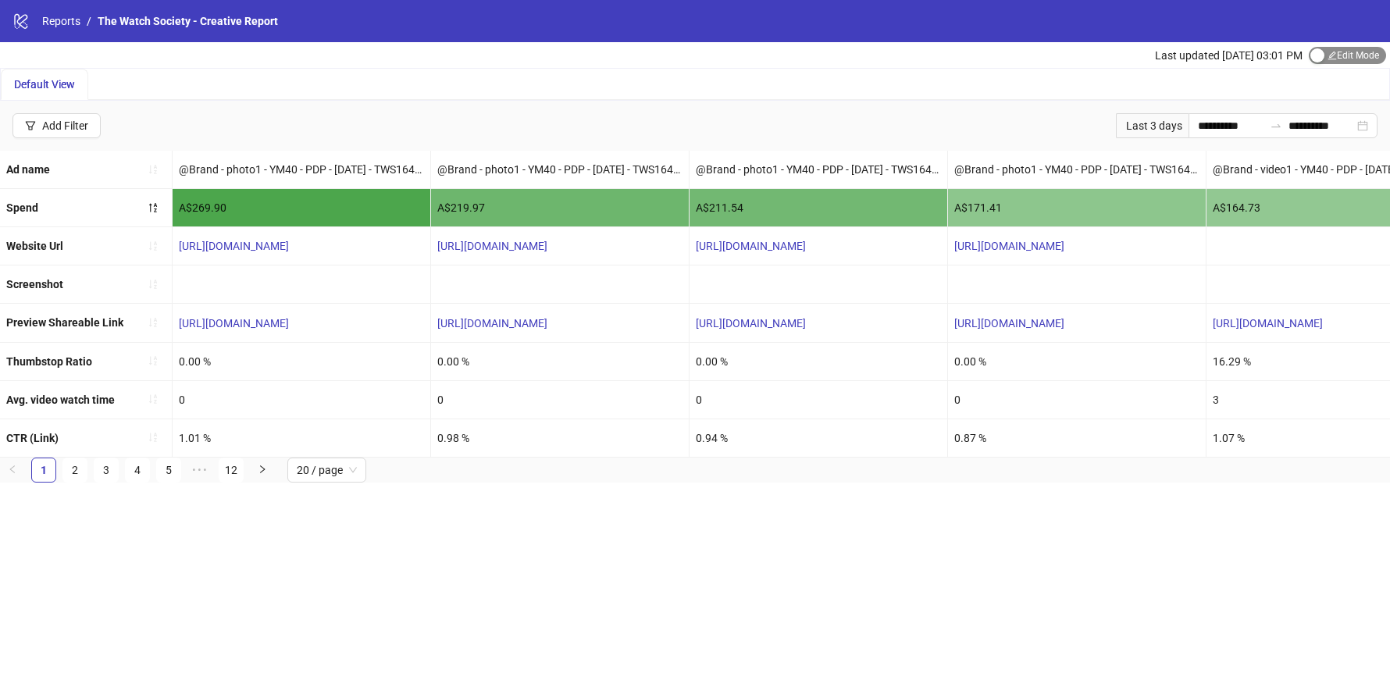
click at [1326, 54] on span "Edit Mode Edit Mode" at bounding box center [1347, 55] width 77 height 17
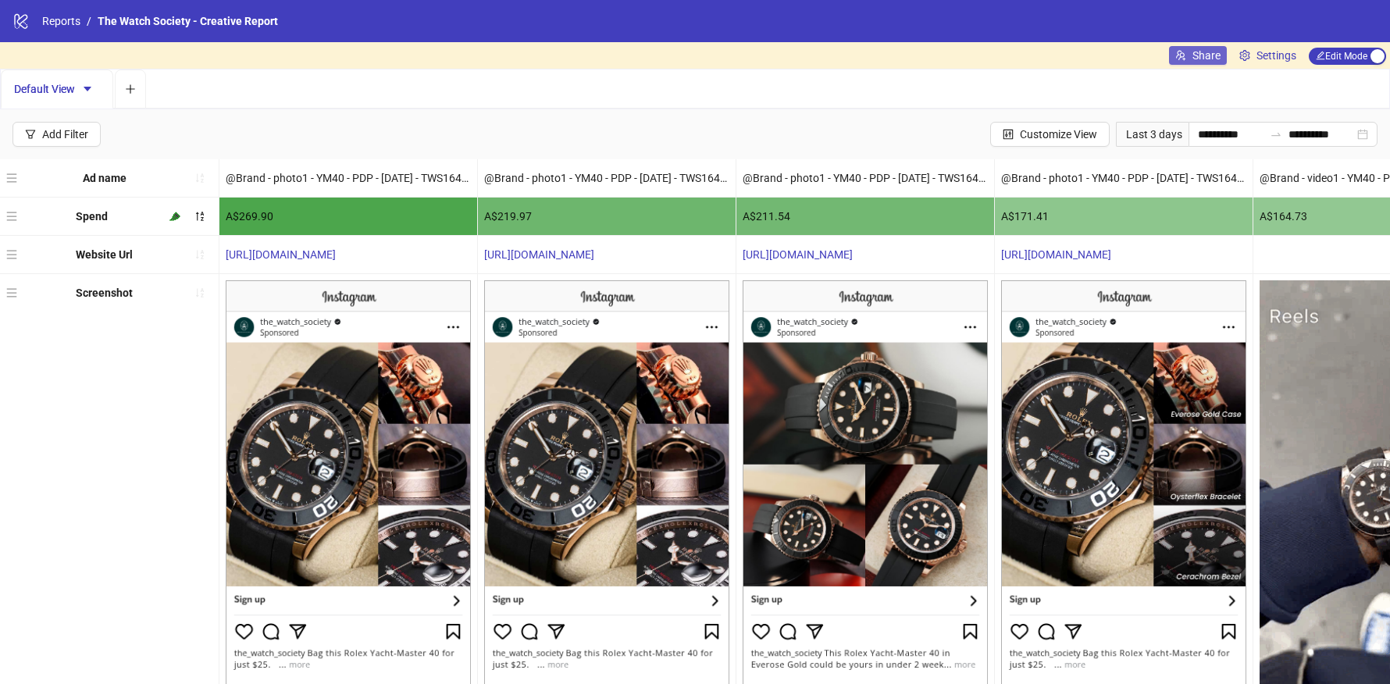
click at [1194, 54] on span "Share" at bounding box center [1206, 55] width 28 height 12
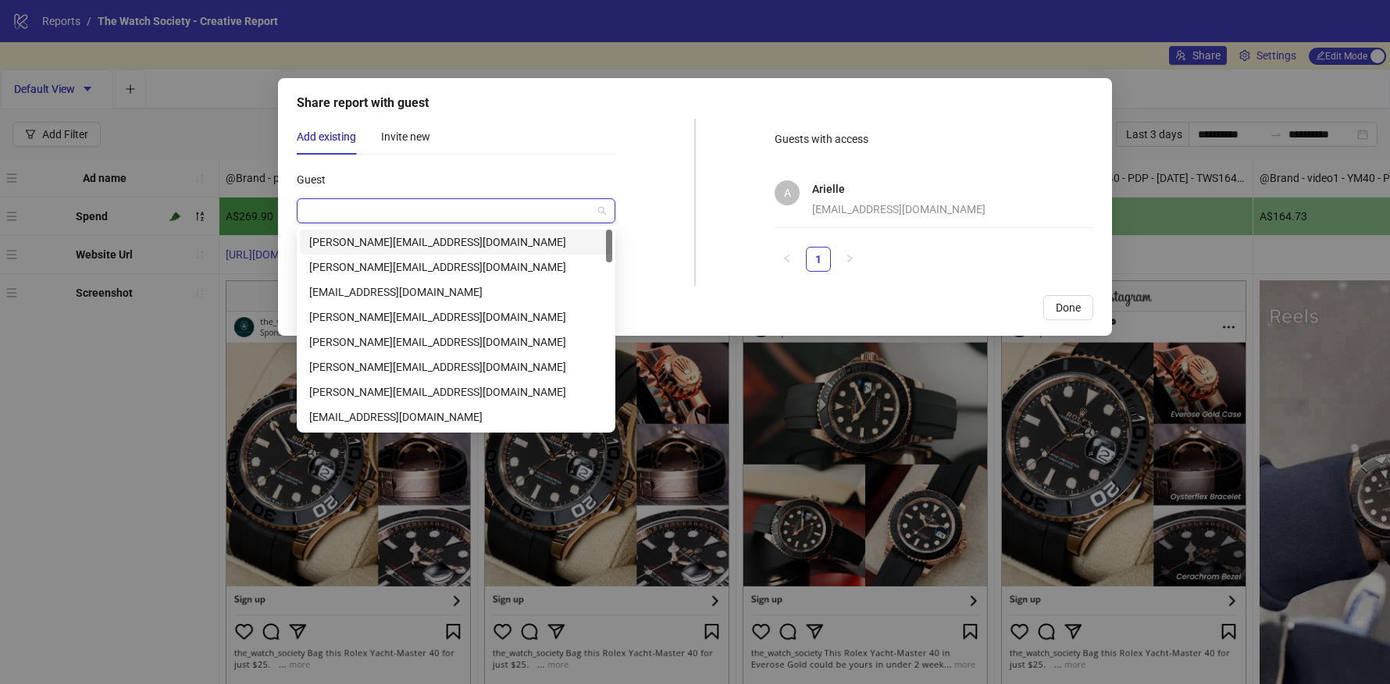
click at [483, 215] on input "Guest" at bounding box center [449, 210] width 286 height 23
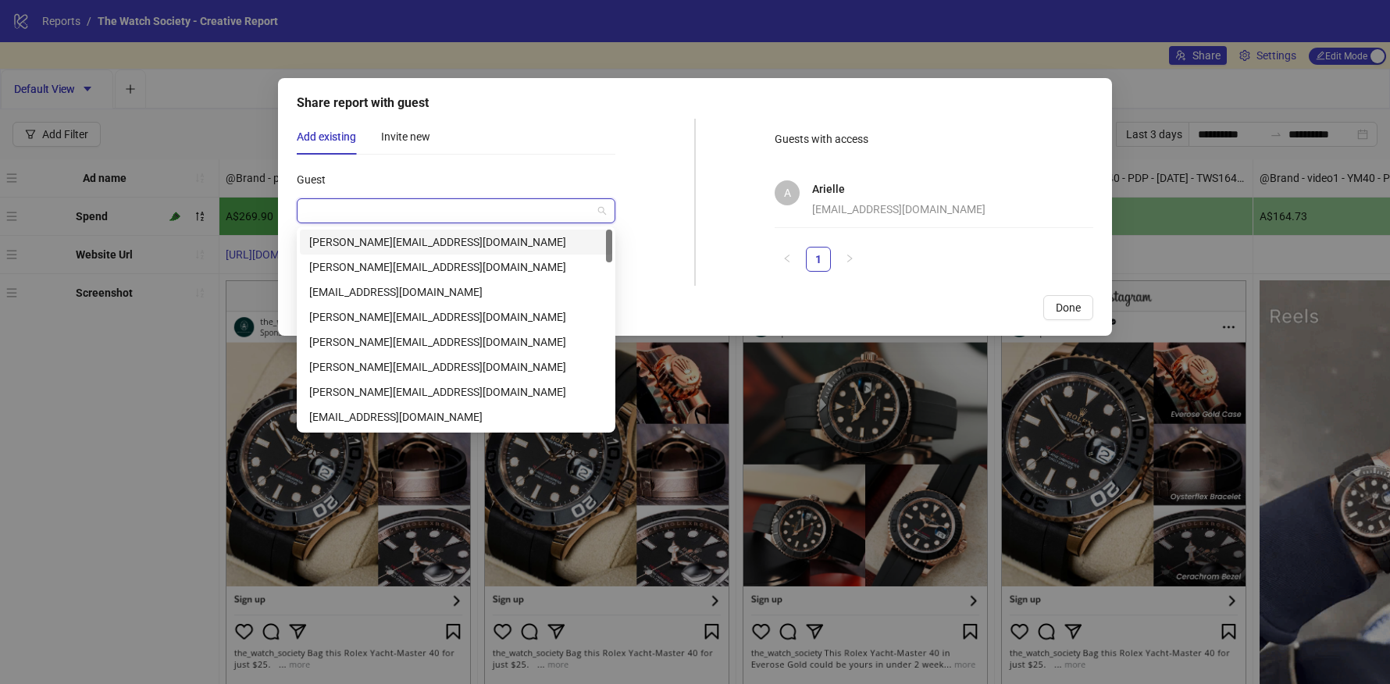
paste input "**********"
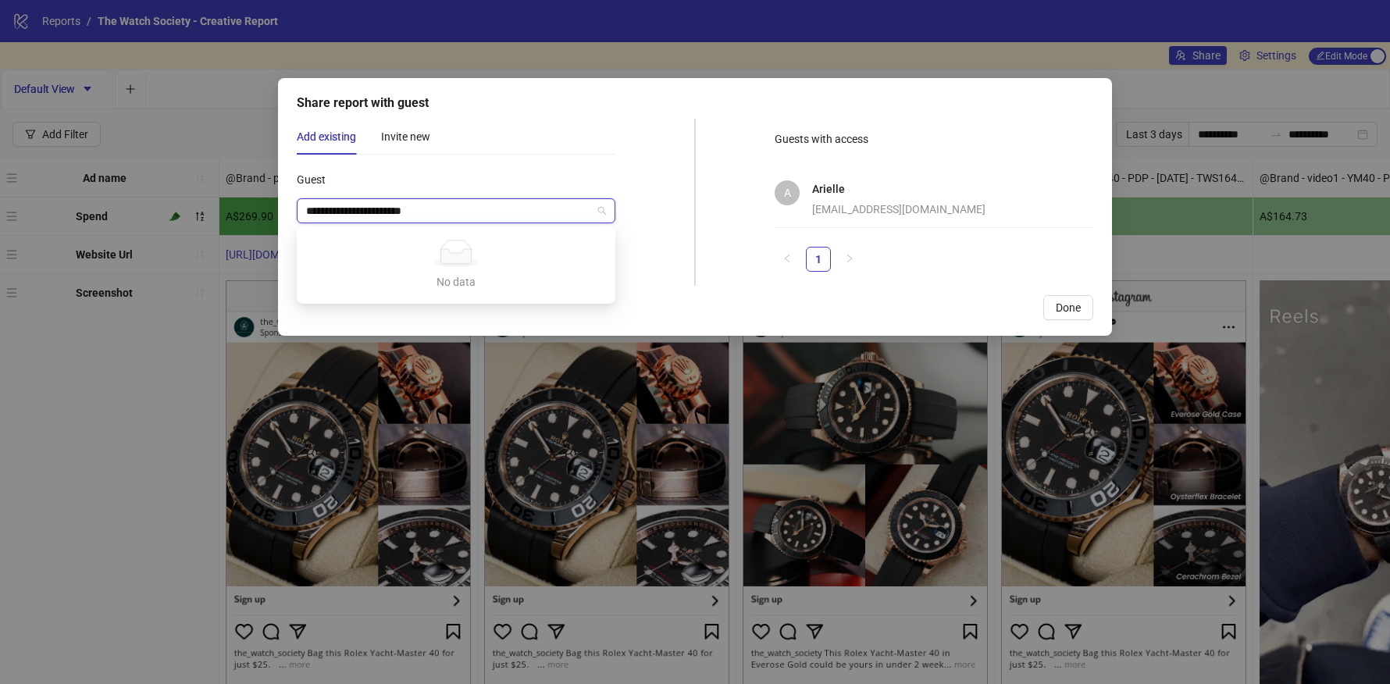
type input "**********"
click at [304, 213] on div at bounding box center [456, 210] width 319 height 25
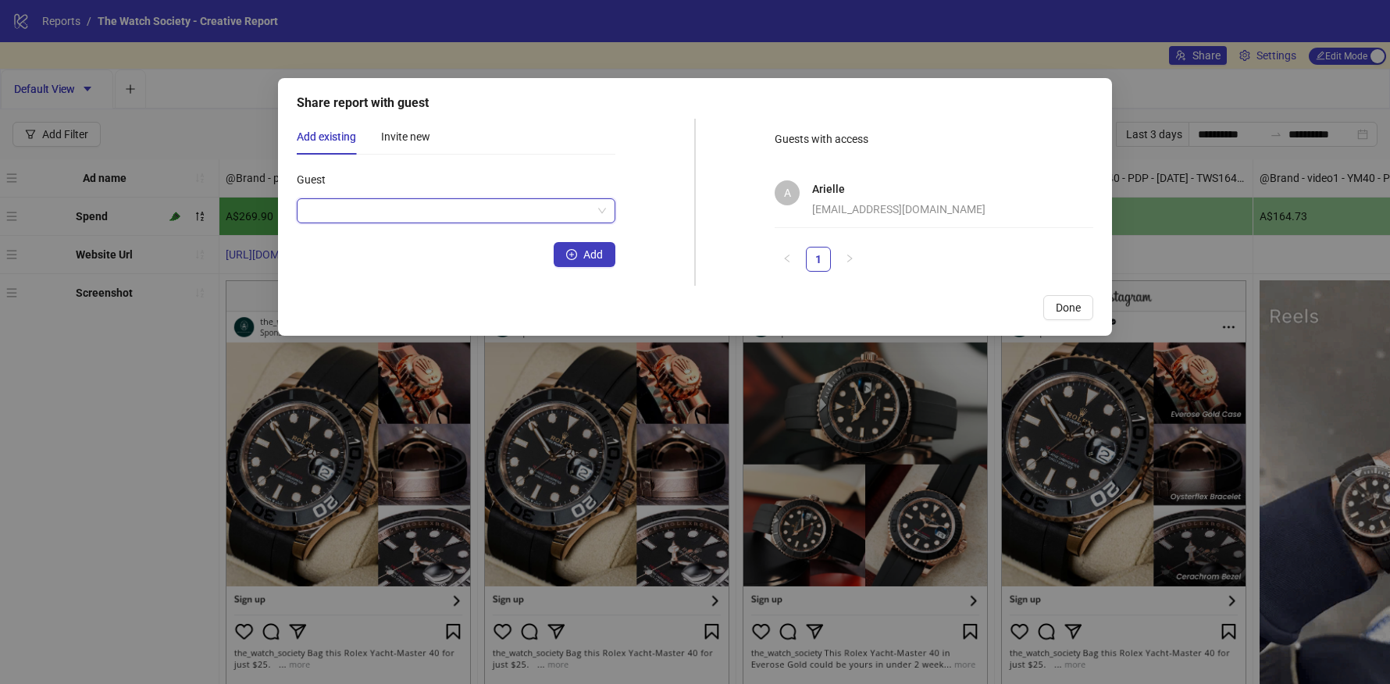
click at [322, 212] on input "Guest" at bounding box center [449, 210] width 286 height 23
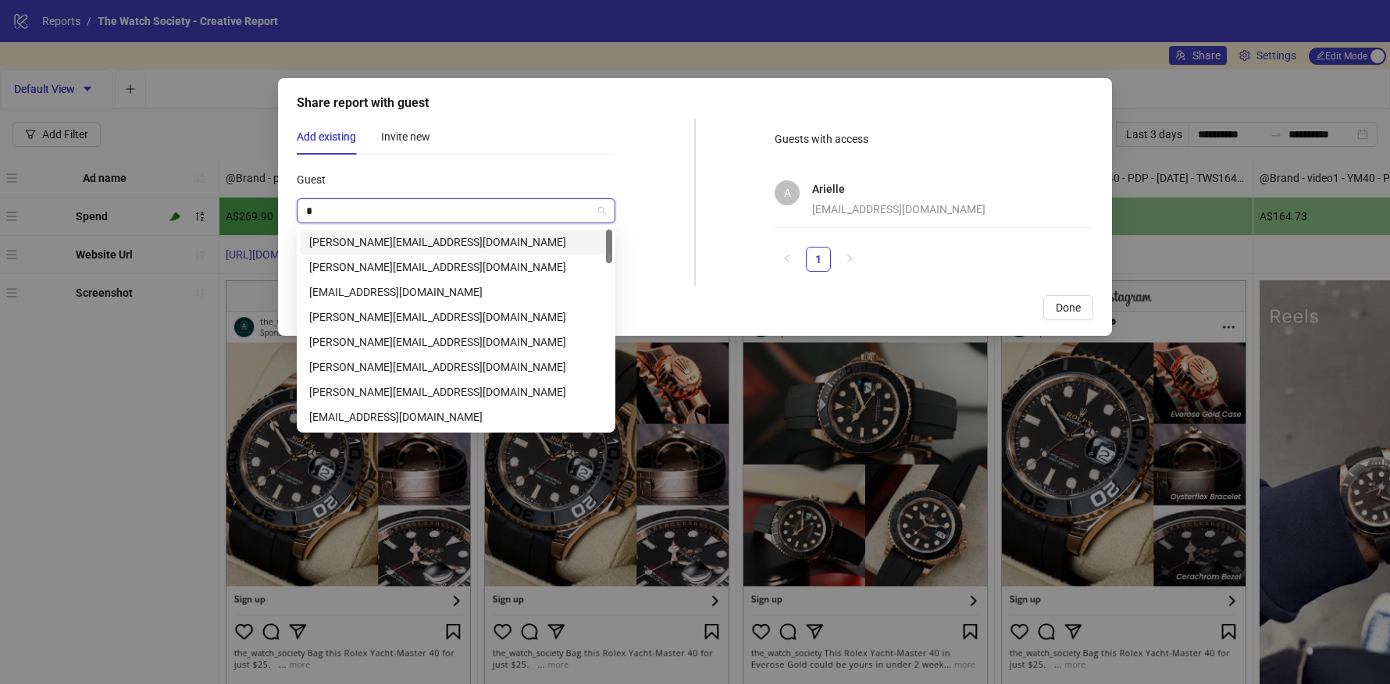
paste input "**********"
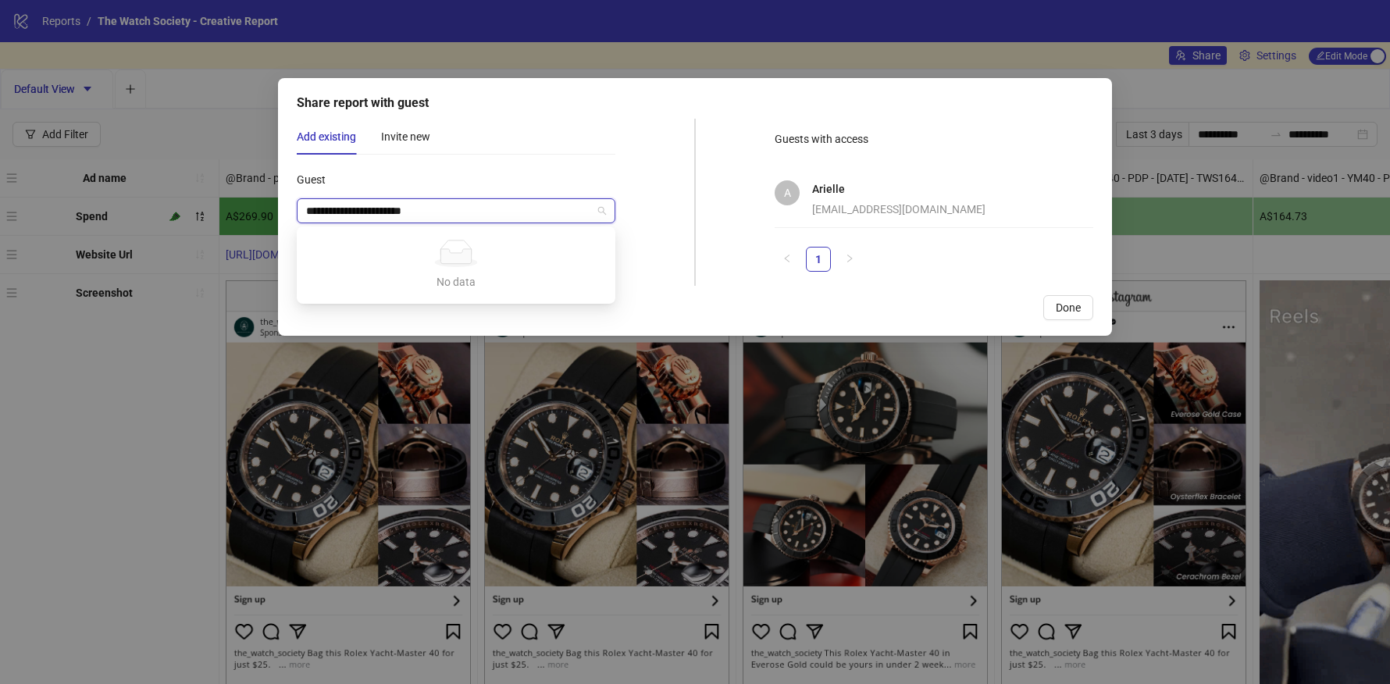
type input "**********"
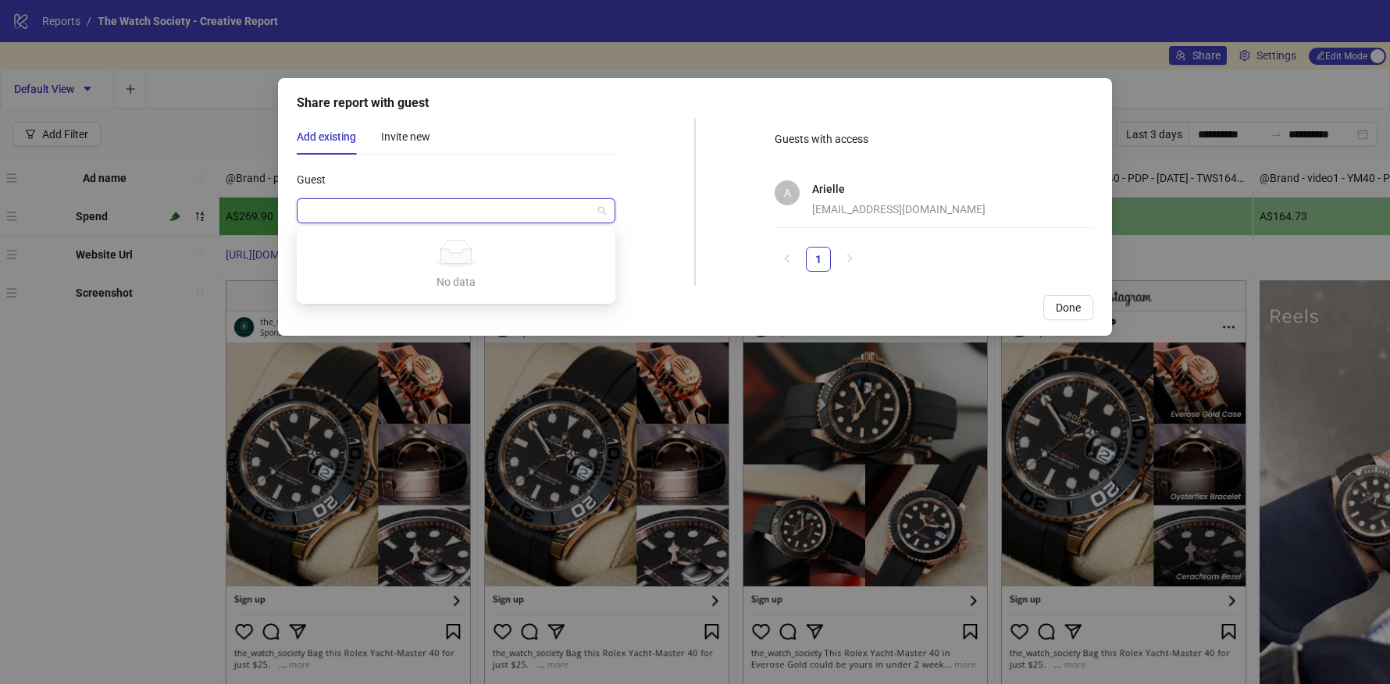
click at [546, 116] on div "Share report with guest Add existing Invite new Guest Add Guests with access A …" at bounding box center [695, 207] width 834 height 258
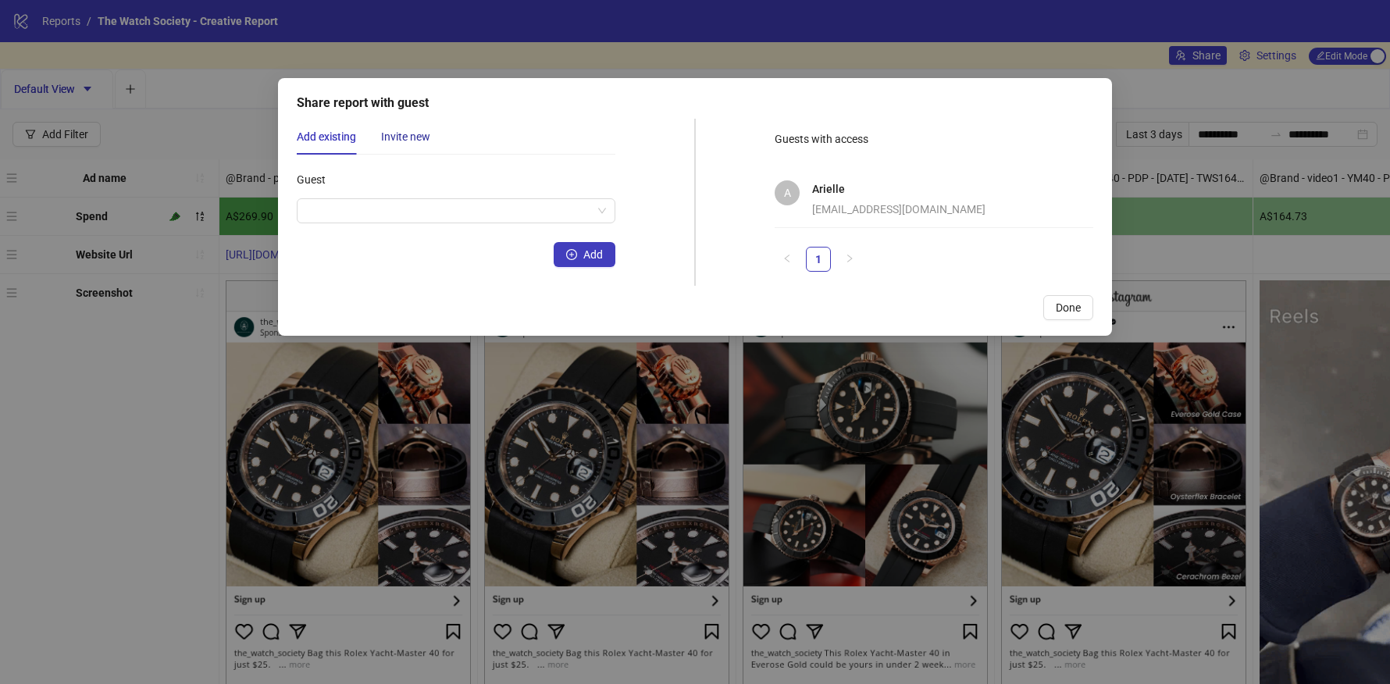
click at [395, 141] on div "Invite new" at bounding box center [405, 136] width 49 height 17
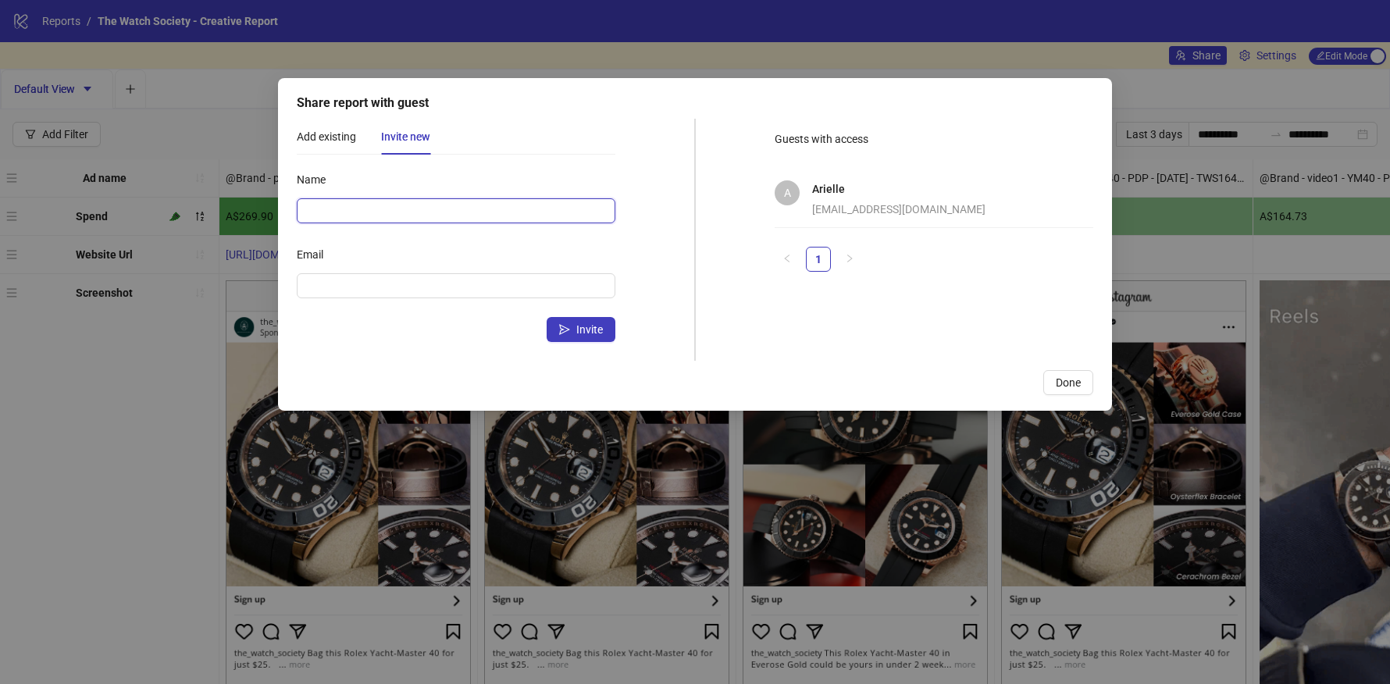
click at [393, 212] on input "Name" at bounding box center [456, 210] width 319 height 25
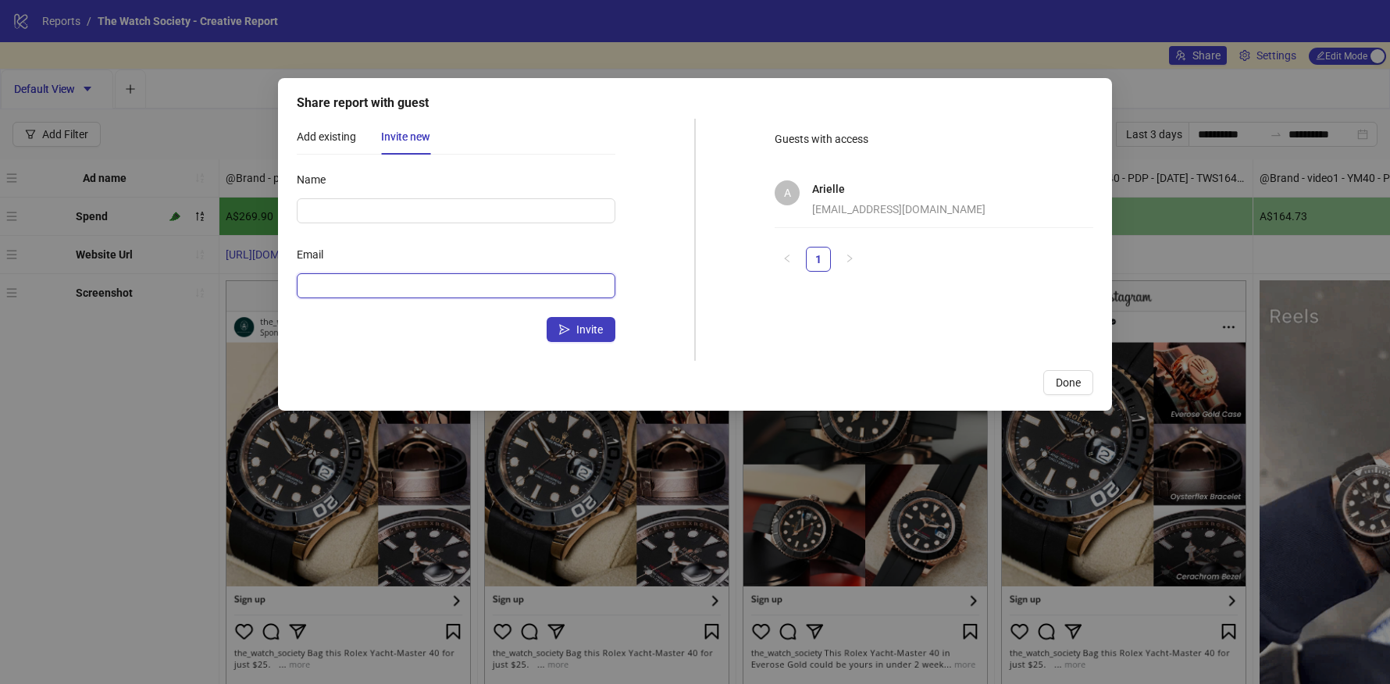
click at [338, 283] on input "Email" at bounding box center [454, 285] width 297 height 17
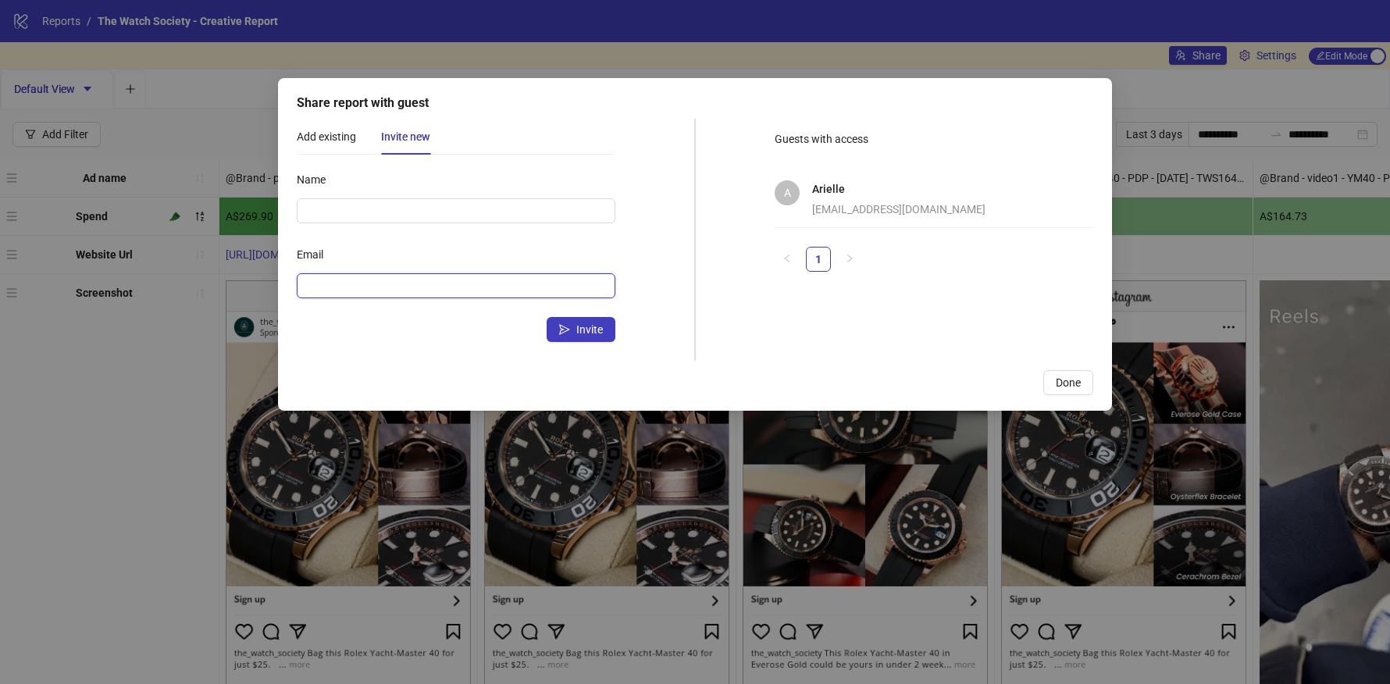
paste input "**********"
type input "**********"
click at [309, 286] on input "**********" at bounding box center [449, 285] width 286 height 17
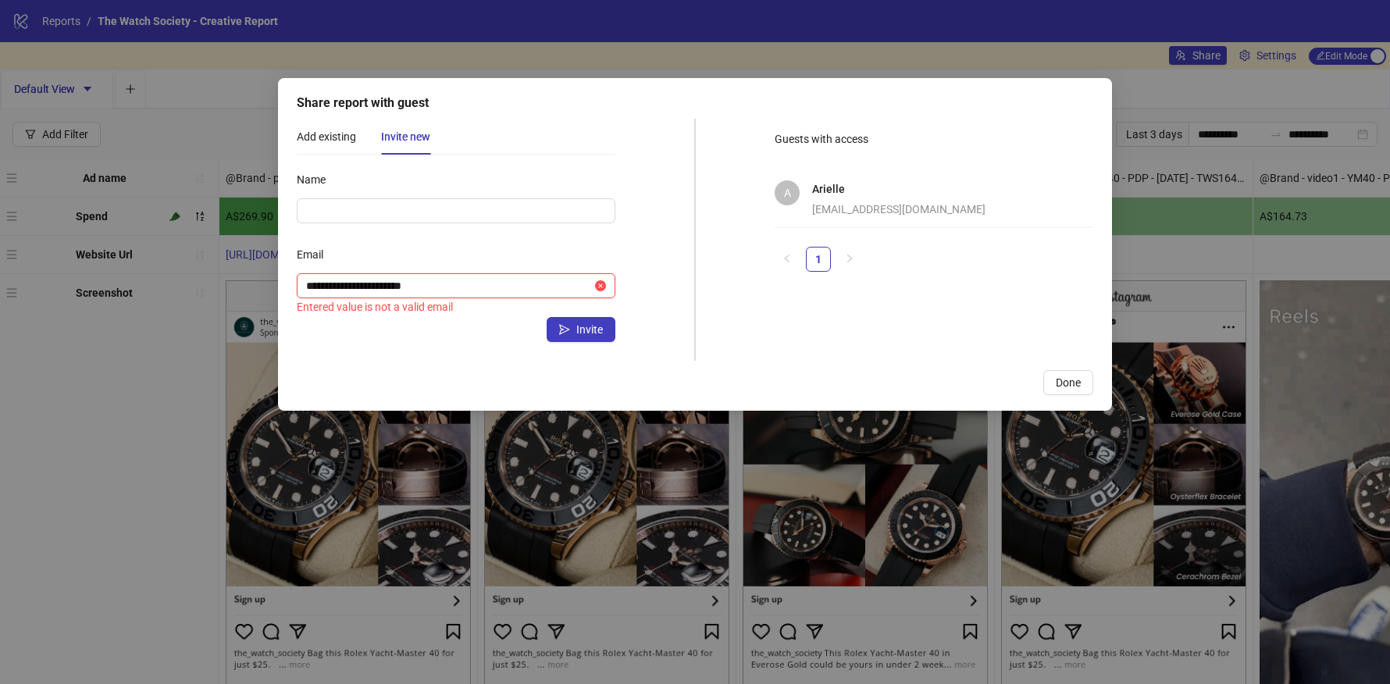
click at [309, 286] on input "**********" at bounding box center [449, 285] width 286 height 17
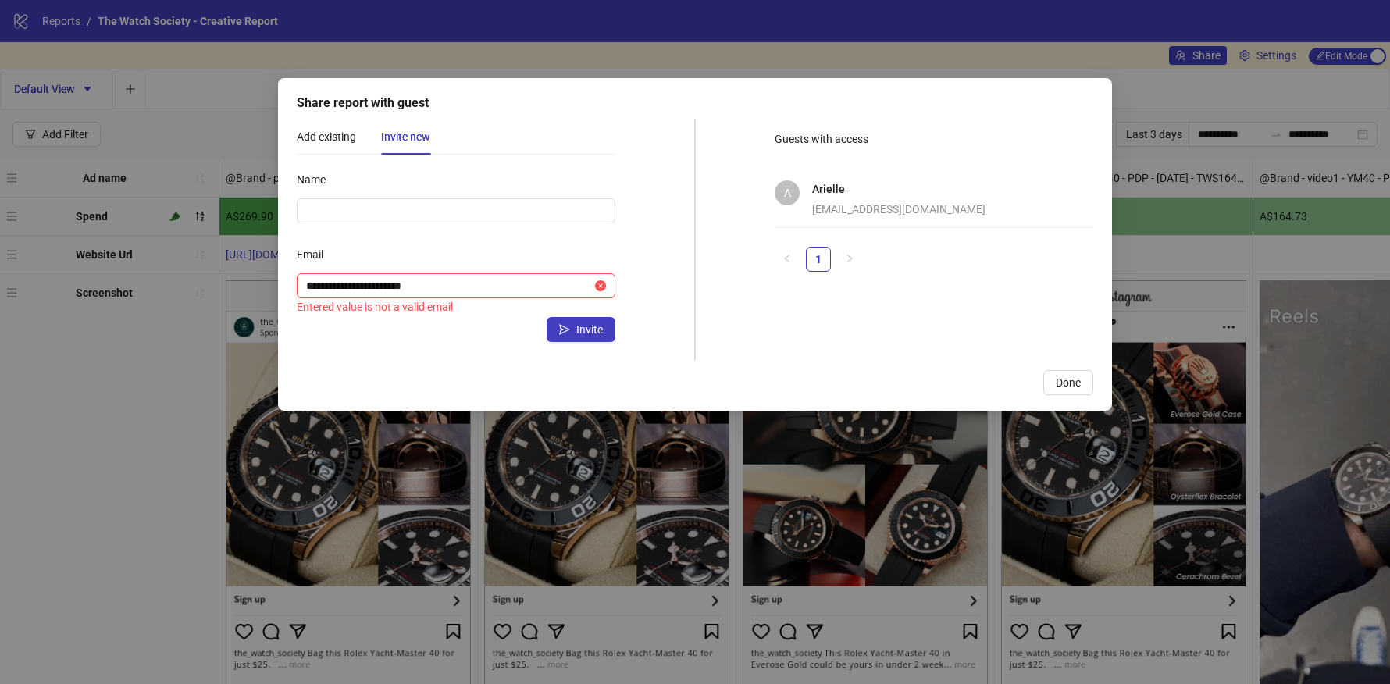
click at [309, 286] on input "**********" at bounding box center [449, 285] width 286 height 17
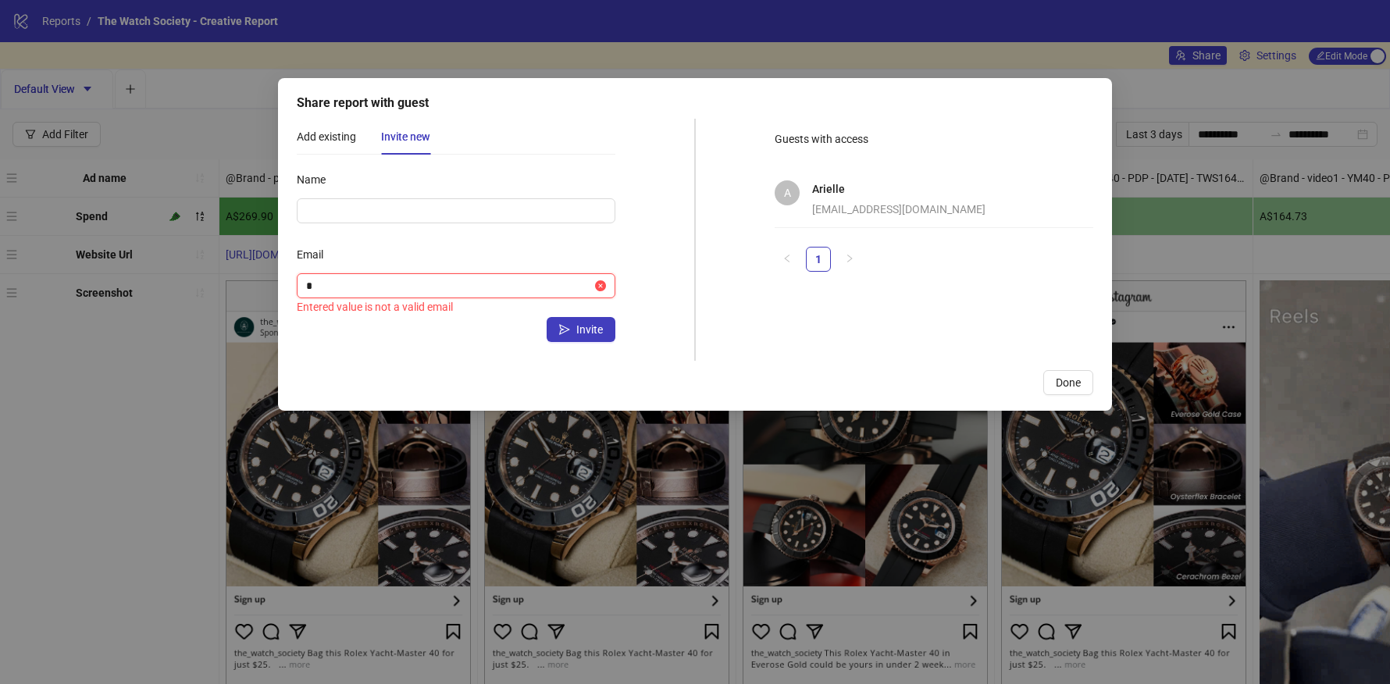
paste input "**********"
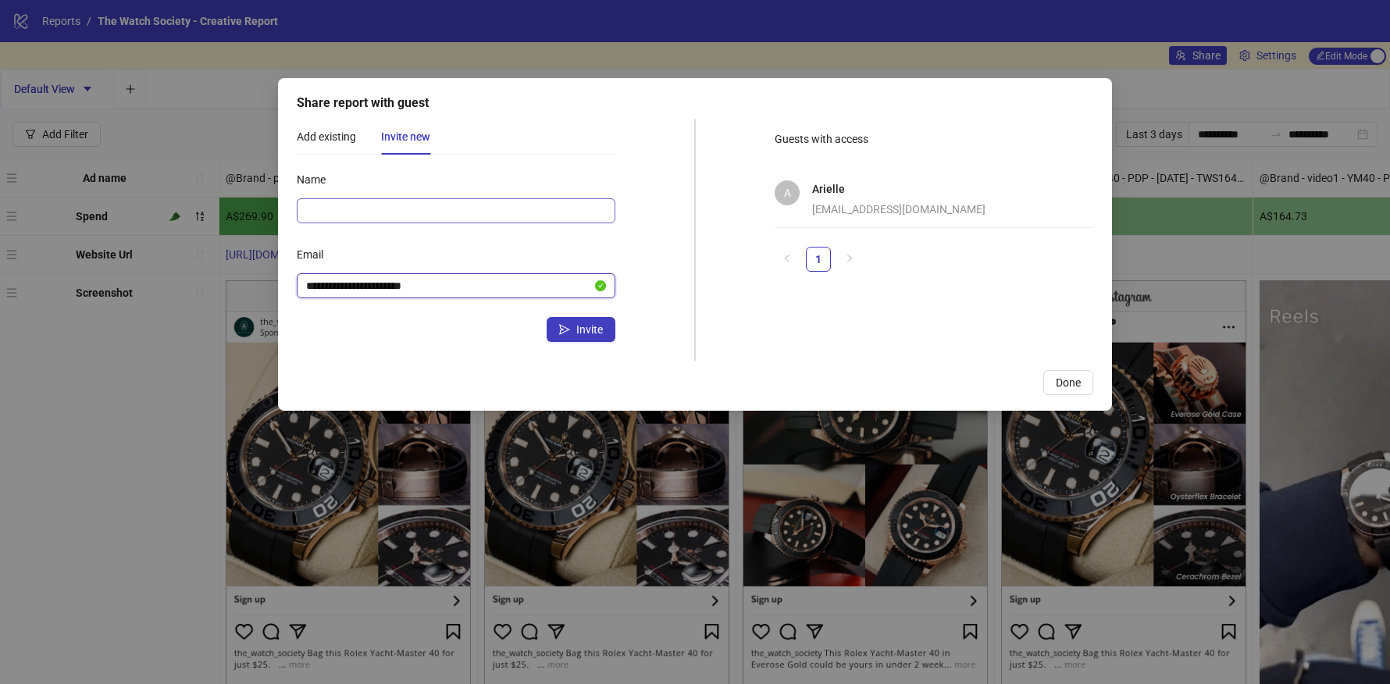
type input "**********"
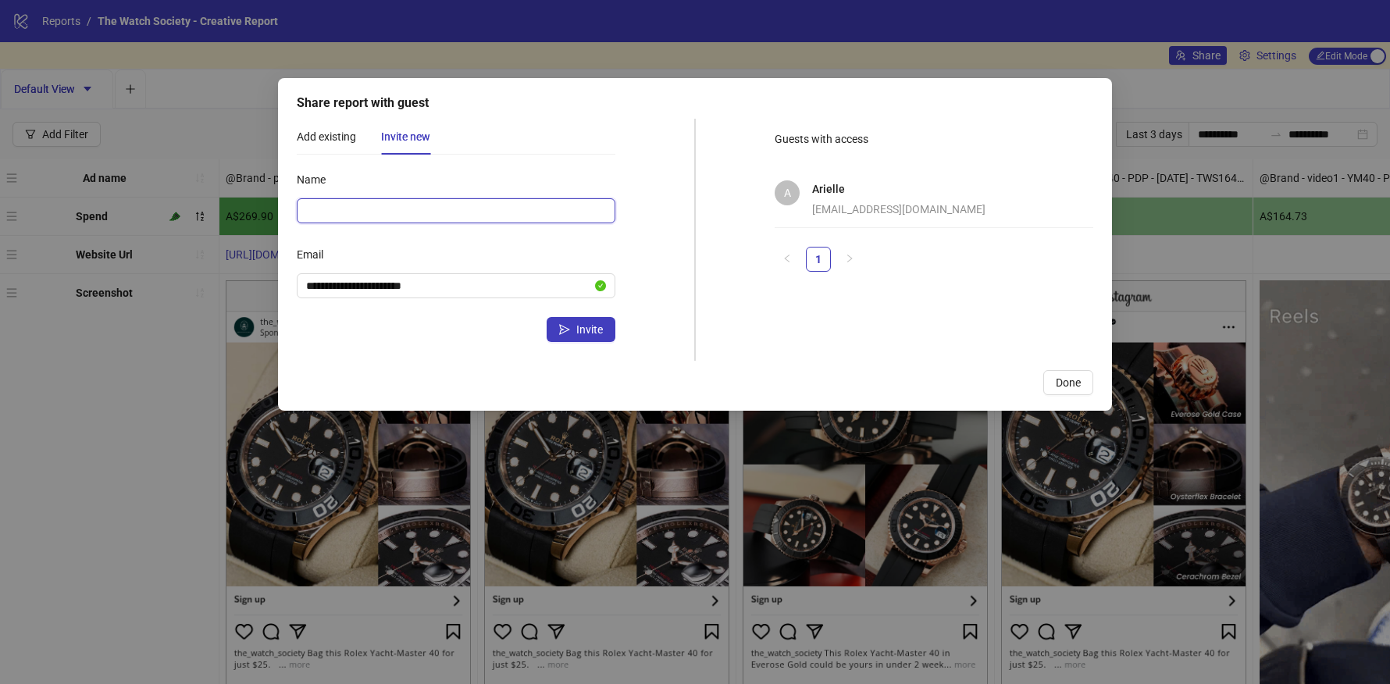
click at [390, 214] on input "Name" at bounding box center [456, 210] width 319 height 25
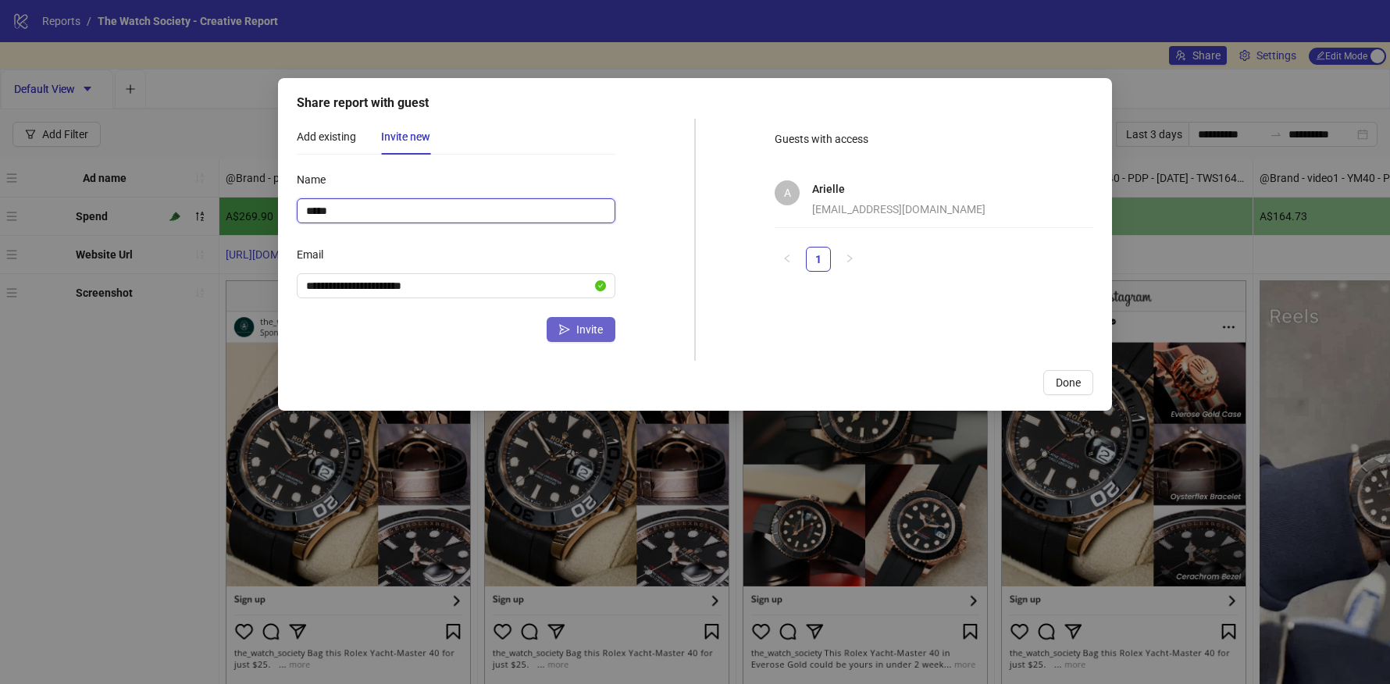
type input "*****"
click at [588, 334] on span "Invite" at bounding box center [589, 329] width 27 height 12
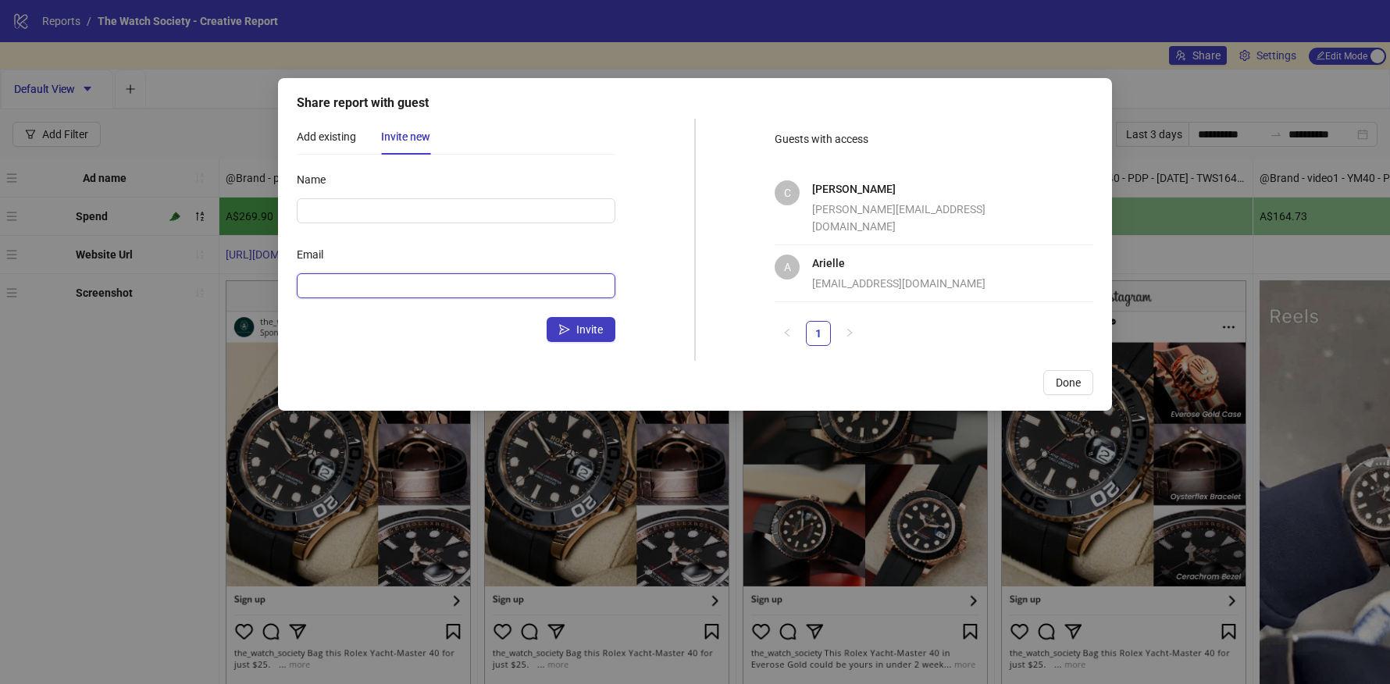
click at [409, 284] on input "Email" at bounding box center [454, 285] width 297 height 17
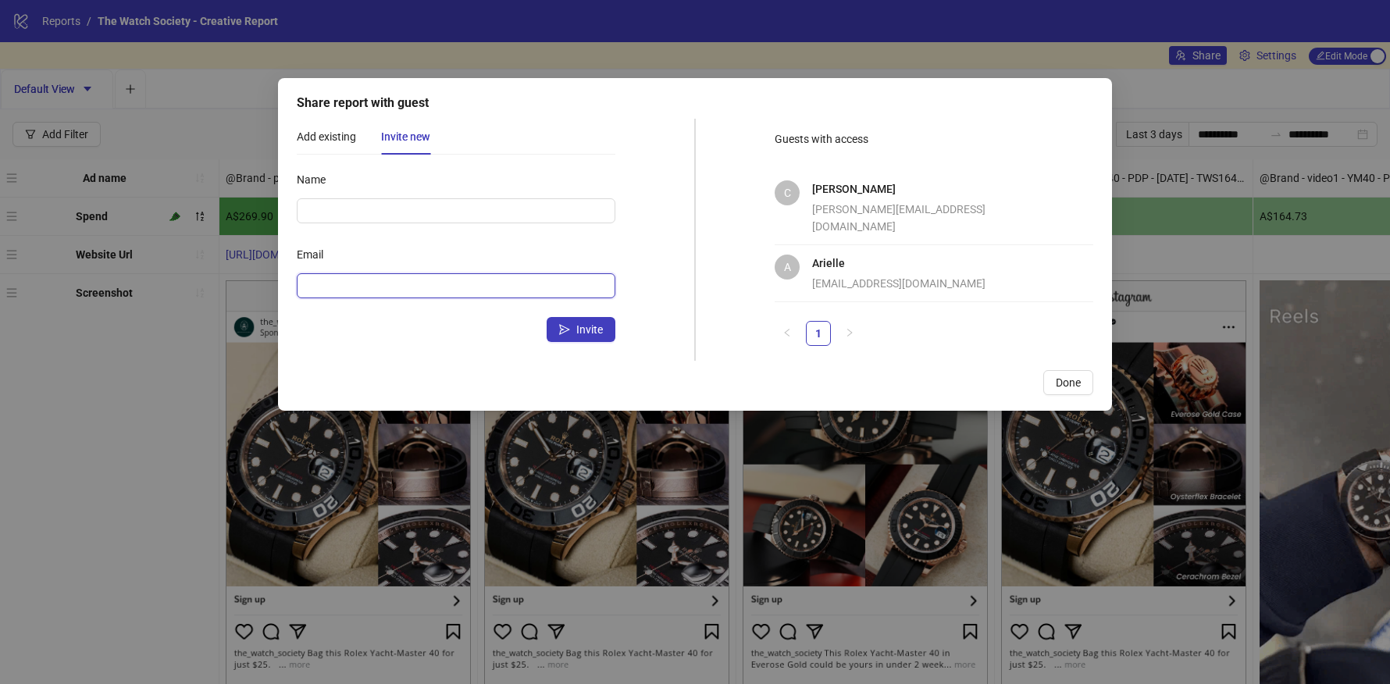
paste input "**********"
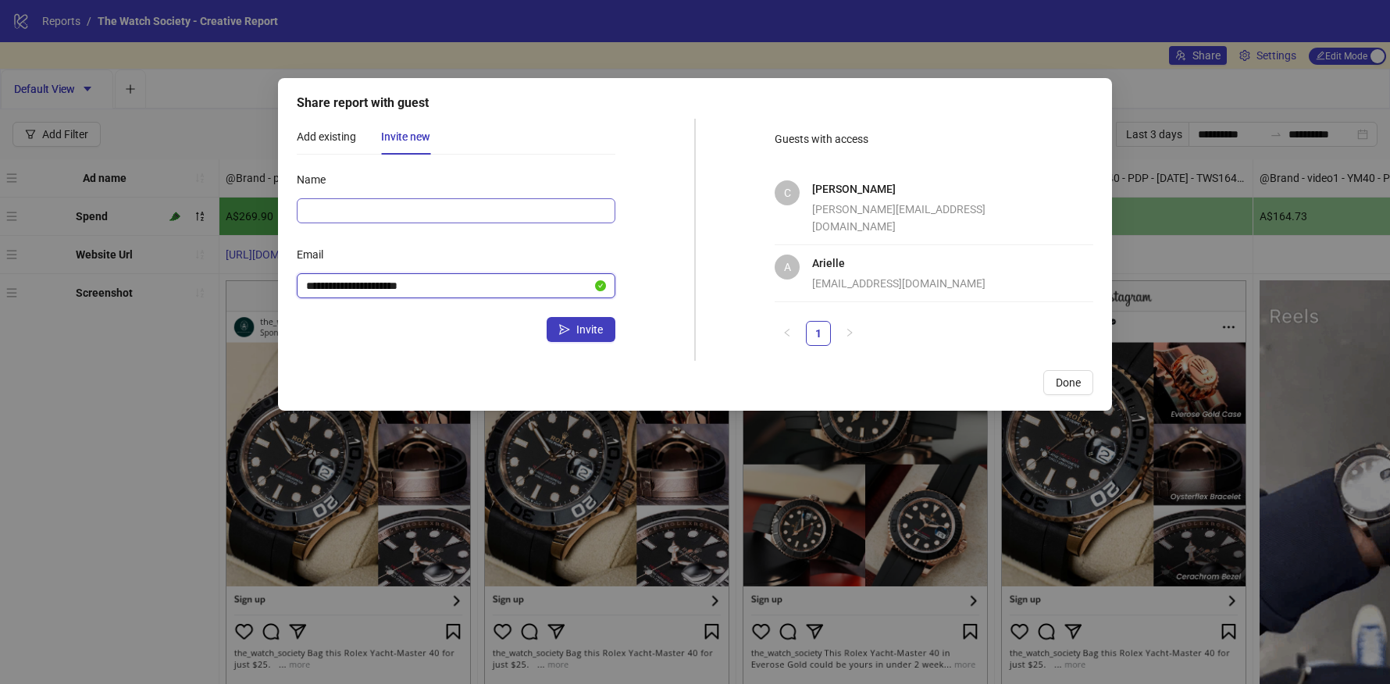
type input "**********"
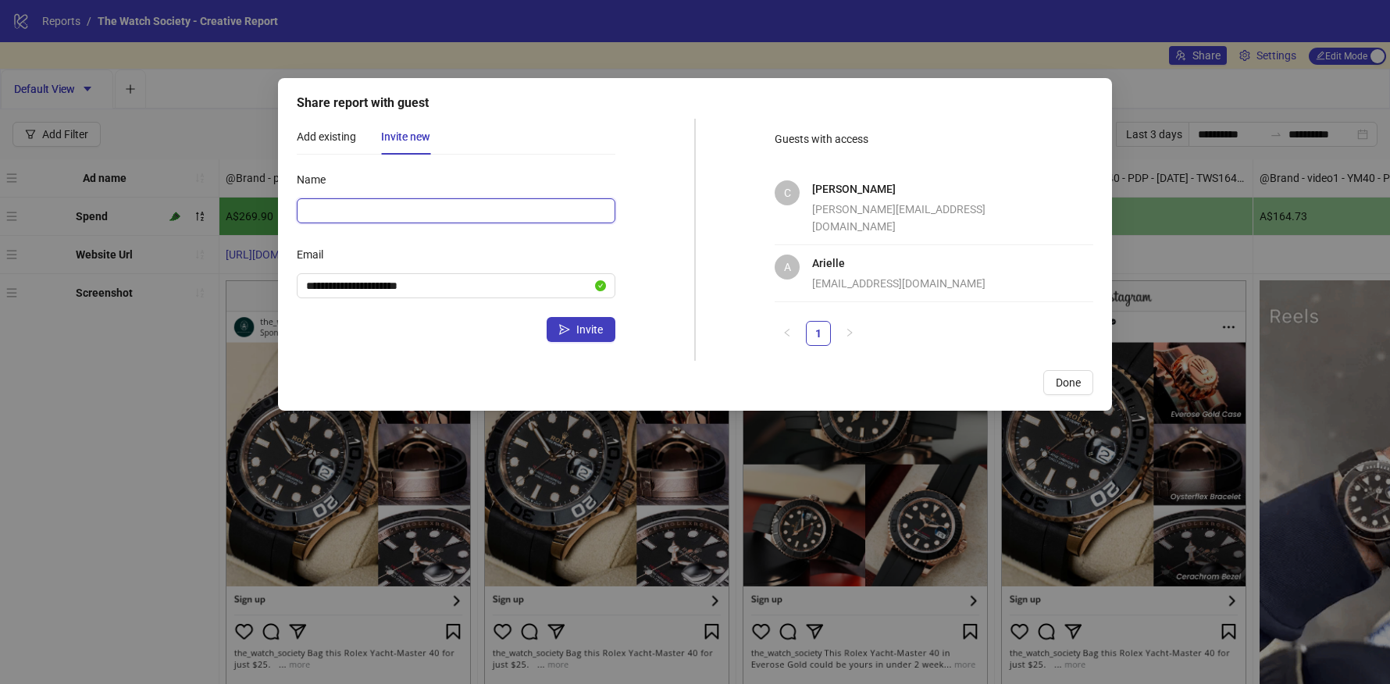
click at [385, 209] on input "Name" at bounding box center [456, 210] width 319 height 25
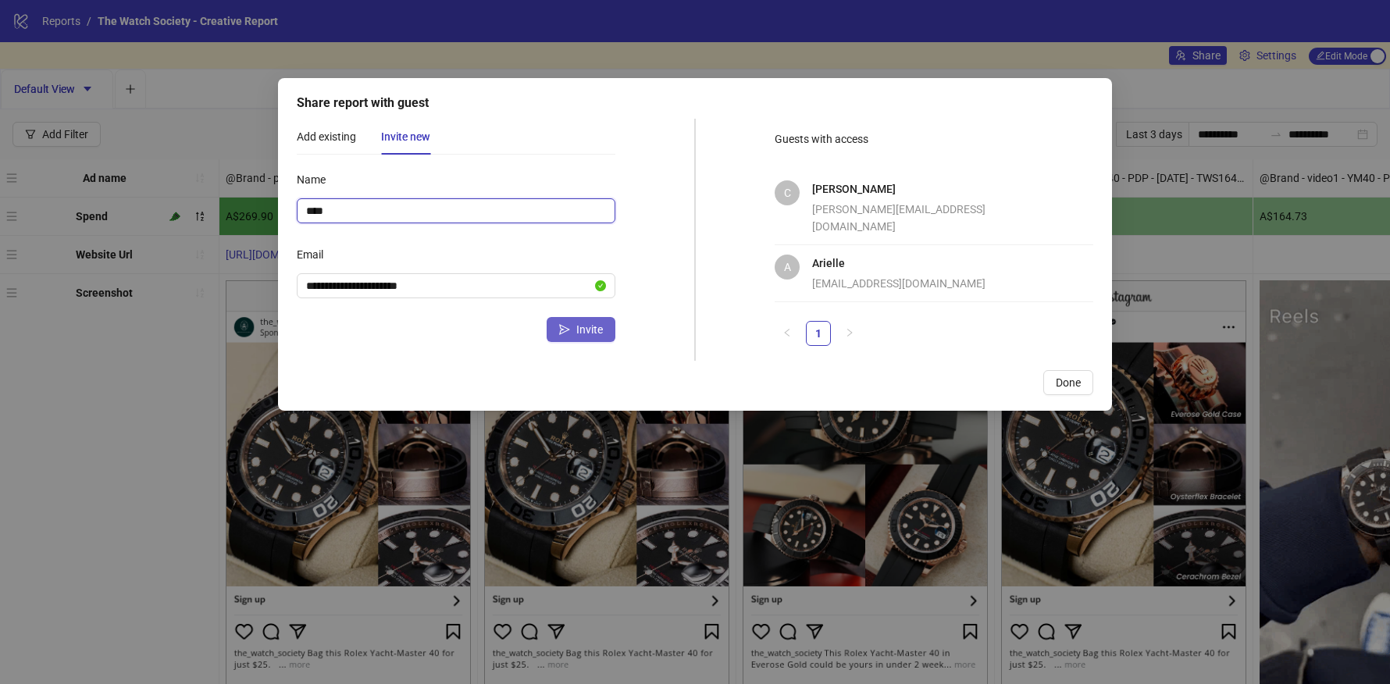
type input "****"
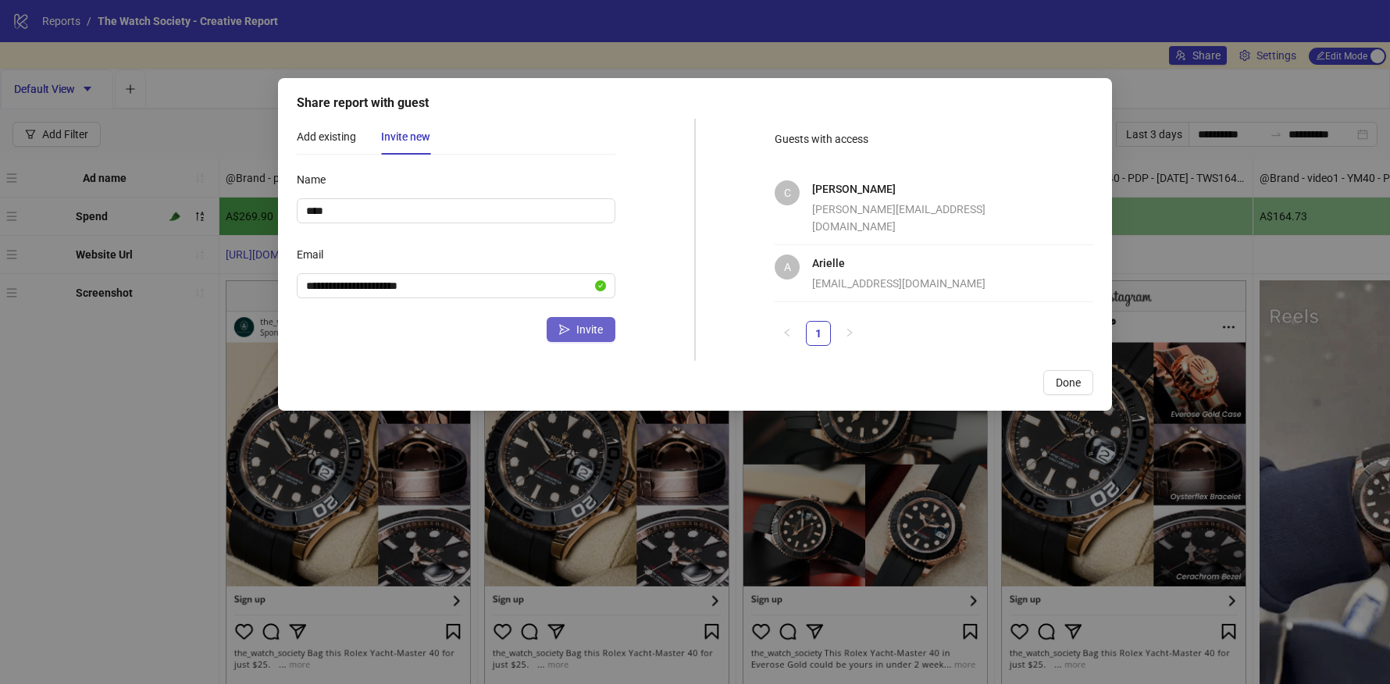
click at [595, 330] on span "Invite" at bounding box center [589, 329] width 27 height 12
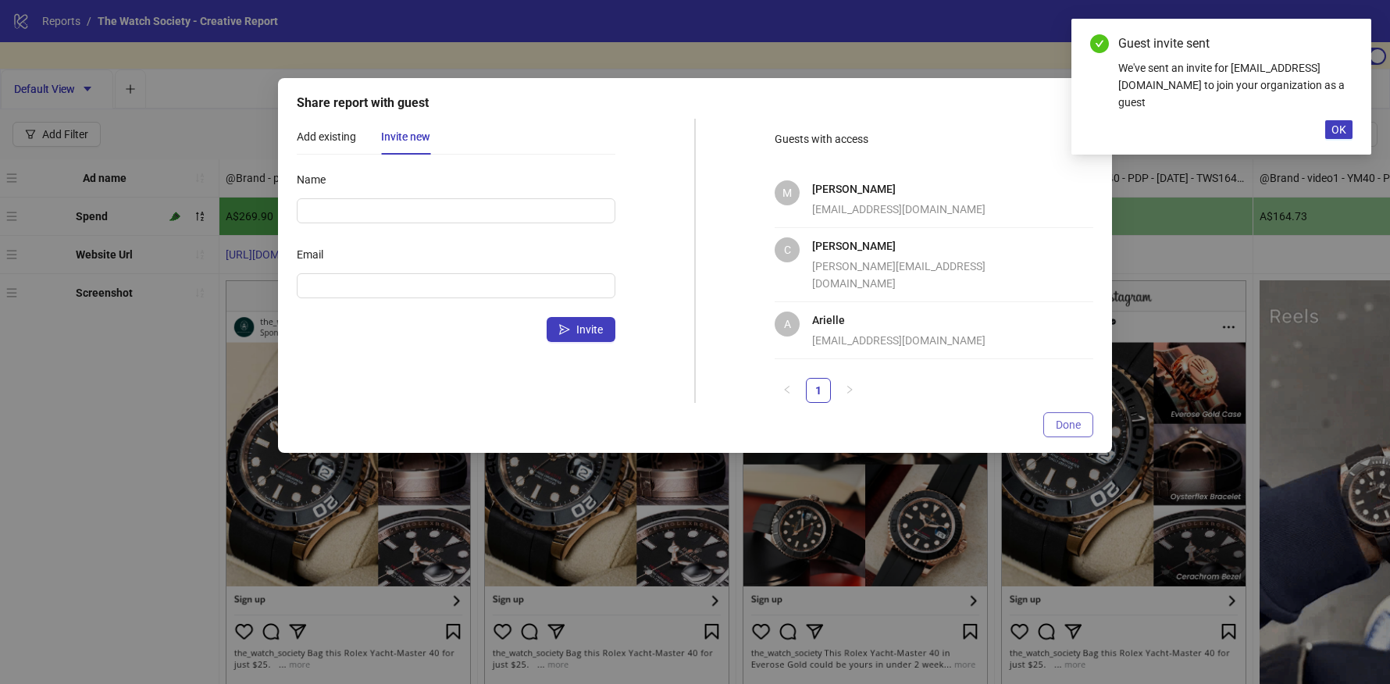
click at [1074, 415] on button "Done" at bounding box center [1068, 424] width 50 height 25
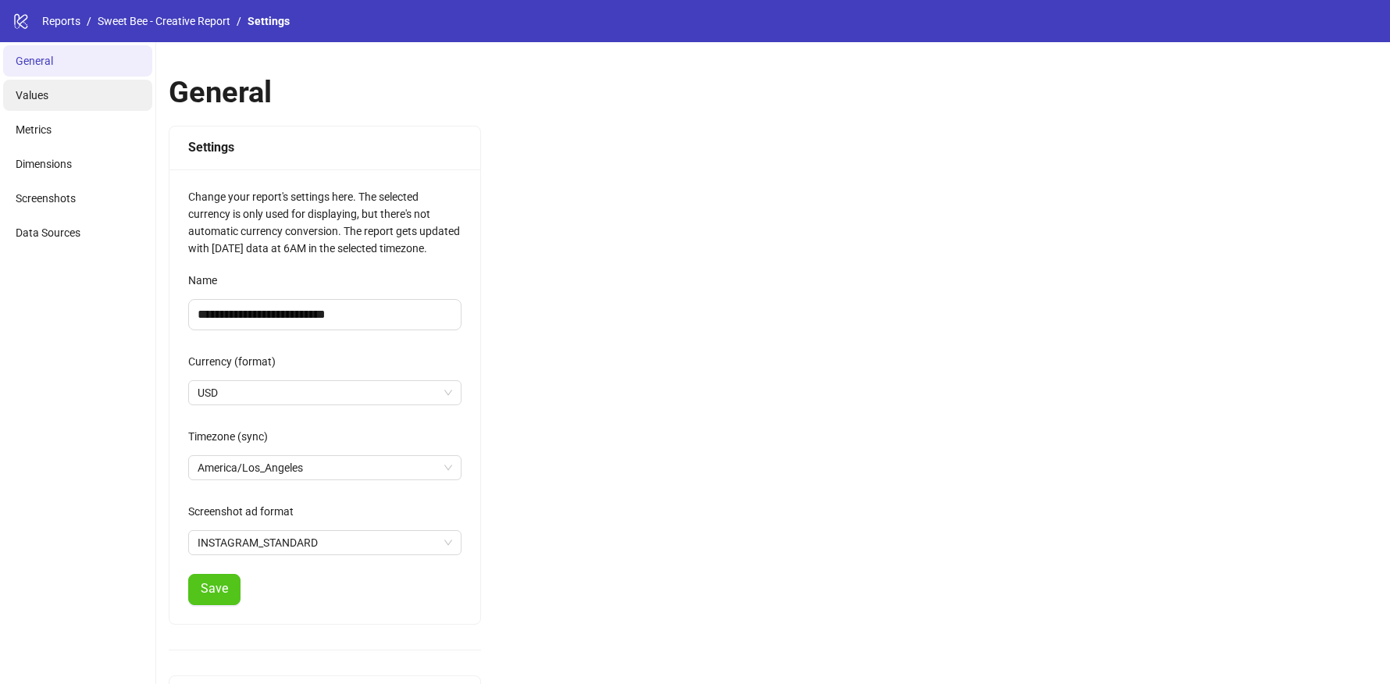
click at [73, 102] on li "Values" at bounding box center [77, 95] width 149 height 31
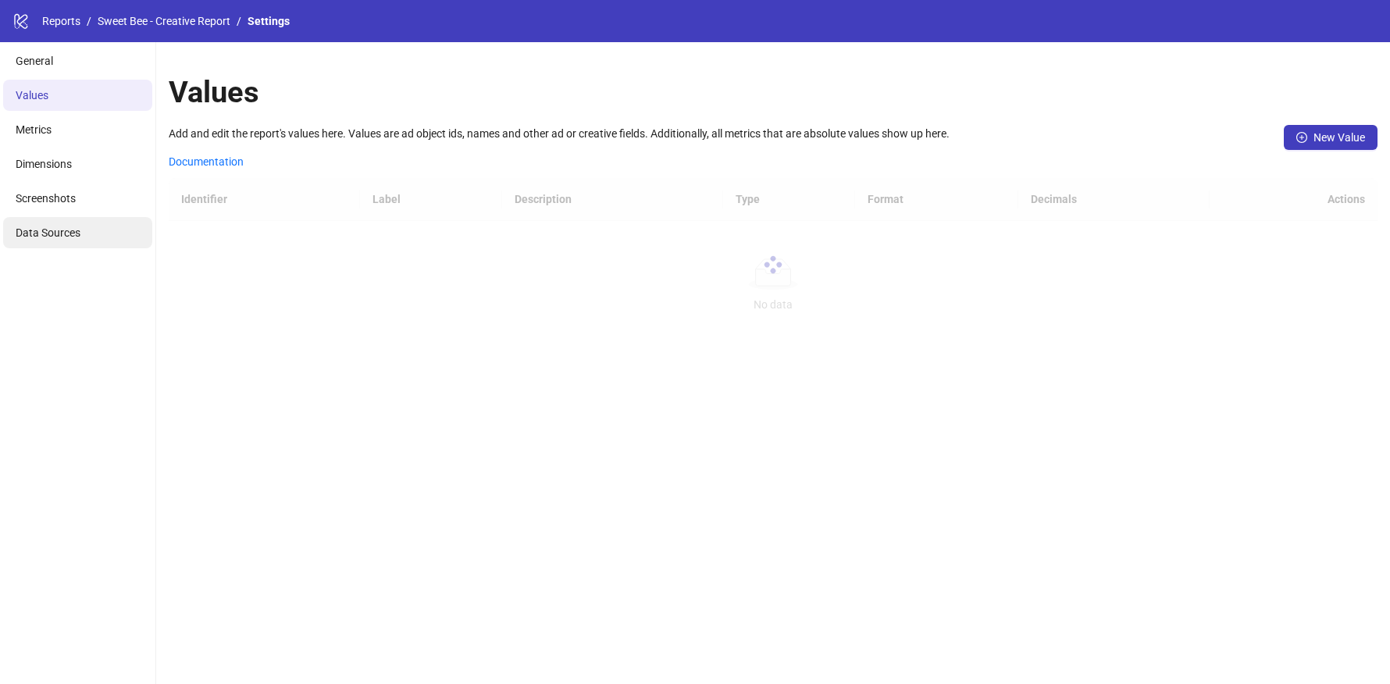
click at [63, 230] on span "Data Sources" at bounding box center [48, 232] width 65 height 12
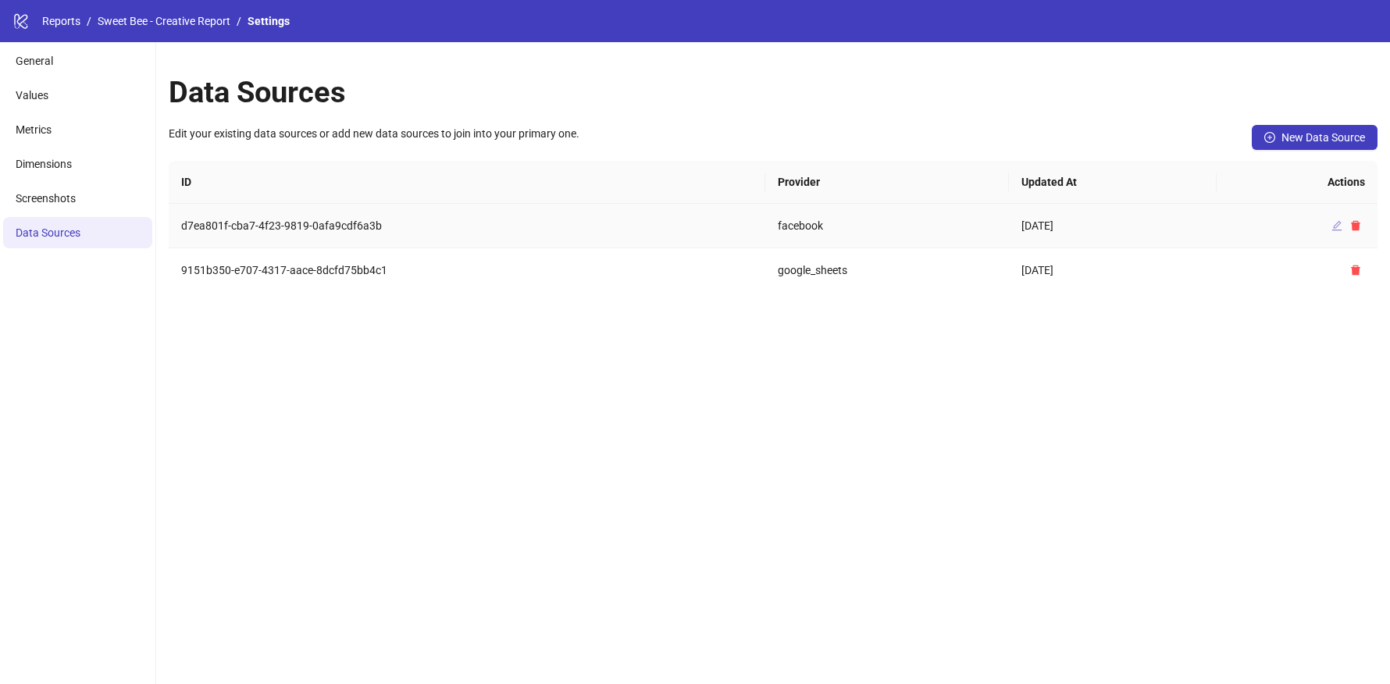
click at [1334, 224] on icon "edit" at bounding box center [1336, 225] width 11 height 11
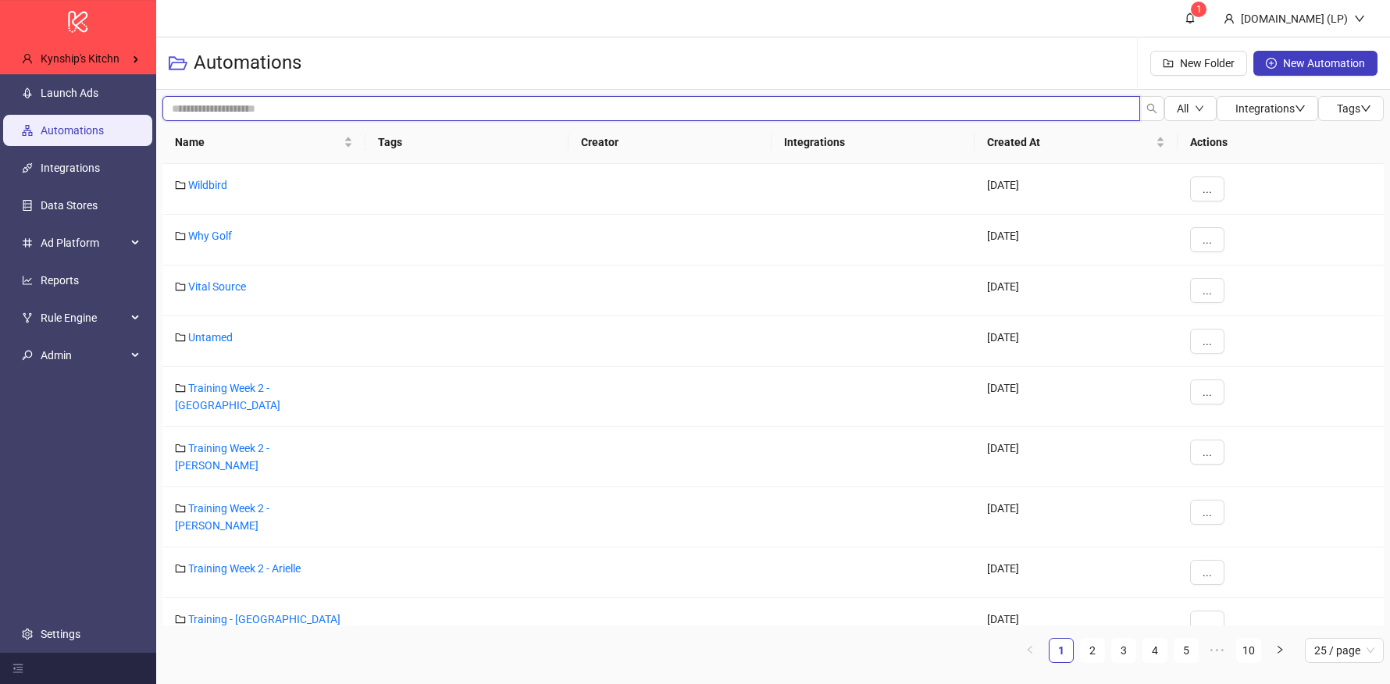
click at [294, 97] on input "search" at bounding box center [651, 108] width 978 height 25
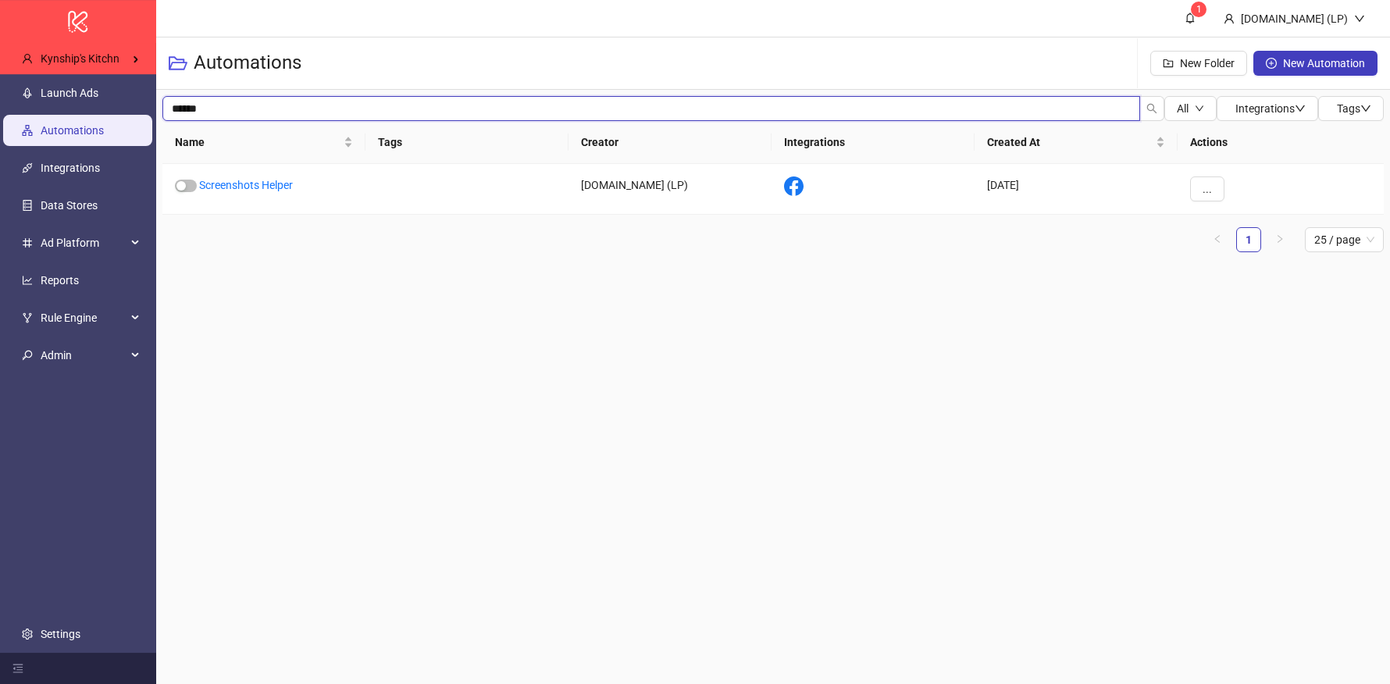
click at [208, 104] on input "******" at bounding box center [651, 108] width 978 height 25
type input "********"
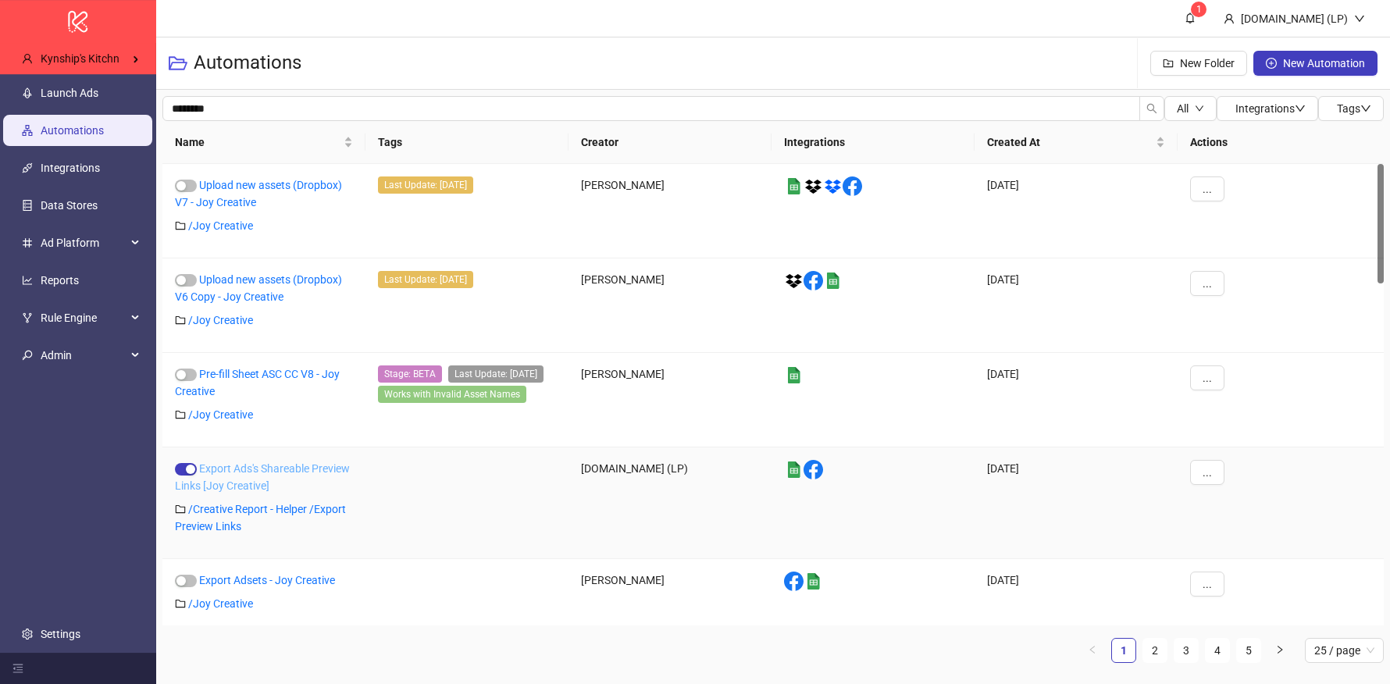
click at [236, 468] on link "Export Ads's Shareable Preview Links [Joy Creative]" at bounding box center [262, 477] width 175 height 30
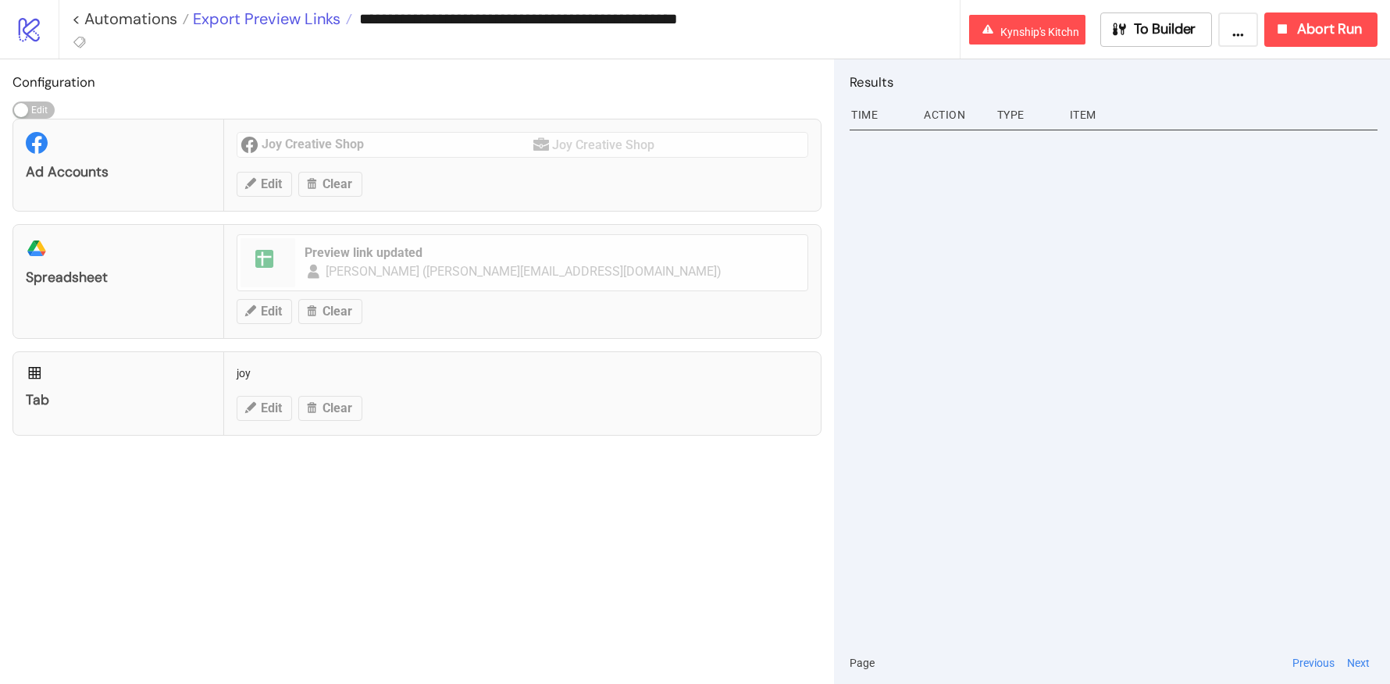
click at [301, 25] on span "Export Preview Links" at bounding box center [264, 19] width 151 height 20
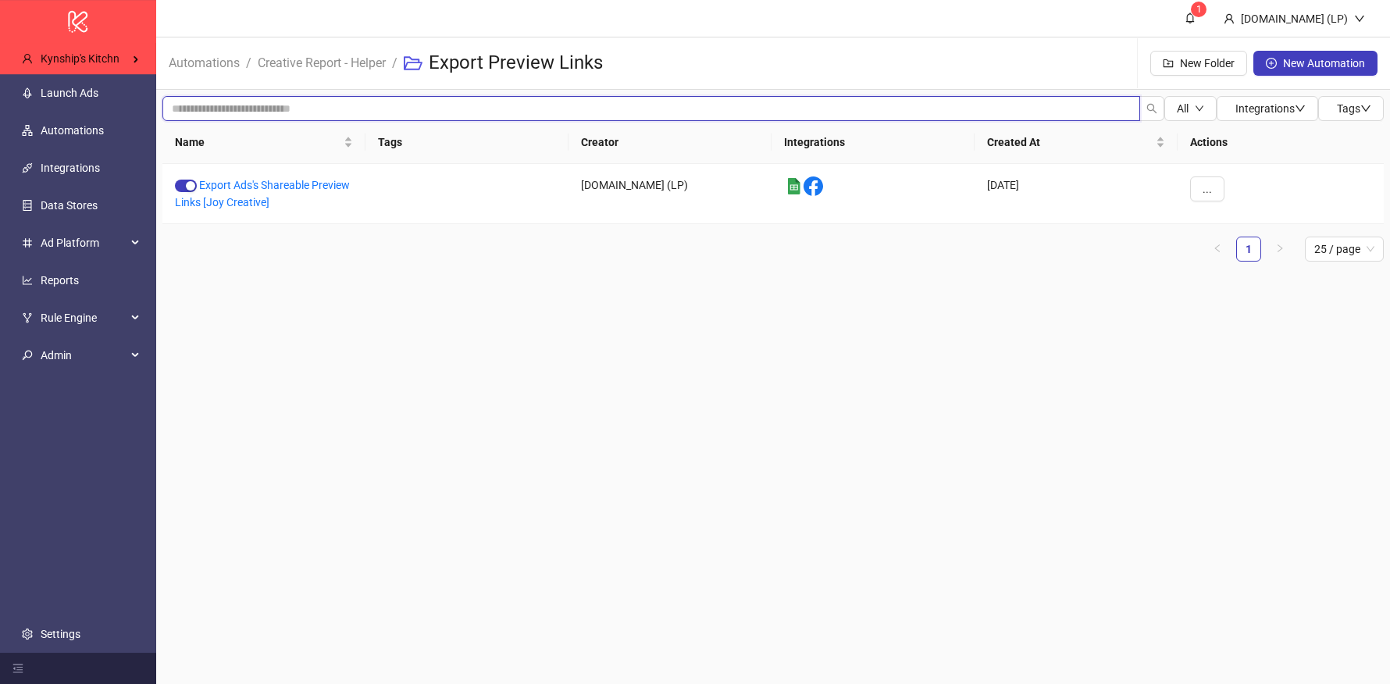
click at [310, 101] on input "search" at bounding box center [651, 108] width 978 height 25
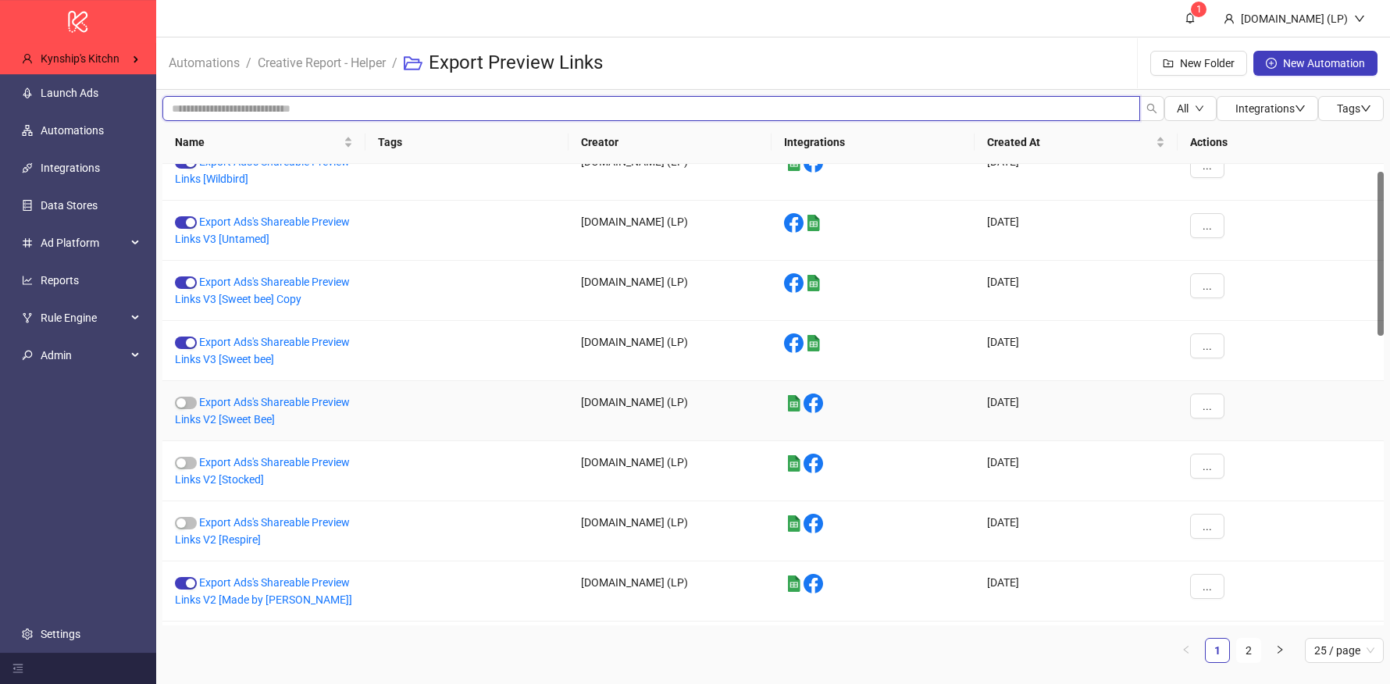
scroll to position [45, 0]
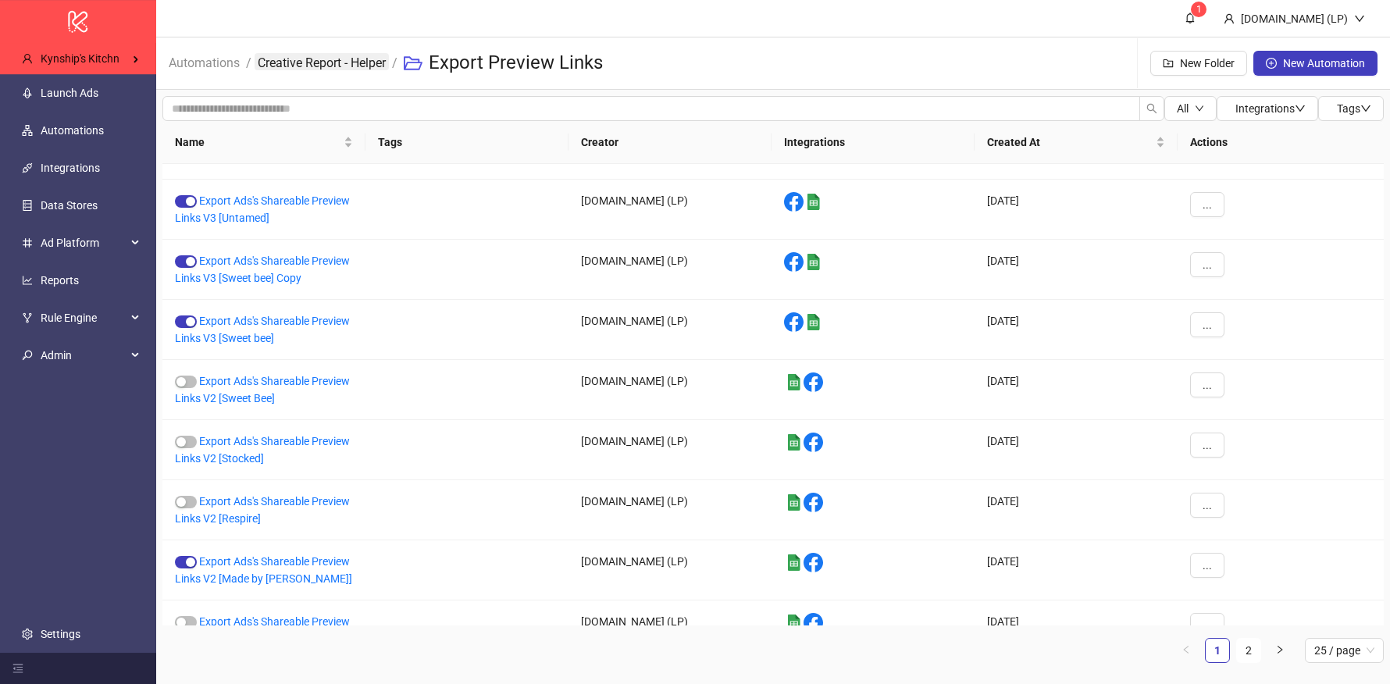
click at [358, 59] on link "Creative Report - Helper" at bounding box center [322, 61] width 134 height 17
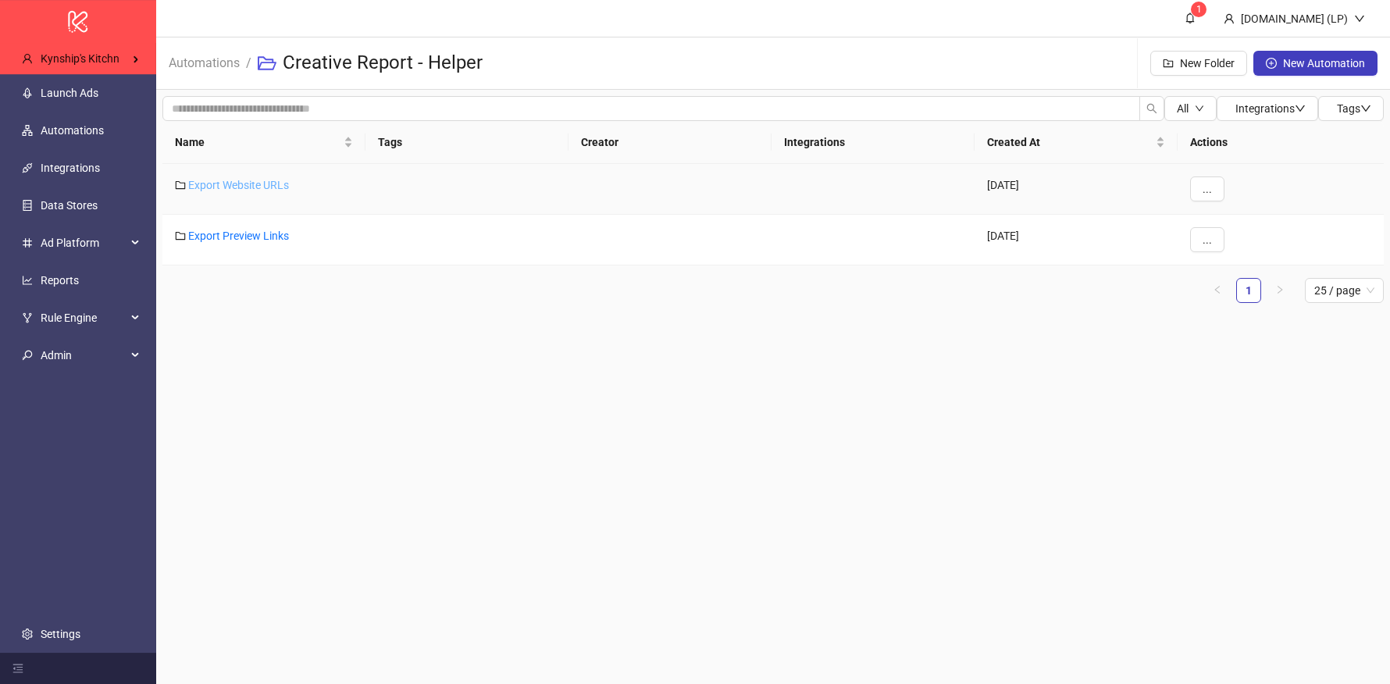
click at [217, 186] on link "Export Website URLs" at bounding box center [238, 185] width 101 height 12
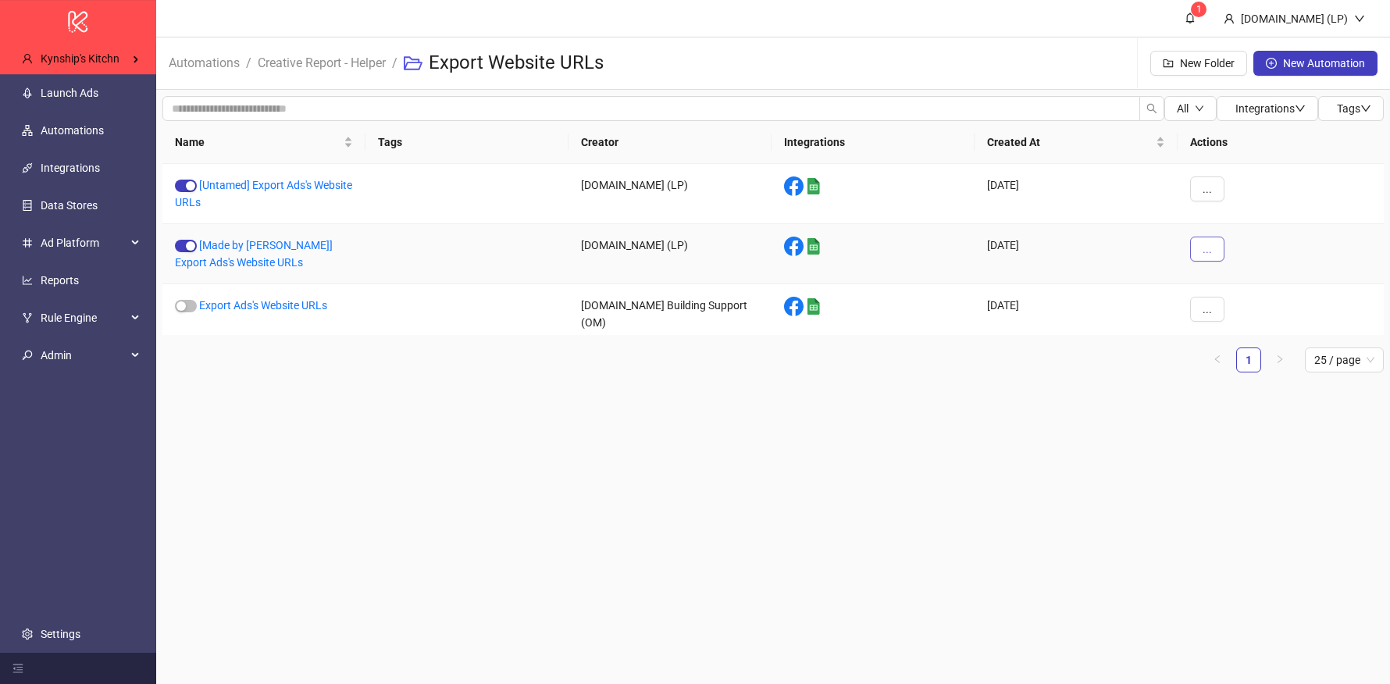
click at [1194, 248] on button "..." at bounding box center [1207, 249] width 34 height 25
click at [1220, 378] on span "Duplicate" at bounding box center [1242, 379] width 45 height 17
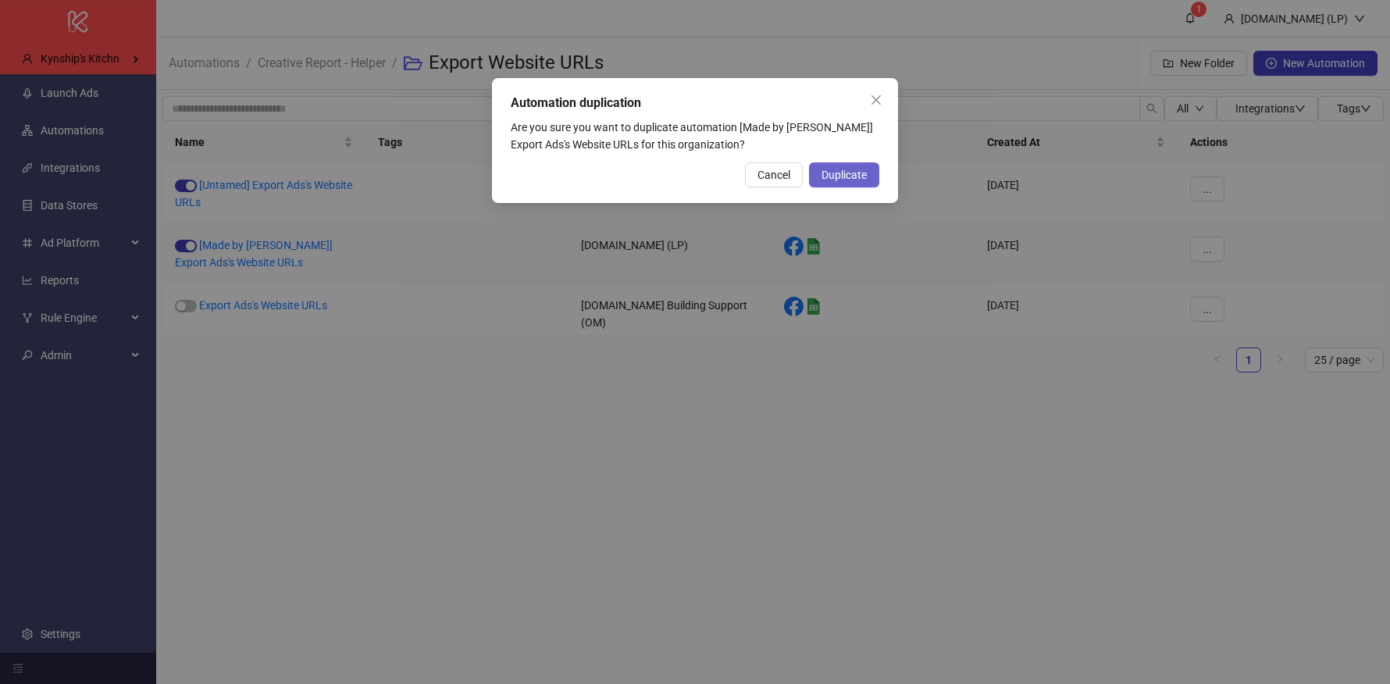
click at [839, 183] on button "Duplicate" at bounding box center [844, 174] width 70 height 25
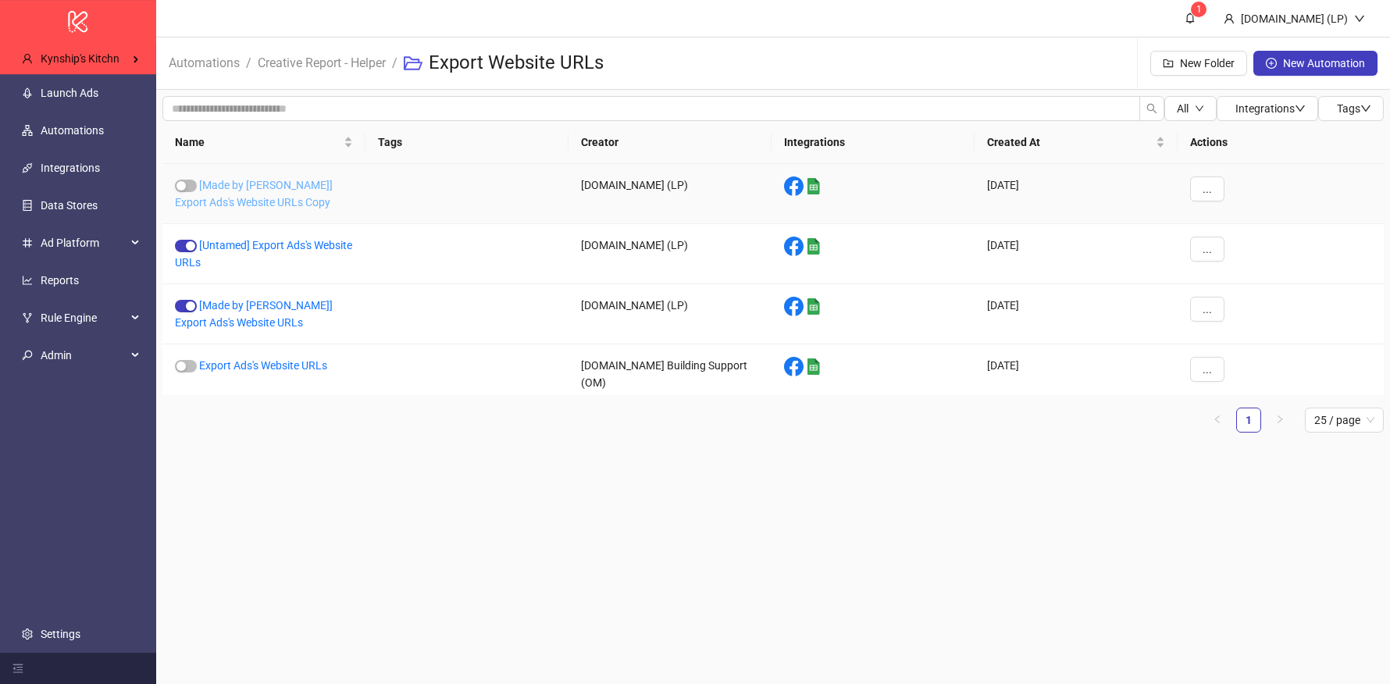
click at [267, 190] on link "[Made by Mary] Export Ads's Website URLs Copy" at bounding box center [254, 194] width 158 height 30
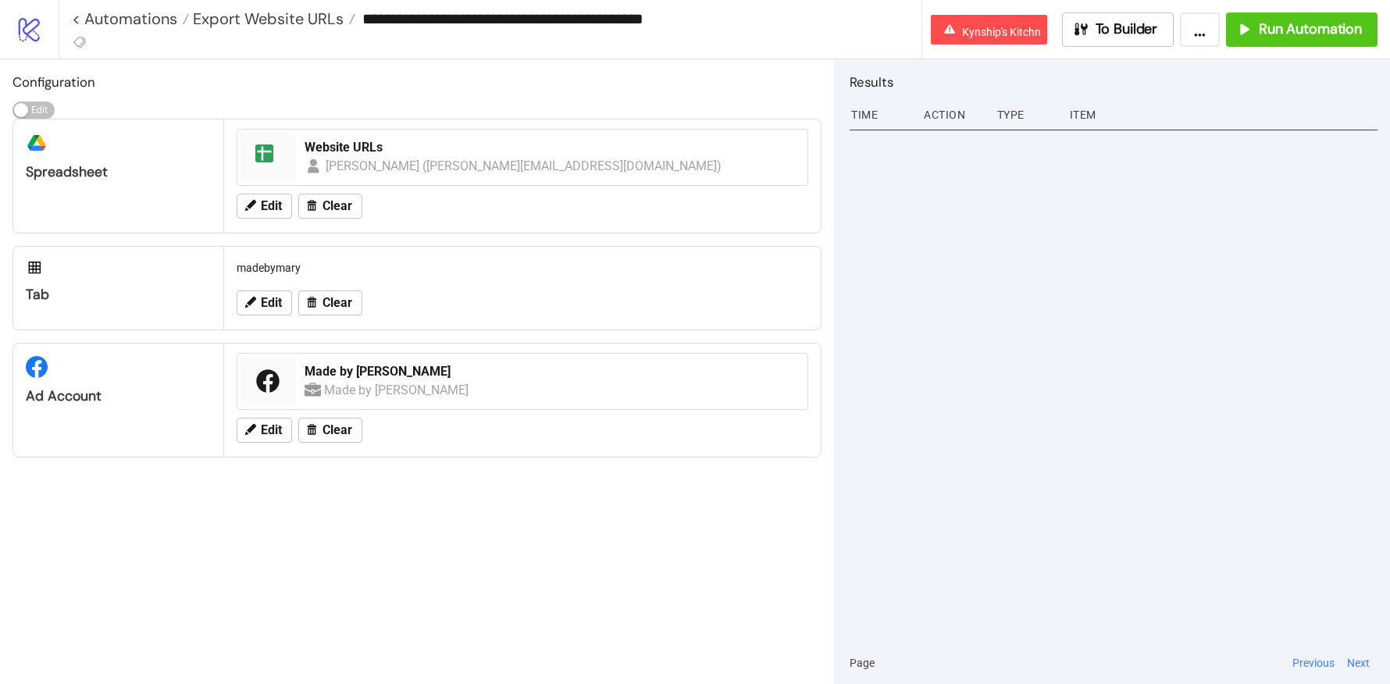
drag, startPoint x: 467, startPoint y: 12, endPoint x: 370, endPoint y: 16, distance: 96.9
click at [370, 16] on input "**********" at bounding box center [637, 18] width 565 height 23
drag, startPoint x: 654, startPoint y: 15, endPoint x: 832, endPoint y: 17, distance: 178.0
click at [832, 18] on input "**********" at bounding box center [637, 18] width 565 height 23
type input "**********"
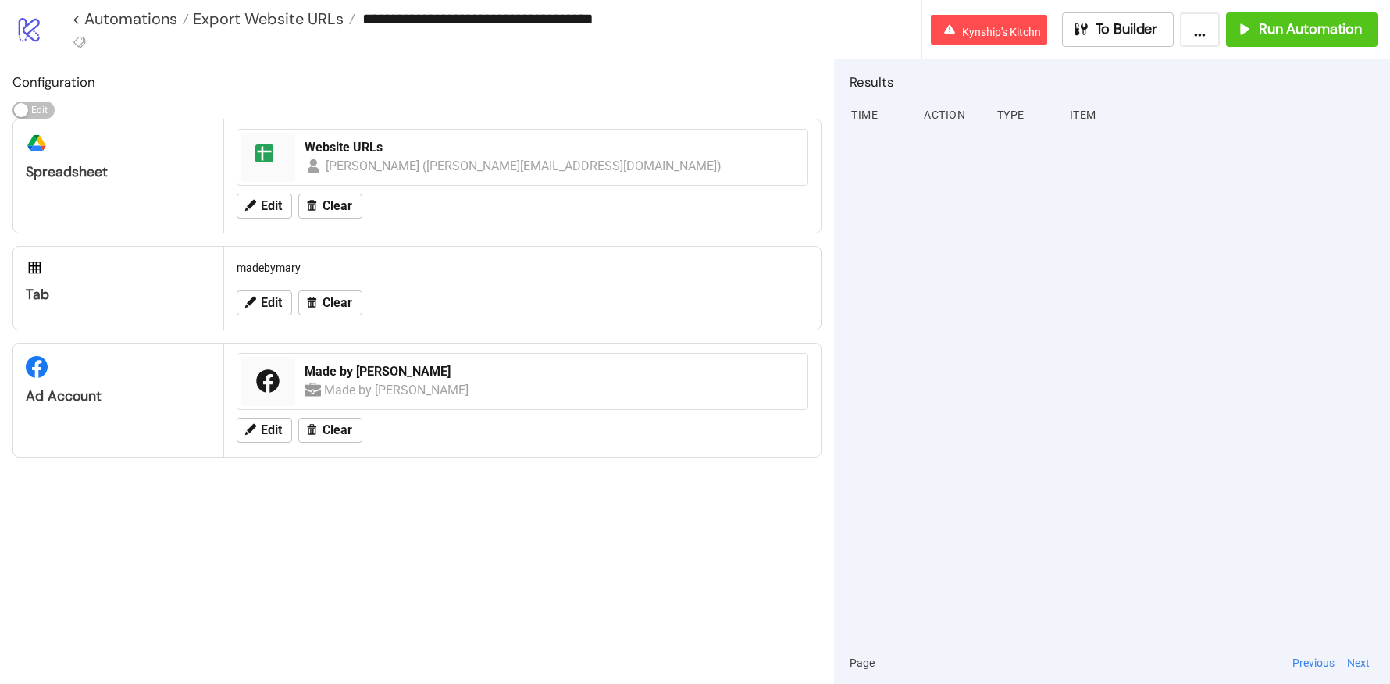
click at [485, 208] on div "Edit Clear" at bounding box center [522, 206] width 584 height 41
click at [354, 139] on div "Website URLs" at bounding box center [551, 147] width 493 height 17
click at [272, 436] on button "Edit" at bounding box center [264, 430] width 55 height 25
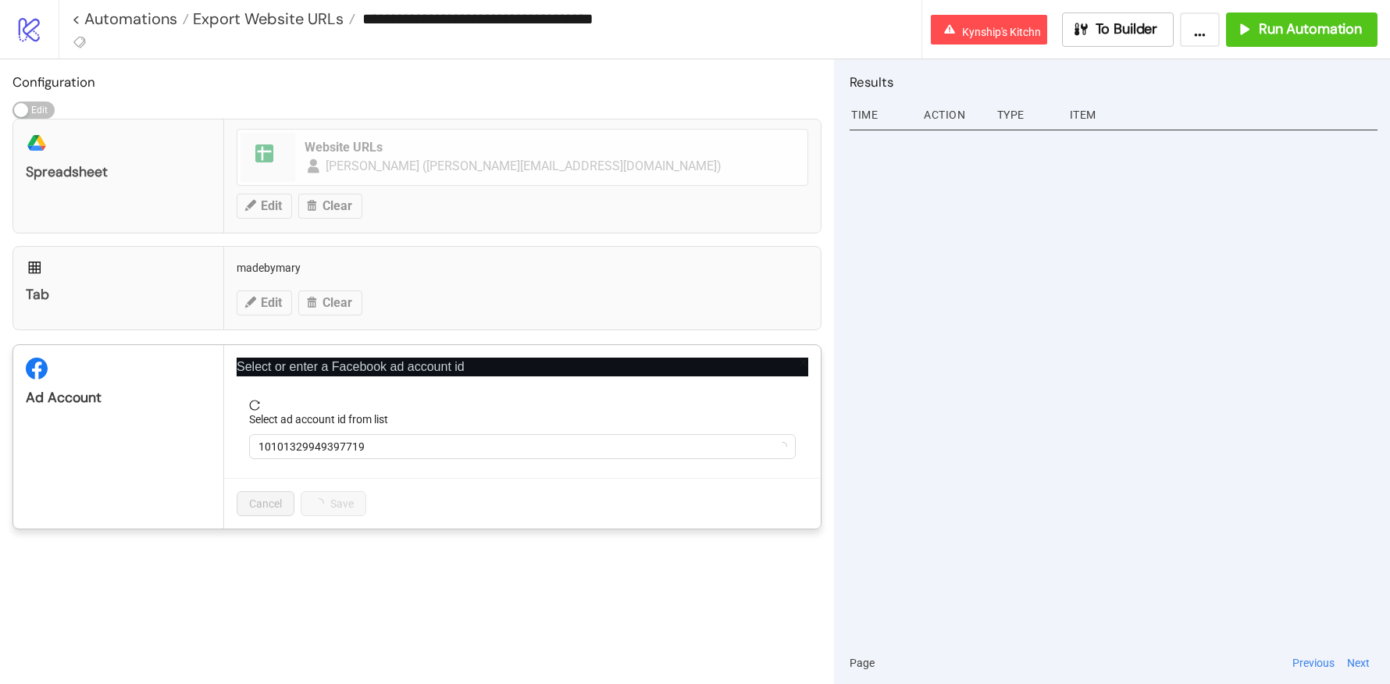
click at [330, 460] on form "Select ad account id from list 10101329949397719" at bounding box center [523, 439] width 572 height 78
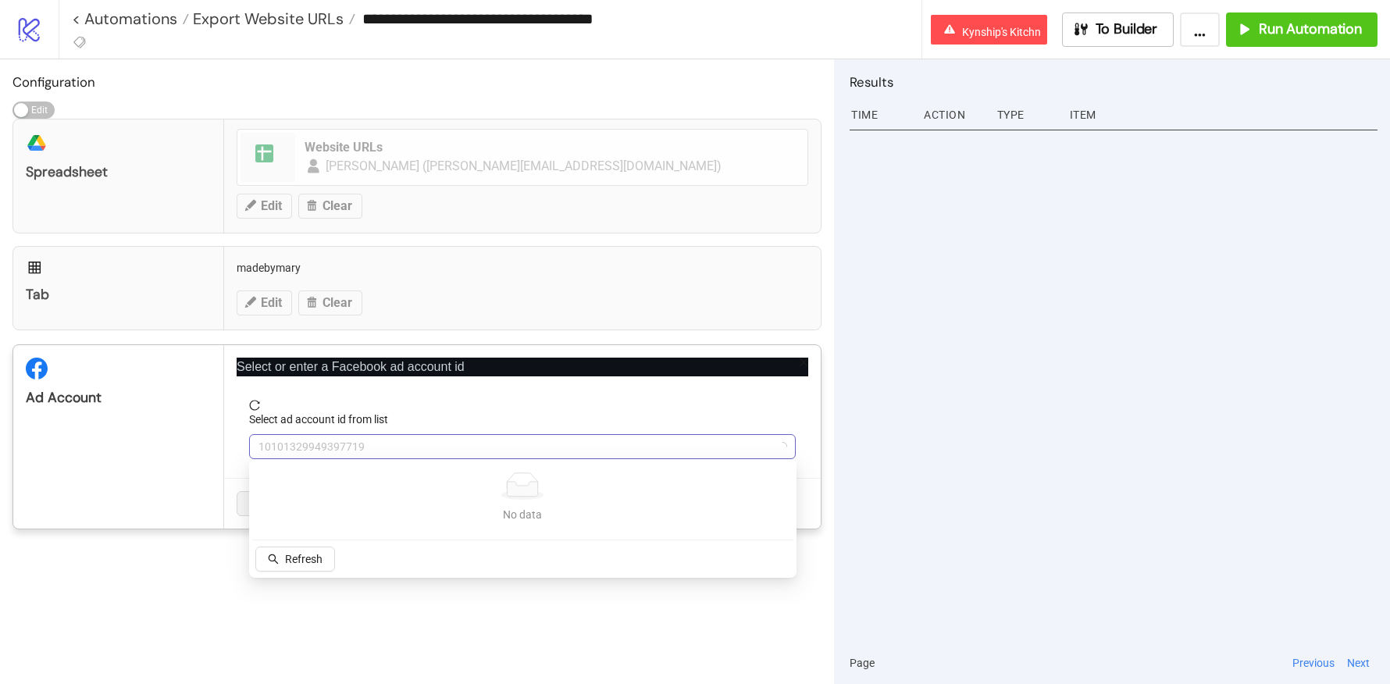
click at [328, 452] on span "10101329949397719" at bounding box center [522, 446] width 528 height 23
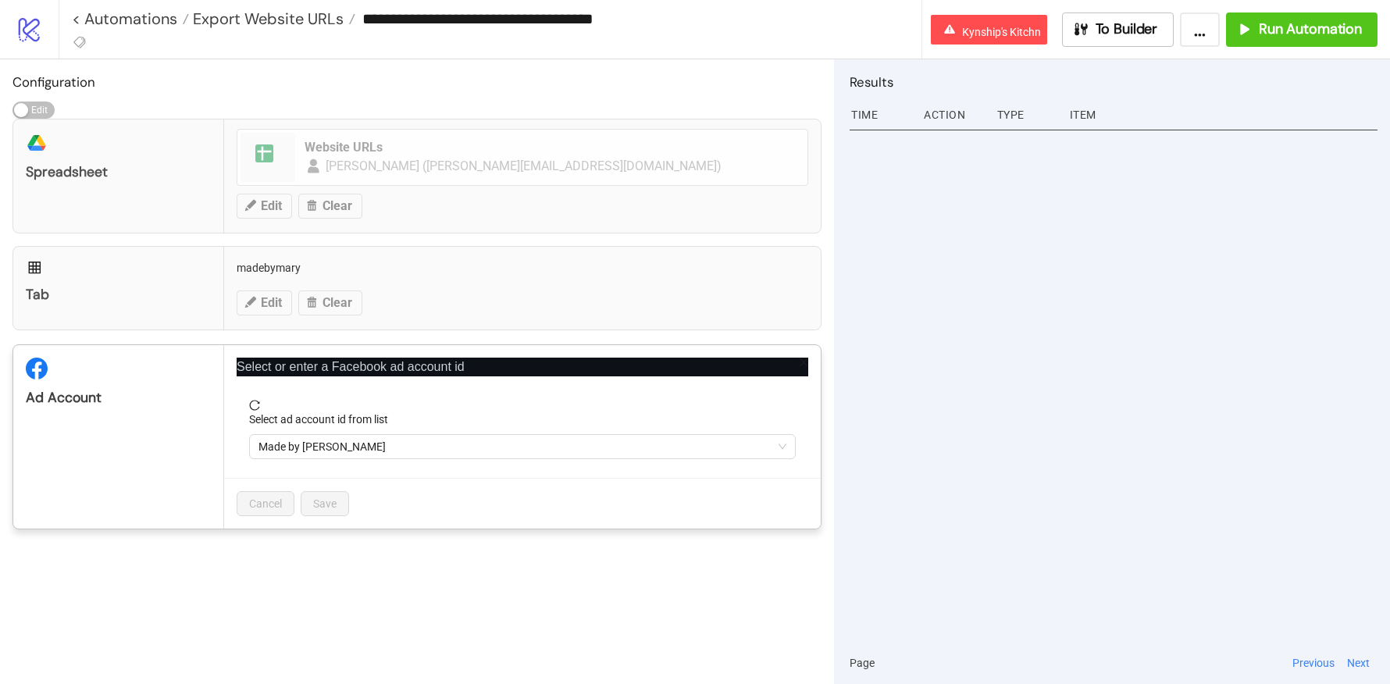
click at [328, 452] on span "Made by Mary" at bounding box center [522, 446] width 528 height 23
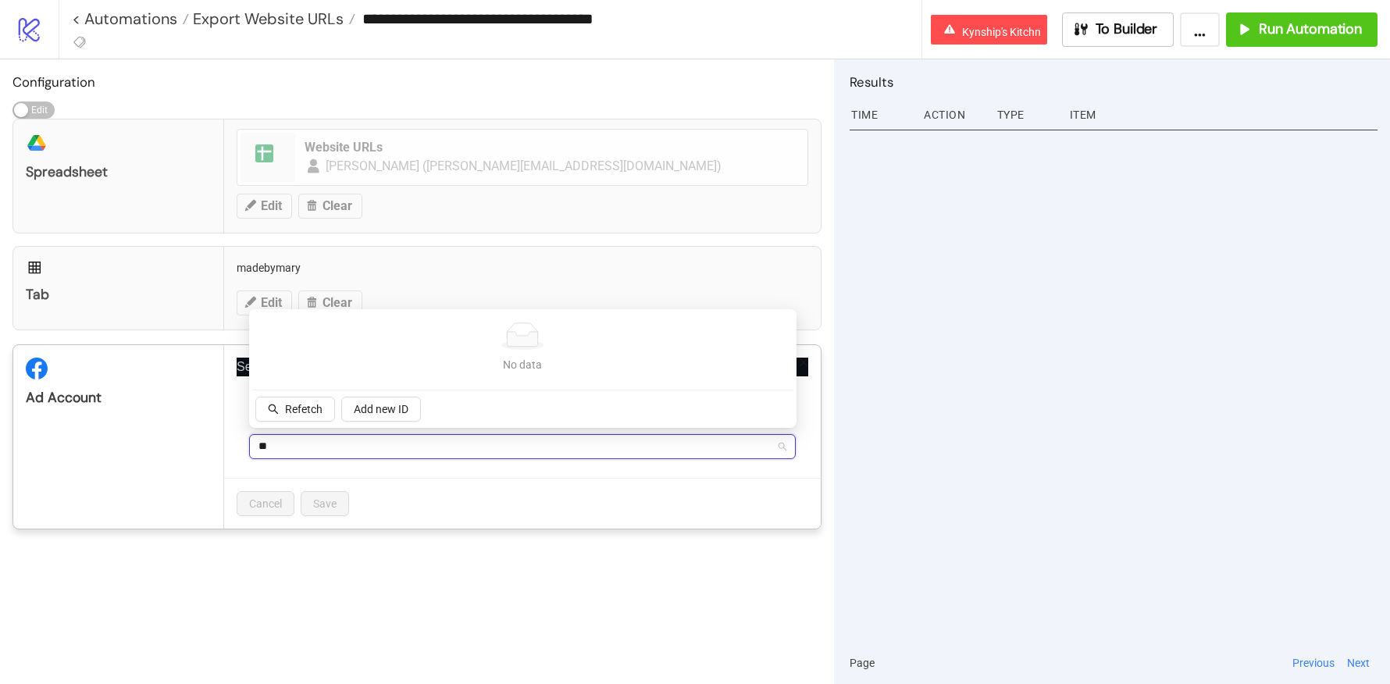
type input "*"
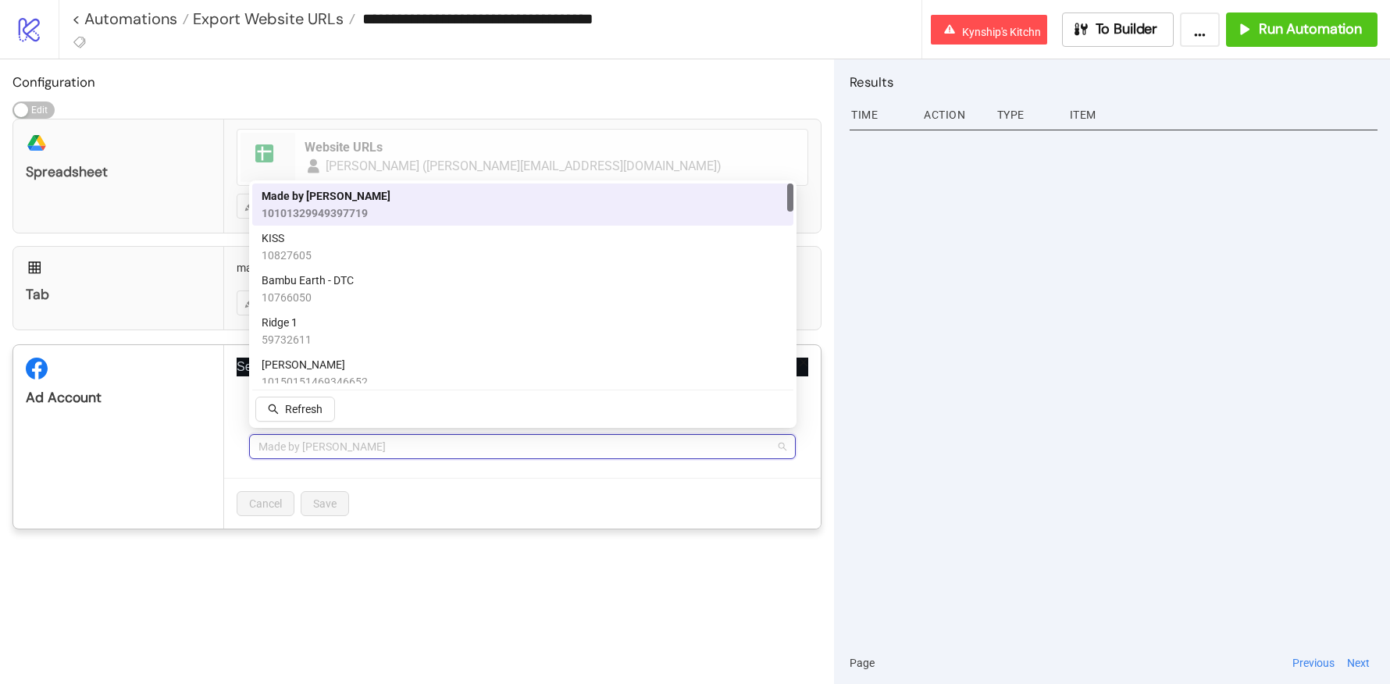
click at [336, 445] on span "Made by Mary" at bounding box center [522, 446] width 528 height 23
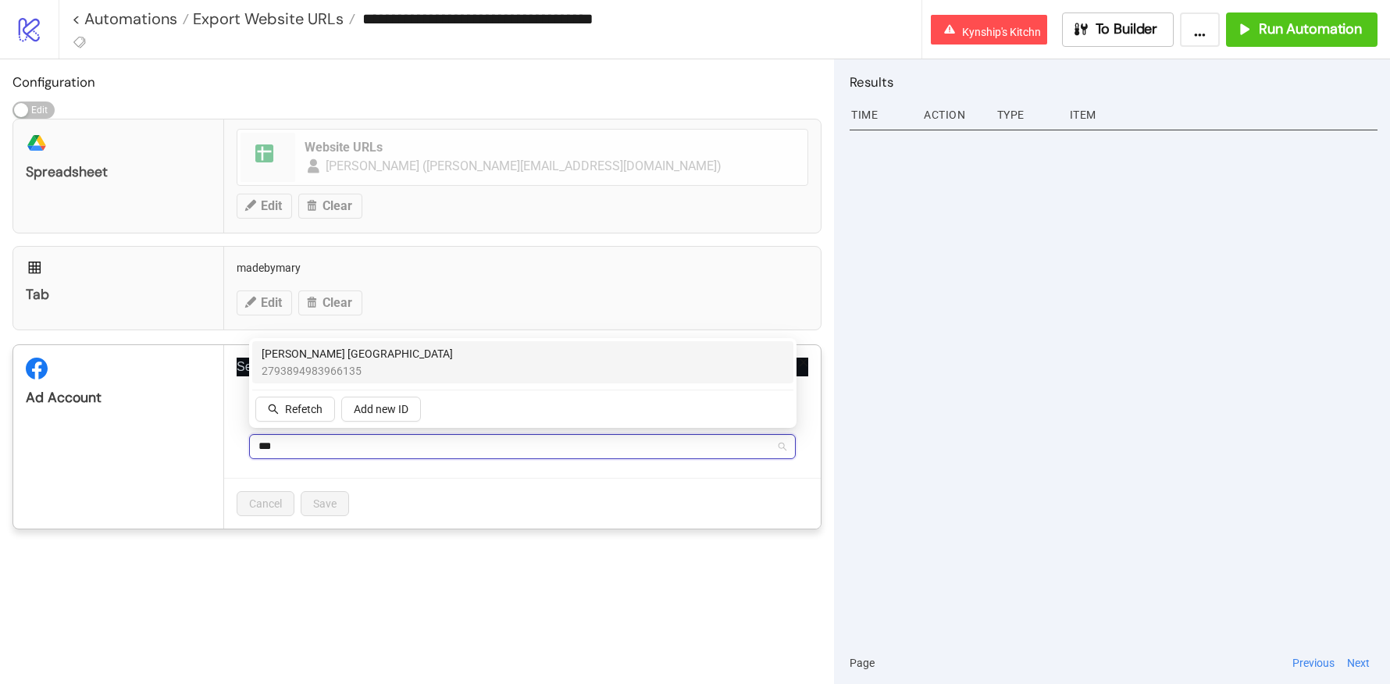
type input "****"
click at [292, 353] on span "Nava Rupa USA" at bounding box center [357, 353] width 191 height 17
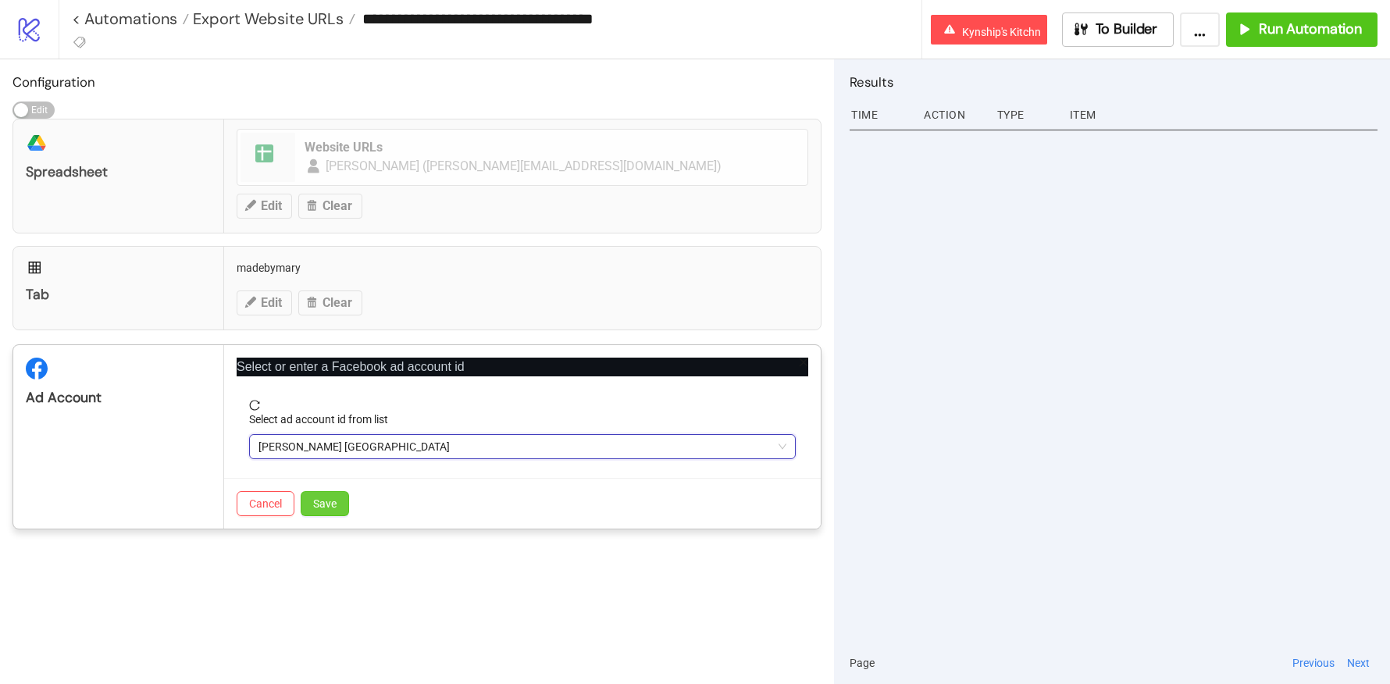
click at [339, 498] on button "Save" at bounding box center [325, 503] width 48 height 25
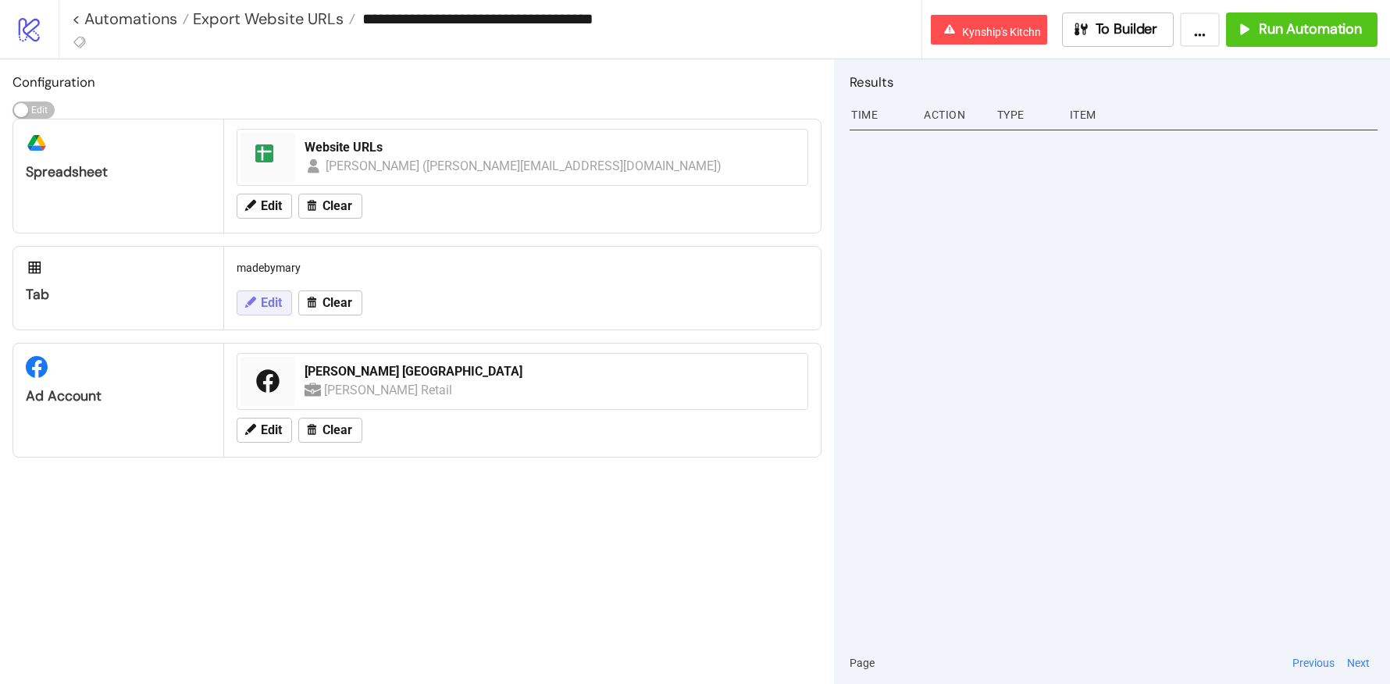
click at [248, 290] on button "Edit" at bounding box center [264, 302] width 55 height 25
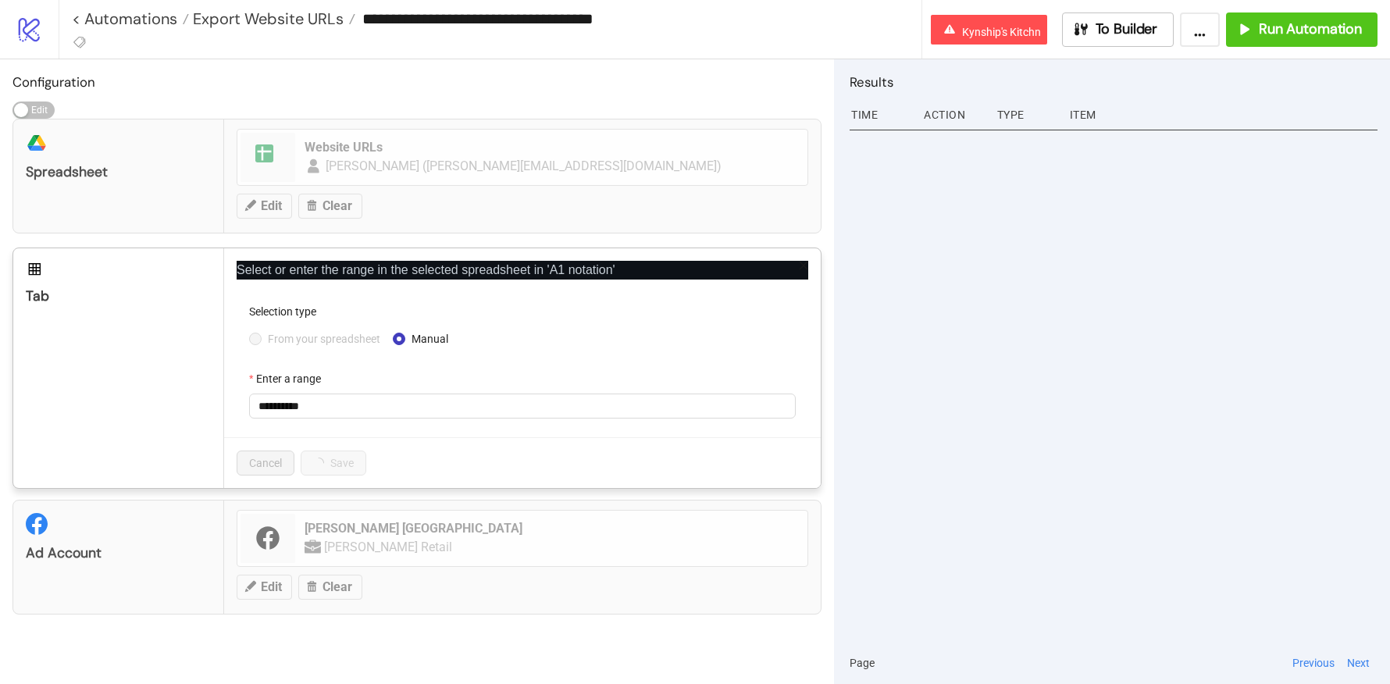
click at [279, 354] on form "**********" at bounding box center [523, 370] width 572 height 134
click at [277, 343] on span "From your spreadsheet" at bounding box center [324, 338] width 125 height 17
click at [301, 414] on span "madebymary" at bounding box center [522, 405] width 528 height 23
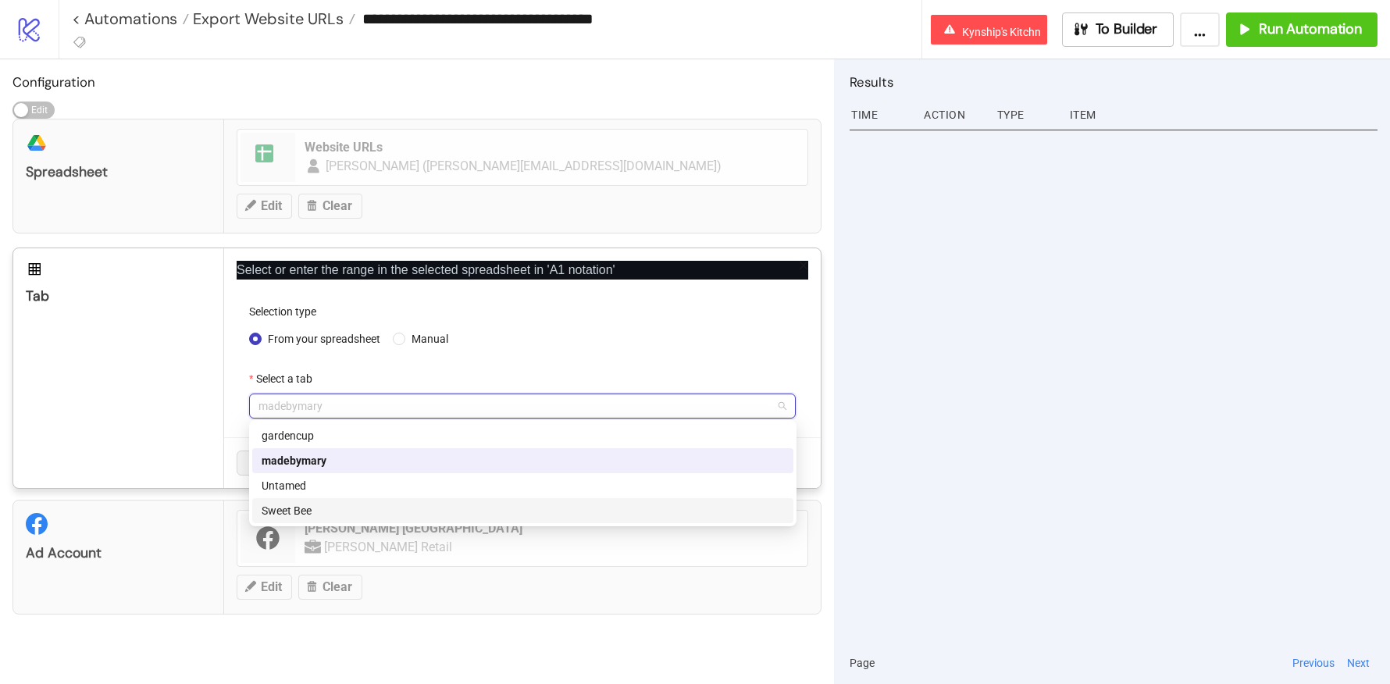
click at [305, 503] on div "Sweet Bee" at bounding box center [523, 510] width 522 height 17
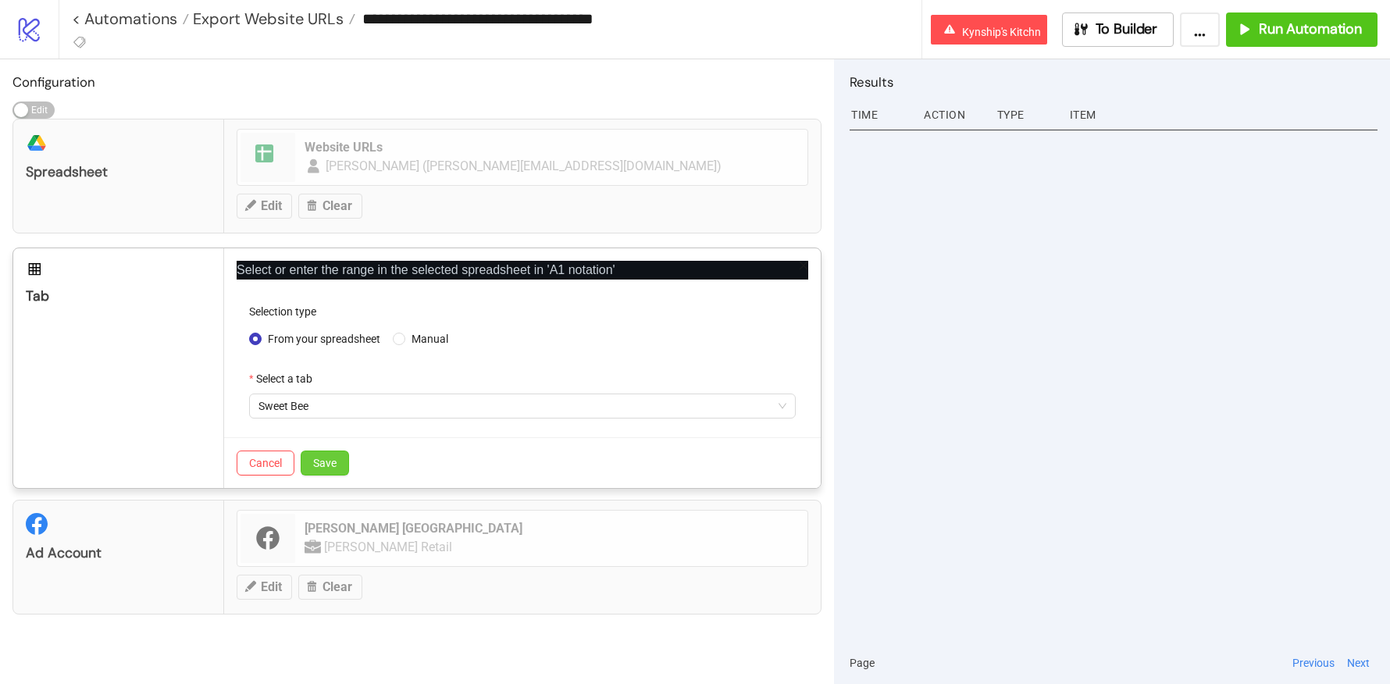
click at [344, 461] on button "Save" at bounding box center [325, 463] width 48 height 25
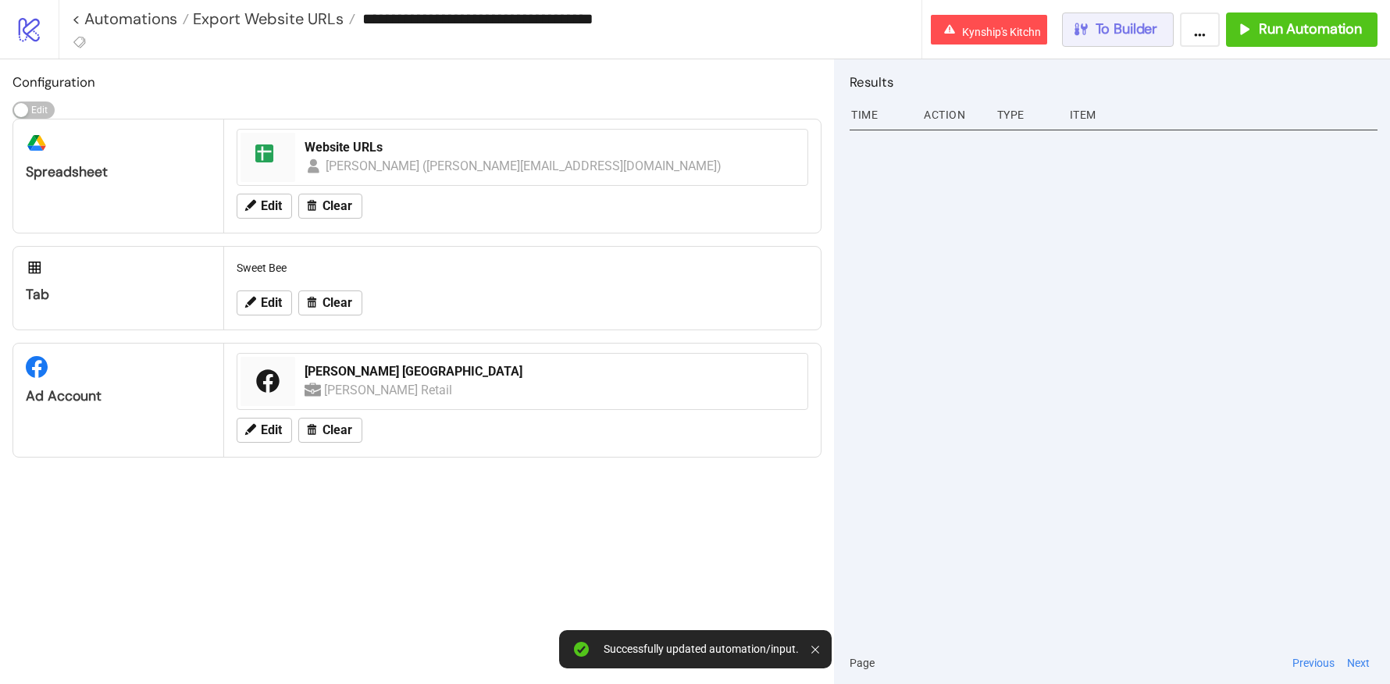
click at [1093, 29] on div "To Builder" at bounding box center [1115, 29] width 86 height 18
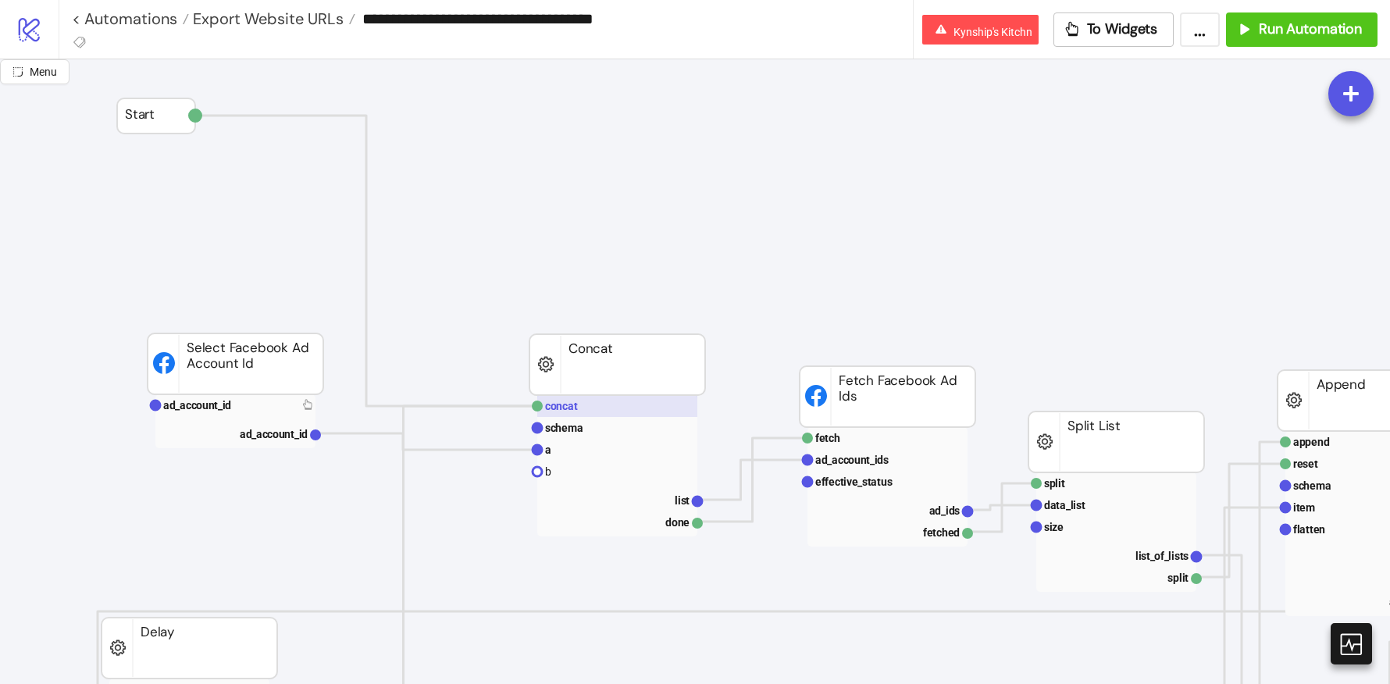
click at [571, 411] on text "concat" at bounding box center [561, 406] width 33 height 12
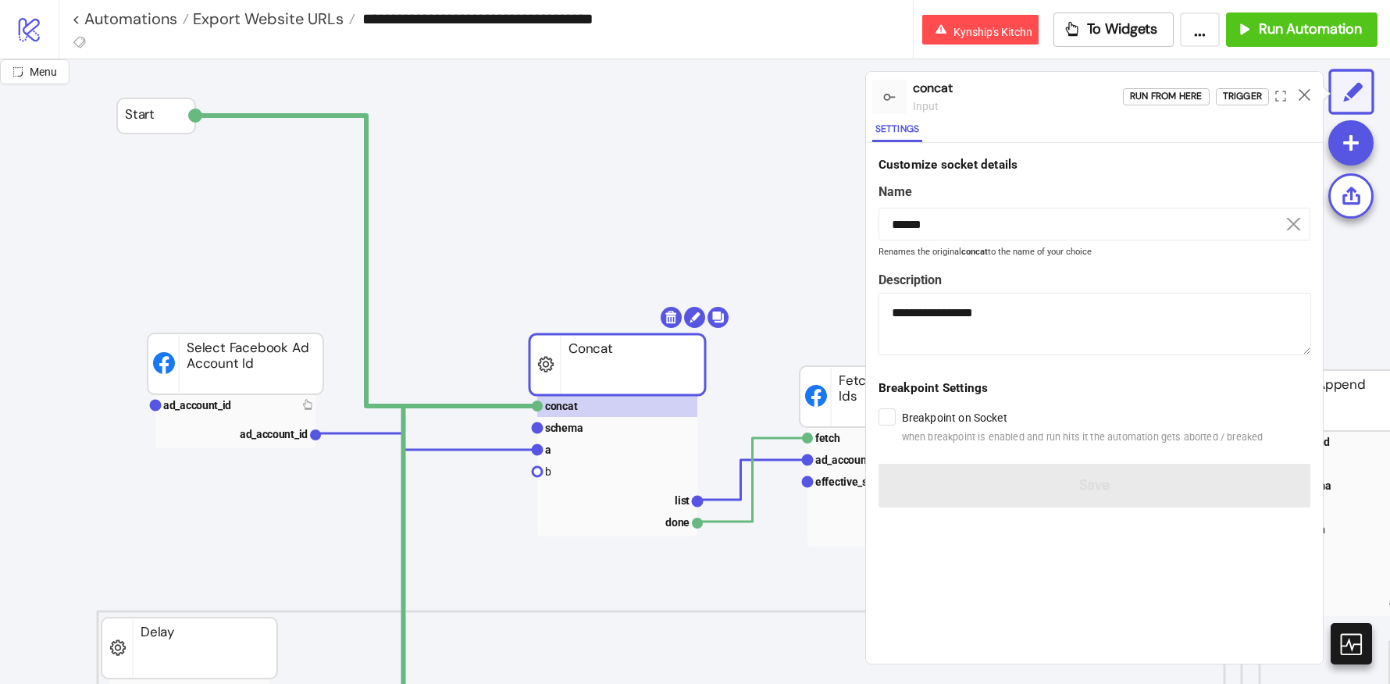
click at [1147, 105] on div "Run from here Trigger" at bounding box center [1223, 97] width 200 height 42
click at [1149, 94] on div "Run from here" at bounding box center [1166, 96] width 73 height 18
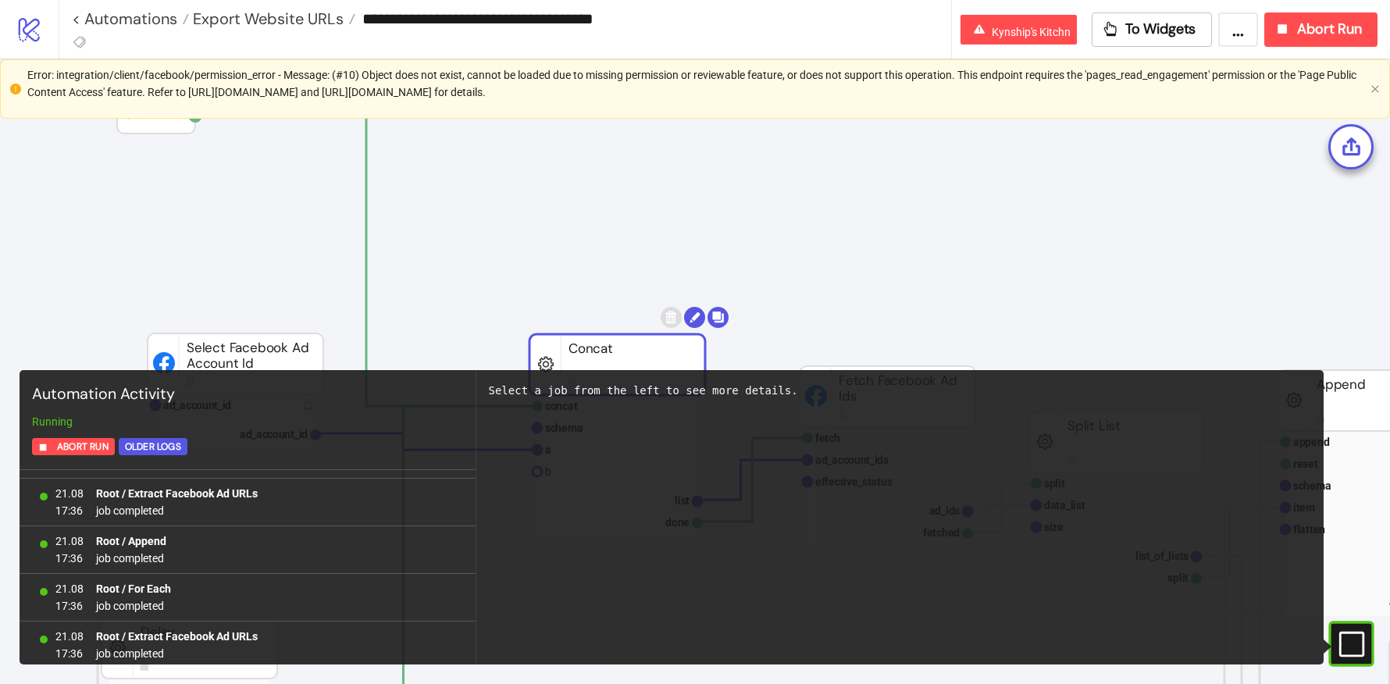
scroll to position [2550, 0]
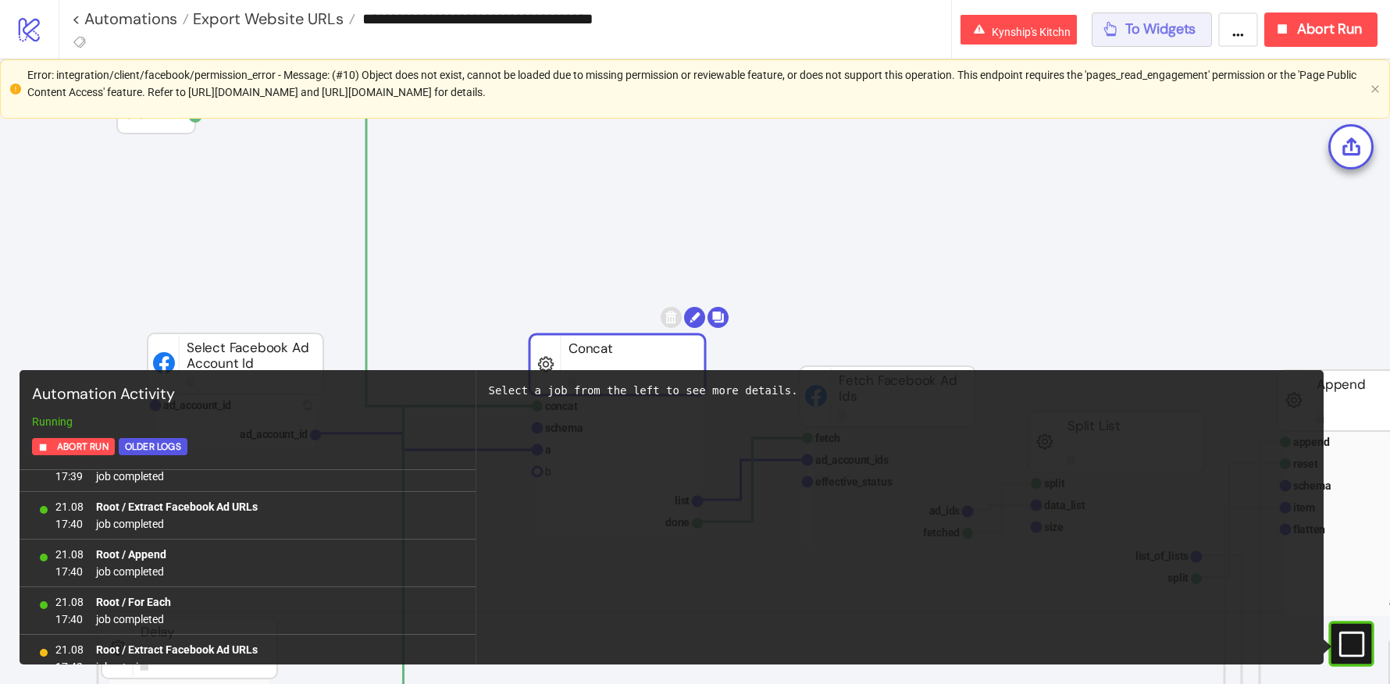
click at [1137, 36] on span "To Widgets" at bounding box center [1160, 29] width 71 height 18
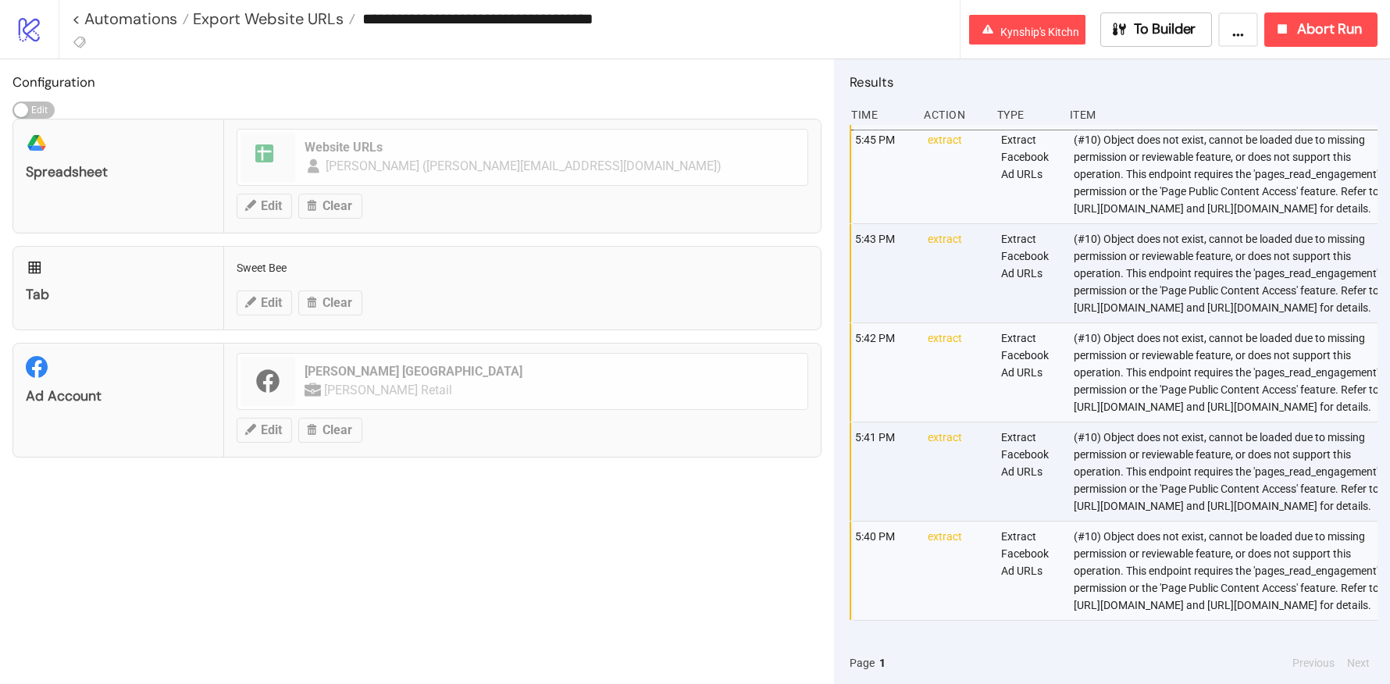
click at [1113, 198] on div "(#10) Object does not exist, cannot be loaded due to missing permission or revi…" at bounding box center [1226, 174] width 309 height 98
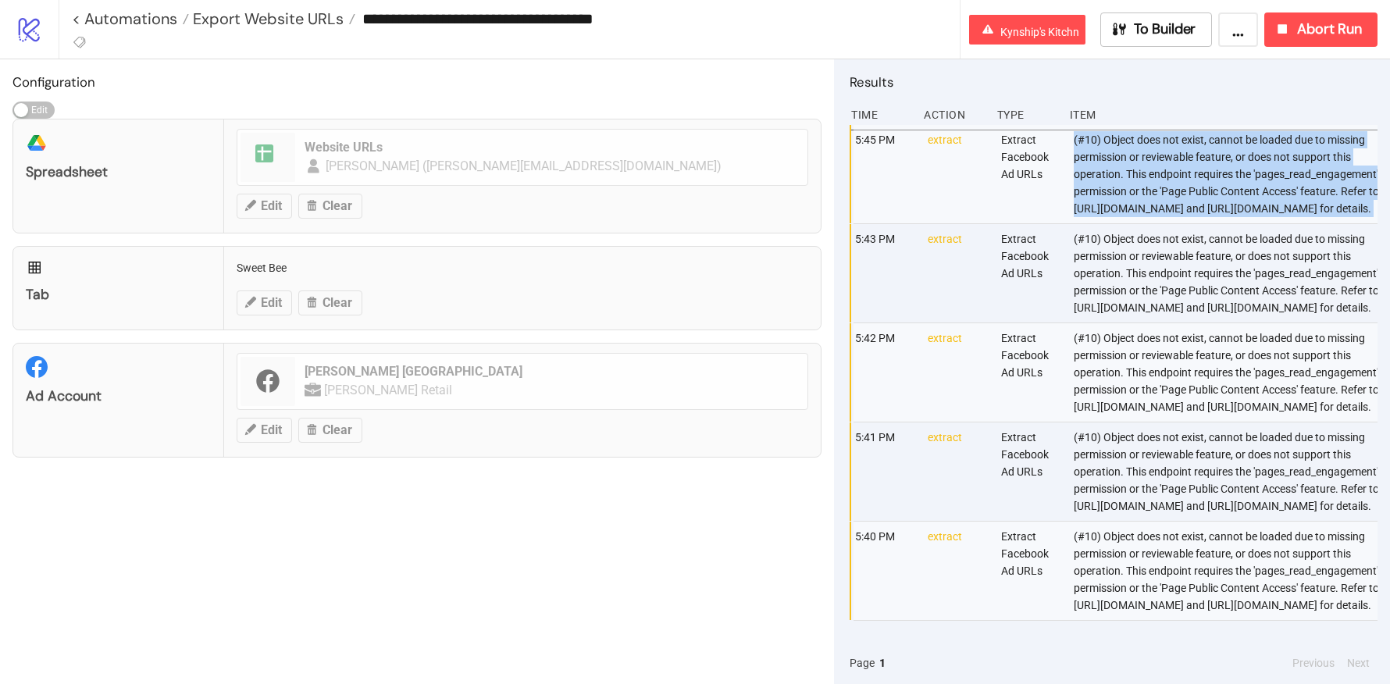
click at [1113, 198] on div "(#10) Object does not exist, cannot be loaded due to missing permission or revi…" at bounding box center [1226, 174] width 309 height 98
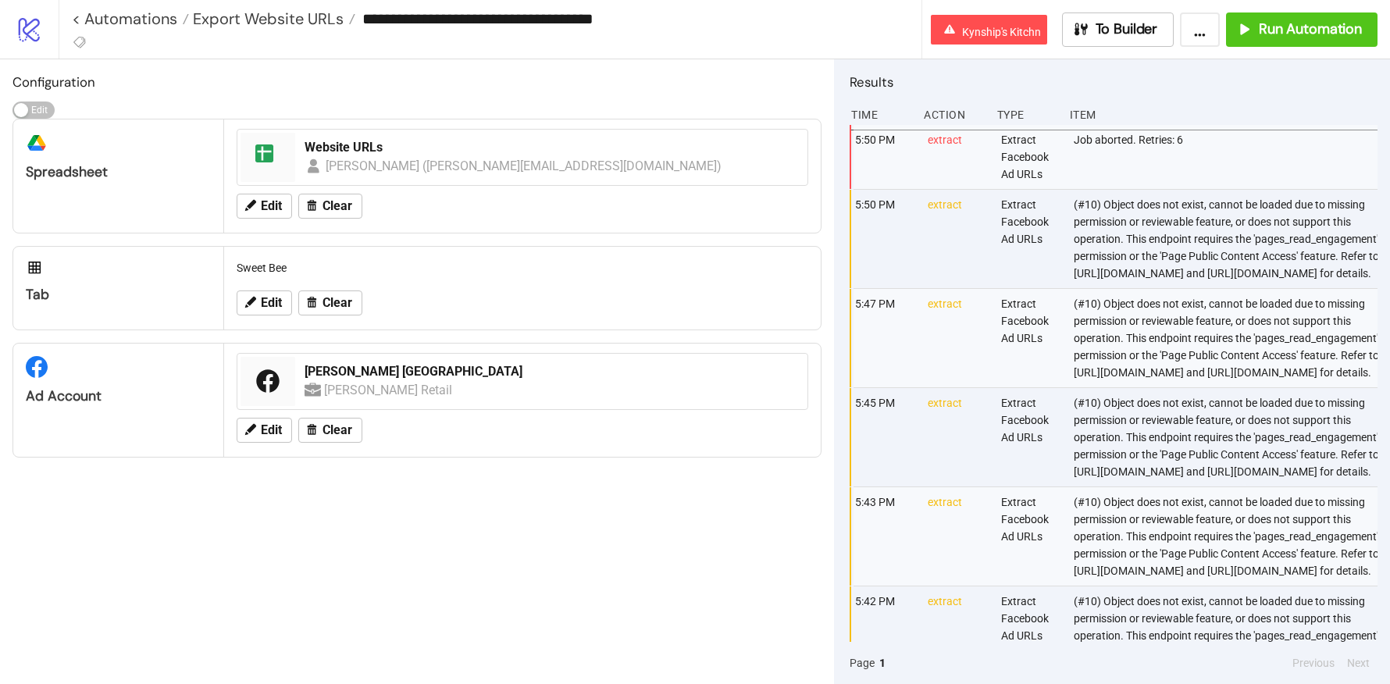
click at [1177, 251] on div "(#10) Object does not exist, cannot be loaded due to missing permission or revi…" at bounding box center [1226, 239] width 309 height 98
click at [1144, 288] on div "(#10) Object does not exist, cannot be loaded due to missing permission or revi…" at bounding box center [1226, 239] width 309 height 98
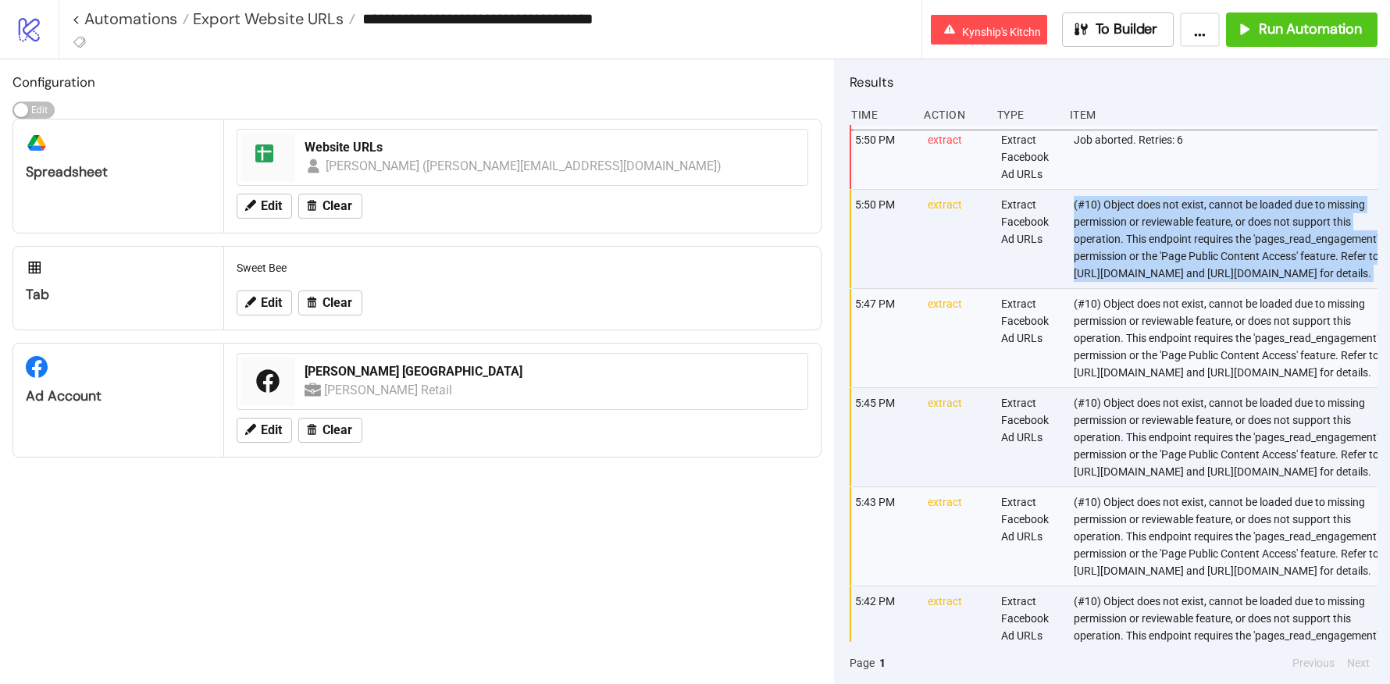
click at [1144, 288] on div "(#10) Object does not exist, cannot be loaded due to missing permission or revi…" at bounding box center [1226, 239] width 309 height 98
copy div "(#10) Object does not exist, cannot be loaded due to missing permission or revi…"
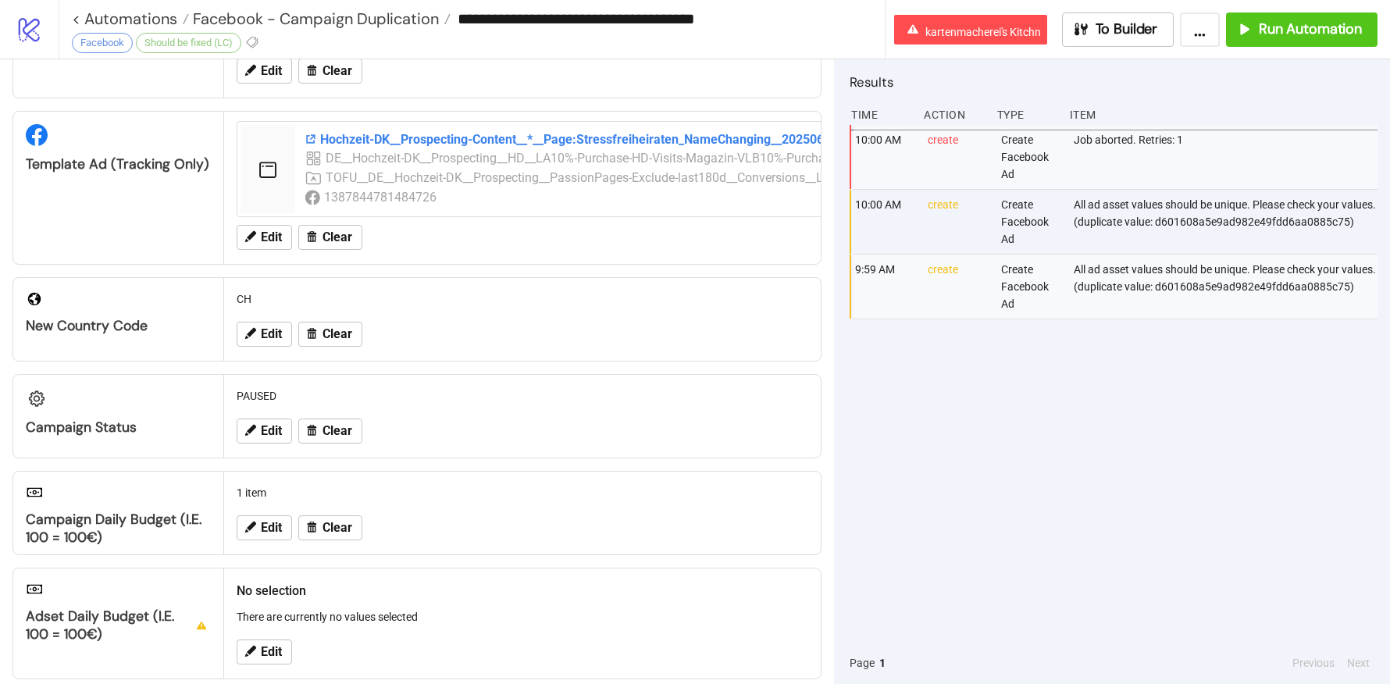
scroll to position [255, 0]
